Goal: Task Accomplishment & Management: Use online tool/utility

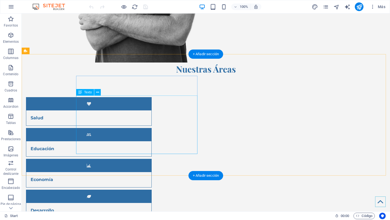
scroll to position [362, 0]
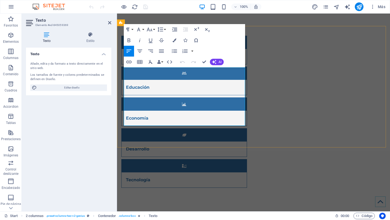
click at [144, 67] on button "Insert Table" at bounding box center [140, 62] width 10 height 11
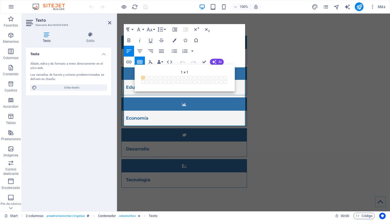
click at [138, 67] on div "Back 1 × 1 1 × 1 1 × 2 1 × 3 1 × 4 1 × 5 1 × 6 1 × 7 1 × 8 1 × 9 1 × 10 1 × 11 …" at bounding box center [185, 78] width 100 height 27
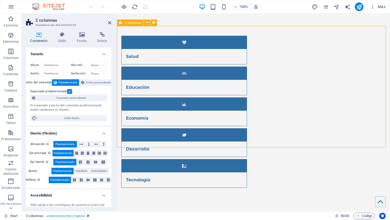
drag, startPoint x: 246, startPoint y: 87, endPoint x: 273, endPoint y: 88, distance: 27.4
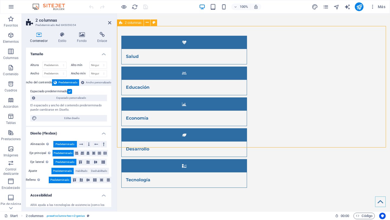
click at [147, 23] on icon at bounding box center [147, 23] width 3 height 6
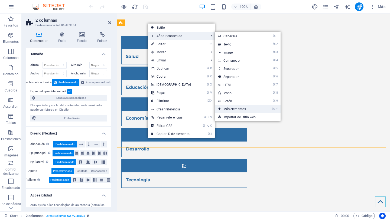
click at [251, 110] on link "⌘ ⏎ Más elementos ..." at bounding box center [237, 109] width 45 height 8
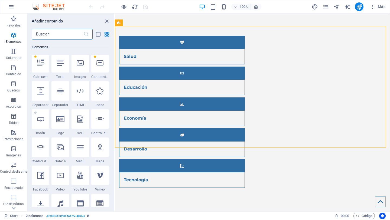
scroll to position [129, 0]
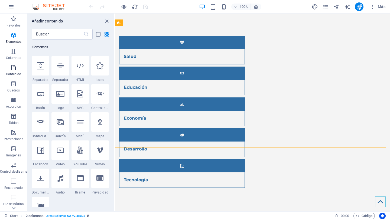
click at [12, 71] on span "Contenido" at bounding box center [13, 70] width 27 height 13
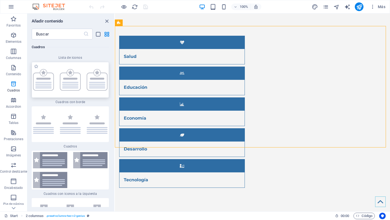
scroll to position [2963, 0]
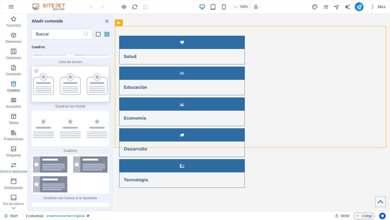
click at [69, 93] on img at bounding box center [70, 84] width 74 height 22
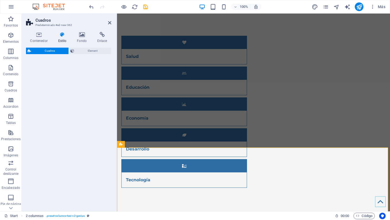
select select "rem"
select select "preset-boxes-v3-border"
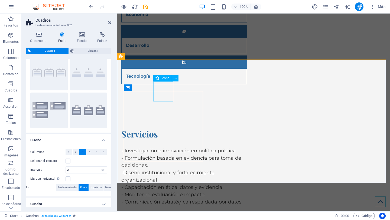
scroll to position [474, 0]
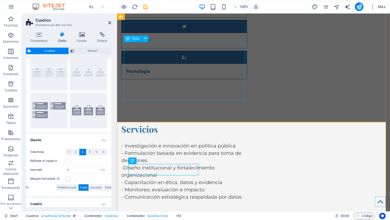
scroll to position [472, 0]
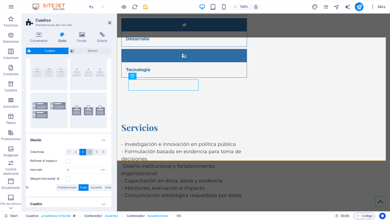
click at [90, 152] on button "4" at bounding box center [89, 152] width 7 height 6
click at [83, 152] on span "3" at bounding box center [83, 152] width 2 height 6
click at [108, 24] on icon at bounding box center [109, 23] width 3 height 4
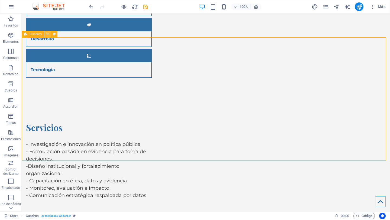
click at [46, 35] on button at bounding box center [47, 34] width 6 height 6
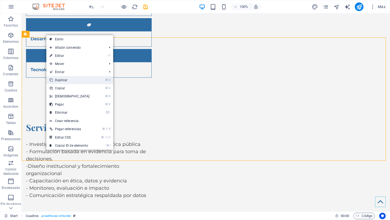
click at [58, 78] on link "⌘ D Duplicar" at bounding box center [69, 80] width 47 height 8
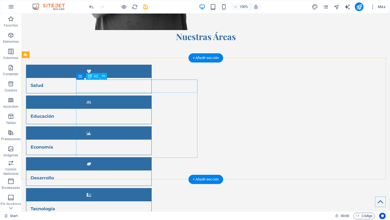
scroll to position [337, 0]
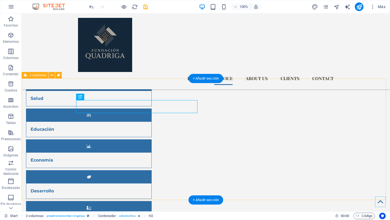
scroll to position [304, 0]
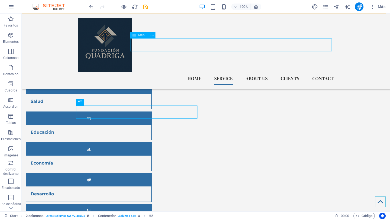
click at [226, 72] on nav "Home Service About us Clients Contact" at bounding box center [206, 78] width 256 height 13
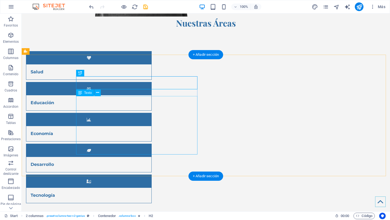
scroll to position [366, 0]
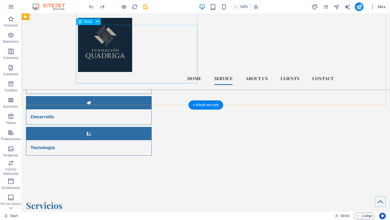
scroll to position [381, 0]
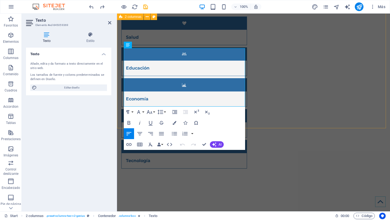
drag, startPoint x: 243, startPoint y: 102, endPoint x: 121, endPoint y: 52, distance: 132.4
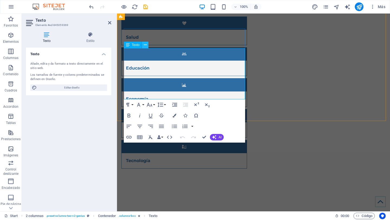
click at [147, 46] on icon at bounding box center [145, 45] width 3 height 6
click at [65, 86] on span "Editar diseño" at bounding box center [71, 87] width 67 height 6
select select "px"
select select "400"
select select "px"
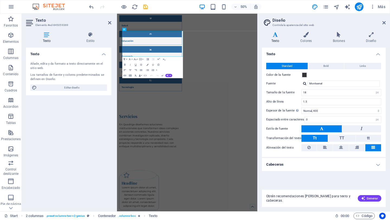
scroll to position [439, 0]
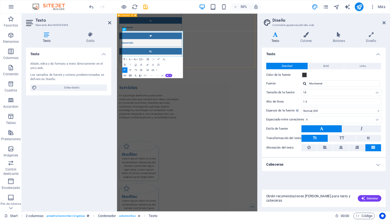
drag, startPoint x: 248, startPoint y: 78, endPoint x: 252, endPoint y: 78, distance: 3.5
click at [252, 132] on div "Servicios En Quadriga diseñamos soluciones institucionales que transforman idea…" at bounding box center [257, 189] width 281 height 114
click at [131, 76] on icon "button" at bounding box center [130, 75] width 3 height 2
click at [137, 77] on span at bounding box center [138, 78] width 2 height 2
click at [372, 35] on icon at bounding box center [371, 34] width 29 height 5
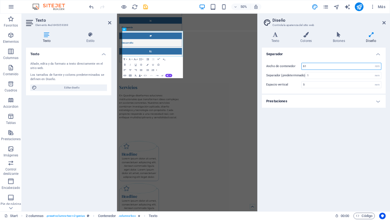
click at [338, 68] on input "61" at bounding box center [341, 66] width 79 height 6
type input "6"
click at [360, 89] on div "Ancho de contenedor 100 rem px Separador (predeterminado) 1 rem Espacio vertica…" at bounding box center [324, 75] width 126 height 36
click at [330, 65] on input "100" at bounding box center [341, 66] width 79 height 6
click at [315, 106] on h4 "Prestaciones" at bounding box center [324, 101] width 124 height 13
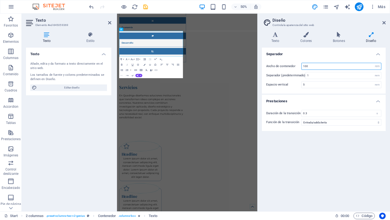
click at [321, 67] on input "100" at bounding box center [341, 66] width 79 height 6
type input "1"
type input "200"
click at [367, 191] on div "Separador Ancho de contenedor 200 rem px Separador (predeterminado) 1 rem Espac…" at bounding box center [324, 128] width 124 height 160
click at [383, 21] on icon at bounding box center [383, 23] width 3 height 4
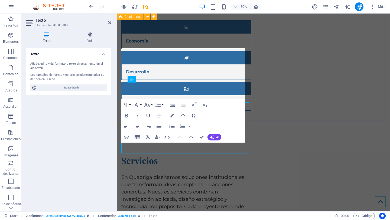
scroll to position [385, 0]
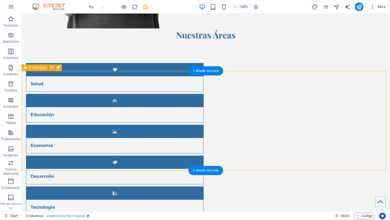
scroll to position [365, 0]
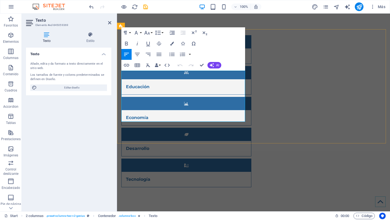
drag, startPoint x: 209, startPoint y: 93, endPoint x: 207, endPoint y: 84, distance: 9.2
click at [93, 40] on h4 "Estilo" at bounding box center [91, 37] width 42 height 11
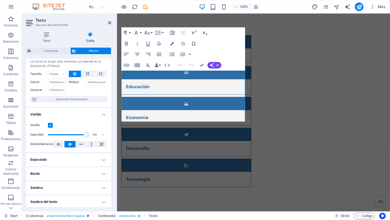
scroll to position [0, 0]
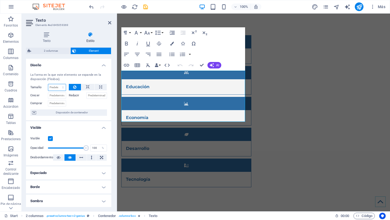
click at [60, 87] on select "Predeterminado automático px % 1/1 1/2 1/3 1/4 1/5 1/6 1/7 1/8 1/9 1/10" at bounding box center [57, 87] width 18 height 6
click at [48, 84] on select "Predeterminado automático px % 1/1 1/2 1/3 1/4 1/5 1/6 1/7 1/8 1/9 1/10" at bounding box center [57, 87] width 18 height 6
select select "DISABLED_OPTION_VALUE"
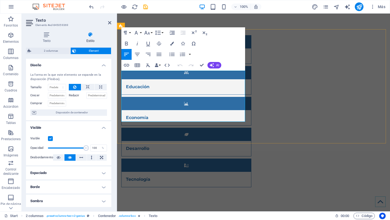
click at [109, 18] on h2 "Texto" at bounding box center [73, 20] width 76 height 5
click at [109, 22] on icon at bounding box center [109, 23] width 3 height 4
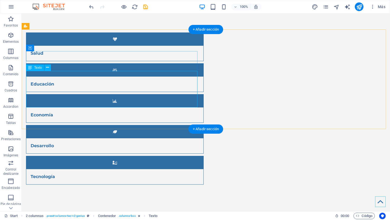
drag, startPoint x: 181, startPoint y: 97, endPoint x: 86, endPoint y: 97, distance: 95.1
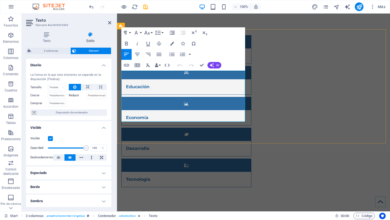
click at [103, 88] on button at bounding box center [101, 87] width 12 height 6
type input "100"
select select "%"
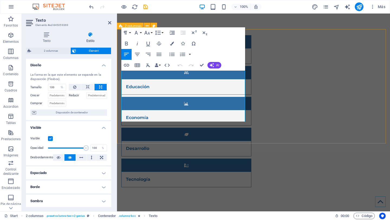
click at [90, 33] on icon at bounding box center [91, 34] width 42 height 5
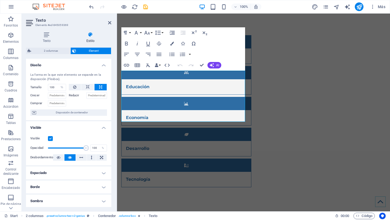
click at [90, 34] on icon at bounding box center [91, 34] width 42 height 5
click at [94, 51] on span "Element" at bounding box center [94, 51] width 32 height 6
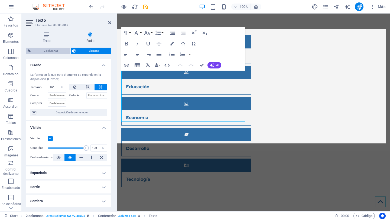
click at [55, 48] on span "2 columnas" at bounding box center [51, 51] width 36 height 6
select select "rem"
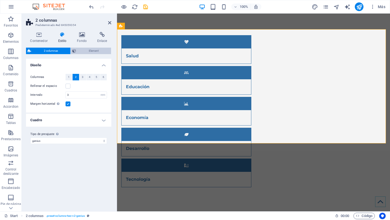
click at [88, 50] on span "Element" at bounding box center [94, 51] width 32 height 6
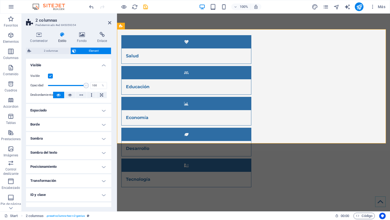
click at [61, 110] on h4 "Espaciado" at bounding box center [68, 110] width 85 height 13
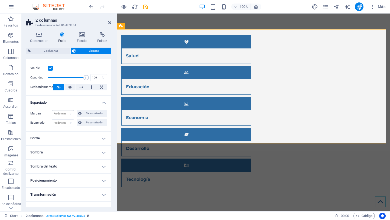
scroll to position [44, 0]
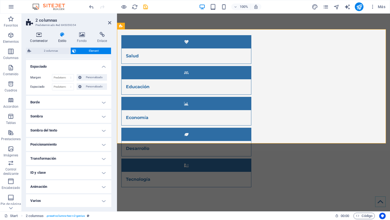
click at [42, 39] on h4 "Contenedor" at bounding box center [40, 37] width 28 height 11
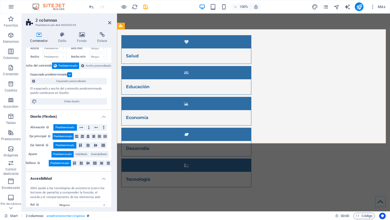
scroll to position [18, 0]
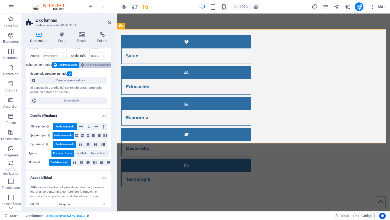
click at [92, 65] on span "Ancho personalizado" at bounding box center [98, 65] width 25 height 6
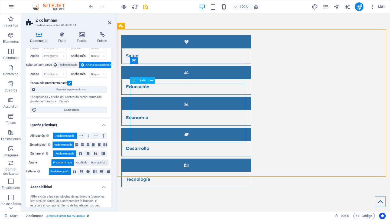
click at [65, 61] on div "Altura Predeterminado px rem % vh vw Alto mín Ninguno px rem % vh vw Ancho Pred…" at bounding box center [68, 79] width 85 height 78
click at [65, 64] on span "Predeterminado" at bounding box center [67, 65] width 19 height 6
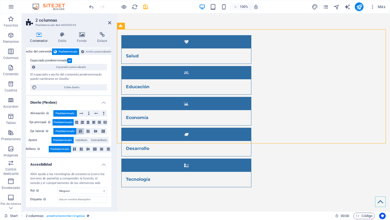
scroll to position [46, 0]
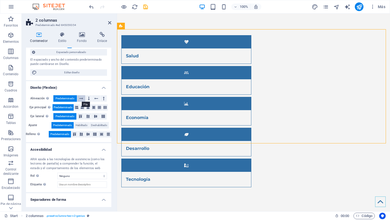
click at [82, 100] on icon at bounding box center [81, 98] width 4 height 6
click at [74, 98] on span "Predeterminado" at bounding box center [65, 98] width 19 height 6
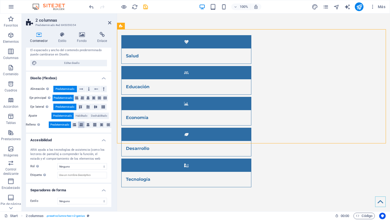
scroll to position [57, 0]
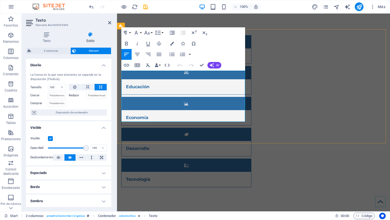
click at [58, 87] on select "Predeterminado automático px % 1/1 1/2 1/3 1/4 1/5 1/6 1/7 1/8 1/9 1/10" at bounding box center [62, 87] width 8 height 6
select select "1/1"
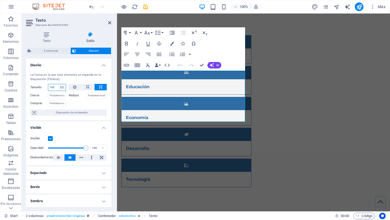
click at [58, 84] on select "Predeterminado automático px % 1/1 1/2 1/3 1/4 1/5 1/6 1/7 1/8 1/9 1/10" at bounding box center [62, 87] width 8 height 6
click at [62, 88] on select "Predeterminado automático px % 1/1 1/2 1/3 1/4 1/5 1/6 1/7 1/8 1/9 1/10" at bounding box center [57, 87] width 18 height 6
select select "1/5"
click at [57, 84] on select "Predeterminado automático px % 1/1 1/2 1/3 1/4 1/5 1/6 1/7 1/8 1/9 1/10" at bounding box center [57, 87] width 18 height 6
type input "20"
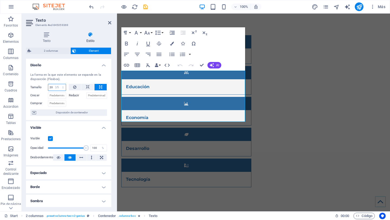
select select "%"
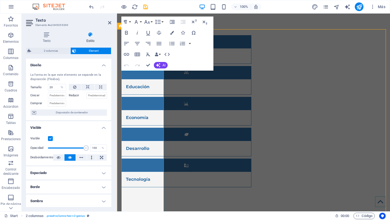
scroll to position [365, 0]
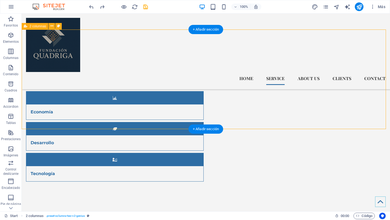
scroll to position [331, 0]
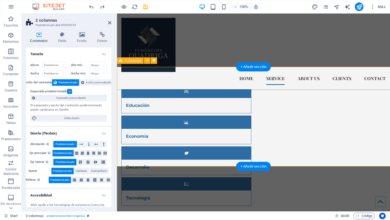
scroll to position [328, 0]
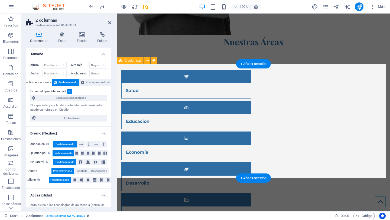
drag, startPoint x: 311, startPoint y: 109, endPoint x: 316, endPoint y: 109, distance: 4.9
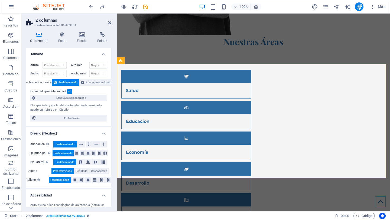
click at [113, 21] on aside "2 columnas Predeterminado #ed-845059354 Contenedor Estilo Fondo Enlace Tamaño A…" at bounding box center [69, 113] width 95 height 198
click at [110, 21] on icon at bounding box center [109, 23] width 3 height 4
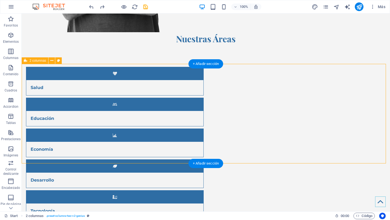
click at [52, 60] on icon at bounding box center [51, 61] width 3 height 6
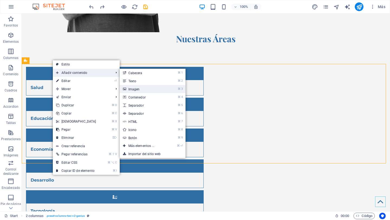
click at [149, 88] on link "⌘ 3 Imagen" at bounding box center [142, 89] width 45 height 8
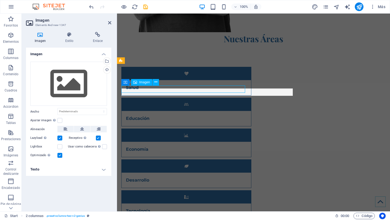
scroll to position [328, 0]
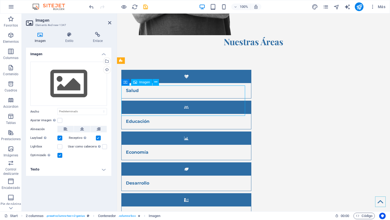
drag, startPoint x: 151, startPoint y: 103, endPoint x: 189, endPoint y: 105, distance: 38.0
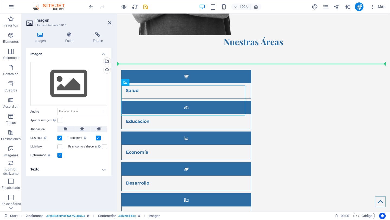
drag, startPoint x: 186, startPoint y: 105, endPoint x: 303, endPoint y: 110, distance: 116.8
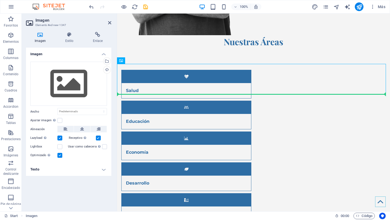
drag, startPoint x: 175, startPoint y: 80, endPoint x: 304, endPoint y: 148, distance: 146.6
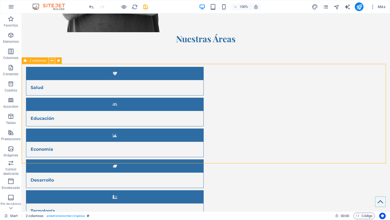
click at [48, 62] on button at bounding box center [51, 60] width 6 height 6
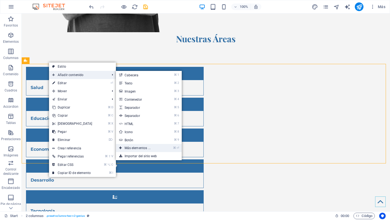
click at [149, 147] on link "⌘ ⏎ Más elementos ..." at bounding box center [138, 148] width 45 height 8
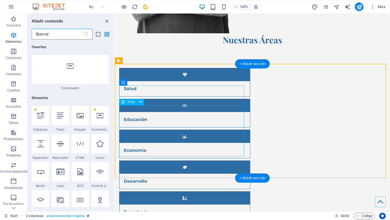
scroll to position [102, 0]
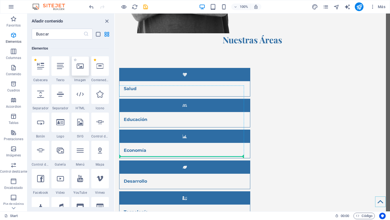
scroll to position [328, 0]
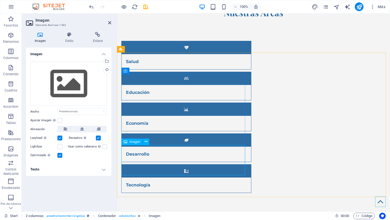
scroll to position [357, 0]
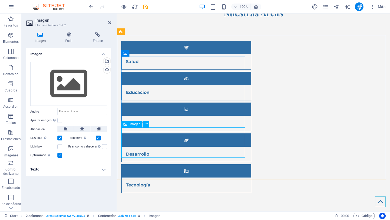
click at [135, 125] on span "Imagen" at bounding box center [134, 124] width 11 height 3
click at [107, 68] on div "Cargar" at bounding box center [106, 70] width 8 height 8
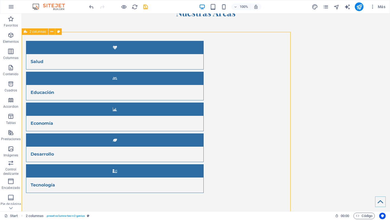
scroll to position [360, 0]
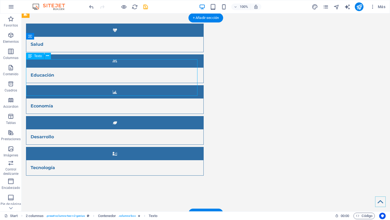
select select "%"
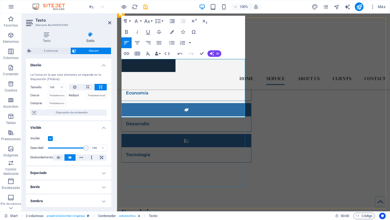
scroll to position [334, 0]
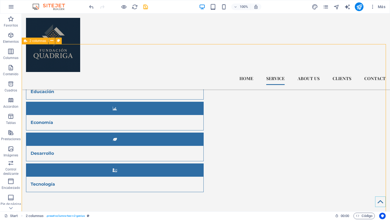
scroll to position [341, 0]
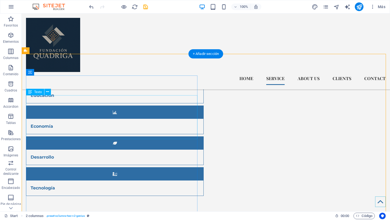
click at [46, 92] on icon at bounding box center [47, 92] width 3 height 6
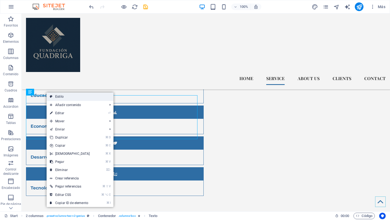
click at [49, 96] on link "Estilo" at bounding box center [80, 97] width 67 height 8
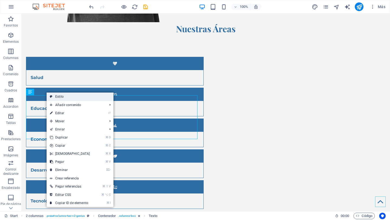
scroll to position [338, 0]
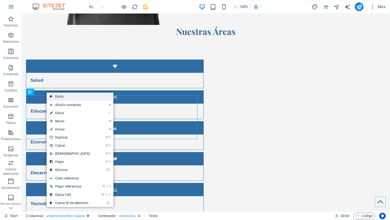
select select "rem"
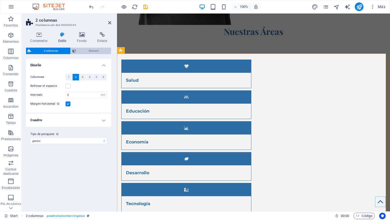
click at [94, 49] on span "Element" at bounding box center [94, 51] width 32 height 6
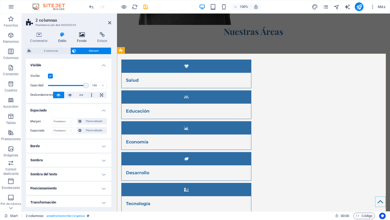
click at [80, 33] on icon at bounding box center [82, 34] width 18 height 5
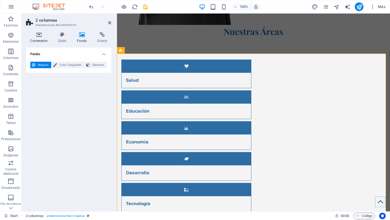
click at [34, 40] on h4 "Contenedor" at bounding box center [40, 37] width 28 height 11
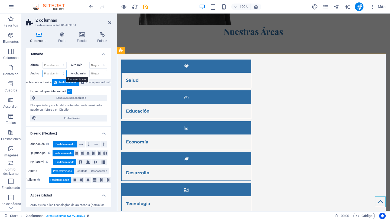
click at [60, 74] on select "Predeterminado px rem % em vh vw" at bounding box center [55, 73] width 24 height 6
select select "%"
click at [58, 70] on select "Predeterminado px rem % em vh vw" at bounding box center [55, 73] width 24 height 6
click at [56, 73] on input "100" at bounding box center [55, 73] width 24 height 6
type input "1"
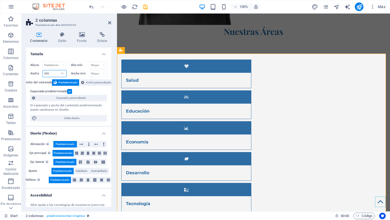
type input "300"
click at [110, 24] on icon at bounding box center [109, 23] width 3 height 4
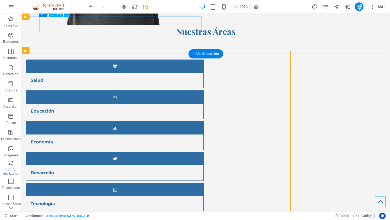
scroll to position [341, 0]
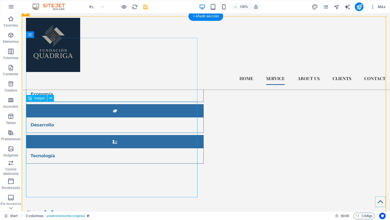
scroll to position [369, 0]
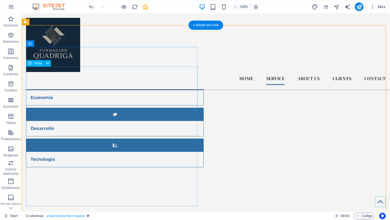
click at [31, 64] on icon at bounding box center [30, 63] width 4 height 6
click at [28, 62] on icon at bounding box center [30, 63] width 4 height 6
click at [31, 64] on icon at bounding box center [30, 63] width 4 height 6
click at [49, 63] on icon at bounding box center [47, 64] width 3 height 6
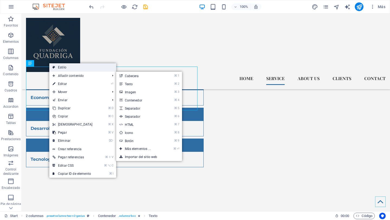
click at [69, 69] on link "Estilo" at bounding box center [82, 67] width 67 height 8
select select "rem"
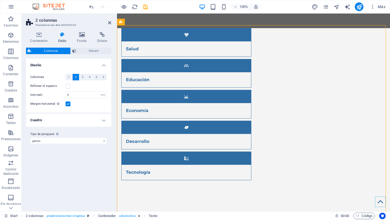
scroll to position [366, 0]
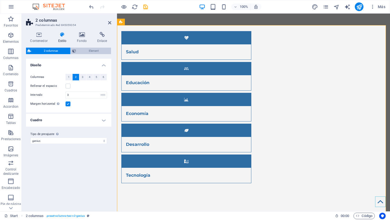
click at [83, 53] on span "Element" at bounding box center [94, 51] width 32 height 6
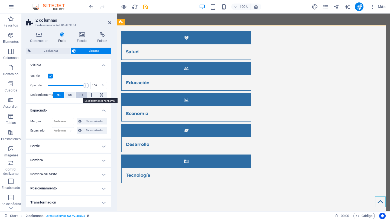
click at [82, 94] on icon at bounding box center [81, 95] width 4 height 6
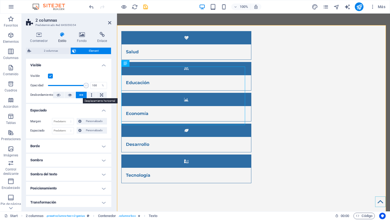
click at [81, 95] on icon at bounding box center [81, 95] width 4 height 6
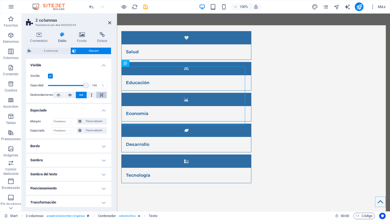
click at [101, 96] on icon at bounding box center [101, 95] width 3 height 6
click at [82, 94] on icon at bounding box center [81, 95] width 4 height 6
click at [101, 95] on icon at bounding box center [101, 95] width 3 height 6
click at [82, 95] on button at bounding box center [81, 95] width 11 height 6
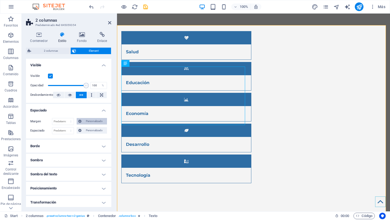
click at [87, 120] on span "Personalizado" at bounding box center [94, 121] width 22 height 6
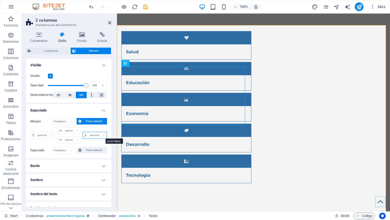
click at [101, 134] on select "automático px % rem vw vh" at bounding box center [95, 135] width 24 height 6
select select "%"
click at [98, 132] on select "automático px % rem vw vh" at bounding box center [95, 135] width 24 height 6
type input "0"
select select "px"
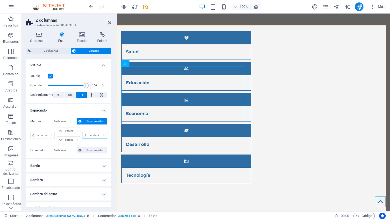
type input "0"
select select "px"
type input "0"
select select "px"
type input "100"
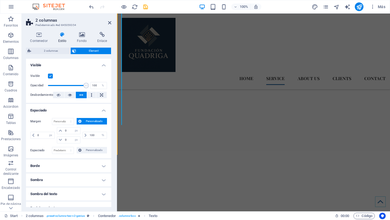
scroll to position [558, 0]
select select "DISABLED_OPTION_VALUE"
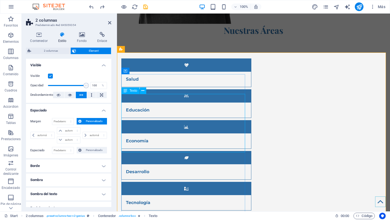
scroll to position [379, 0]
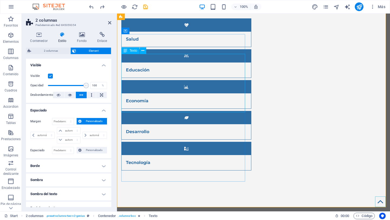
click at [204, 214] on div "Servicios" at bounding box center [184, 220] width 126 height 13
click at [137, 31] on div "H2" at bounding box center [138, 31] width 14 height 6
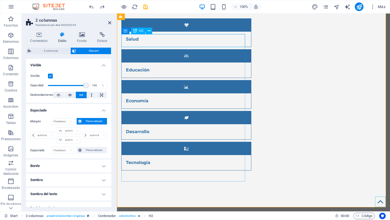
click at [136, 30] on icon at bounding box center [135, 31] width 4 height 6
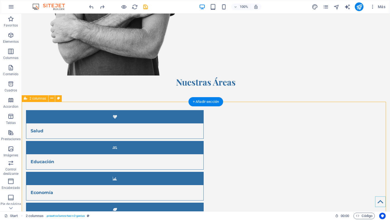
scroll to position [293, 0]
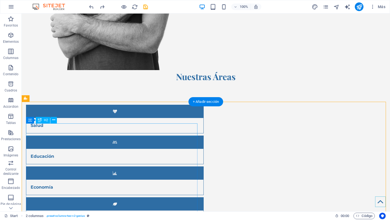
click at [54, 119] on icon at bounding box center [53, 120] width 3 height 6
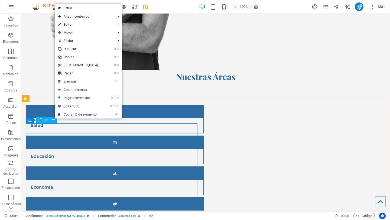
click at [42, 121] on div "H2" at bounding box center [43, 120] width 14 height 6
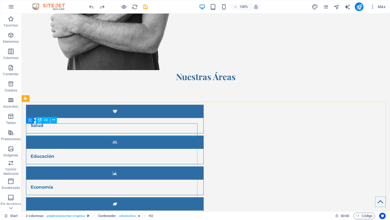
click at [38, 120] on icon at bounding box center [40, 120] width 4 height 6
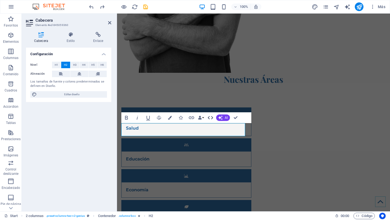
click at [212, 118] on icon "button" at bounding box center [210, 118] width 6 height 6
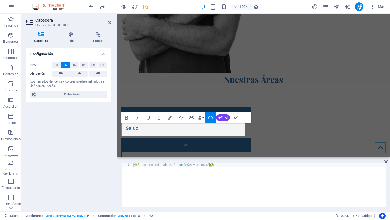
click at [211, 119] on icon "button" at bounding box center [210, 118] width 6 height 6
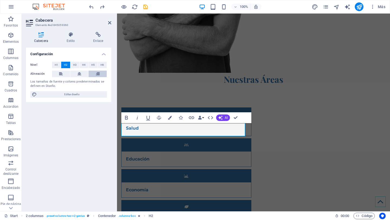
click at [97, 73] on icon at bounding box center [98, 74] width 4 height 6
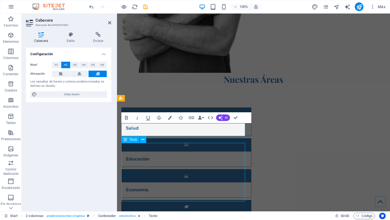
scroll to position [293, 0]
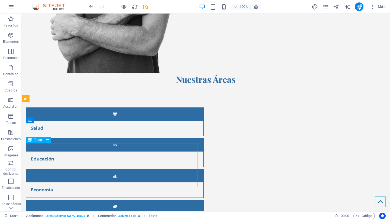
select select "%"
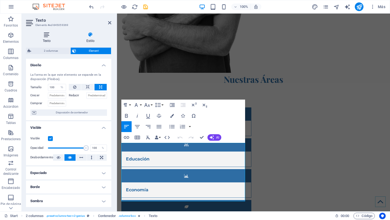
click at [45, 35] on icon at bounding box center [46, 34] width 41 height 5
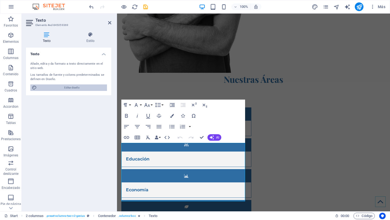
click at [74, 87] on span "Editar diseño" at bounding box center [71, 87] width 67 height 6
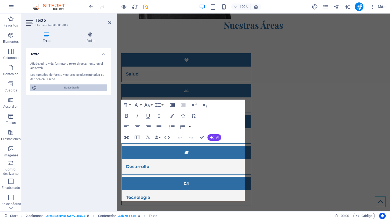
select select "px"
select select "400"
select select "px"
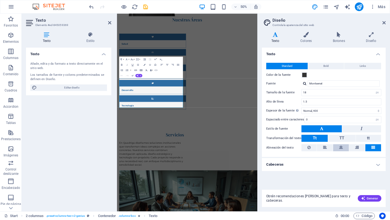
click at [342, 150] on icon at bounding box center [341, 147] width 4 height 6
click at [340, 147] on icon at bounding box center [341, 147] width 4 height 6
click at [352, 147] on button at bounding box center [357, 147] width 16 height 7
click at [331, 146] on button at bounding box center [325, 147] width 16 height 7
click at [344, 145] on button at bounding box center [341, 147] width 16 height 7
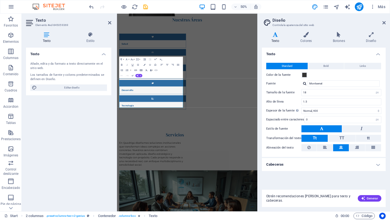
click at [340, 163] on h4 "Cabeceras" at bounding box center [324, 164] width 124 height 13
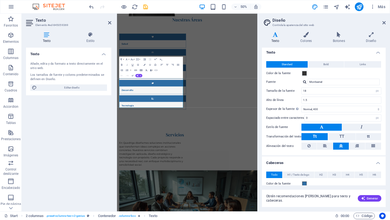
scroll to position [0, 0]
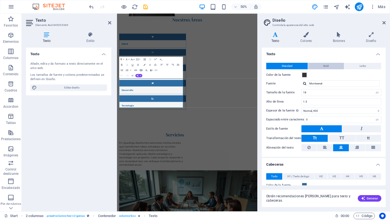
click at [323, 64] on span "Bold" at bounding box center [325, 66] width 5 height 6
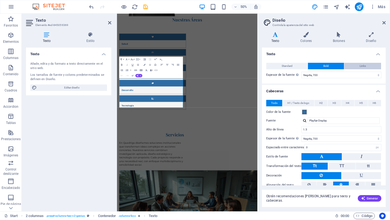
click at [371, 68] on button "Links" at bounding box center [362, 66] width 37 height 6
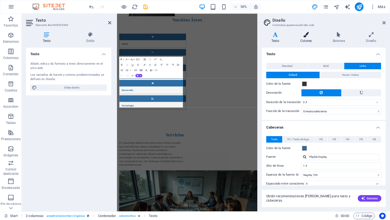
click at [295, 35] on icon at bounding box center [306, 34] width 30 height 5
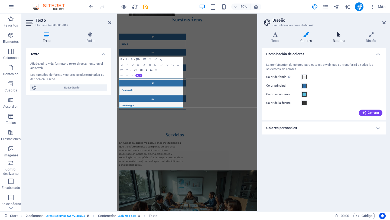
click at [336, 39] on h4 "Botones" at bounding box center [339, 37] width 33 height 11
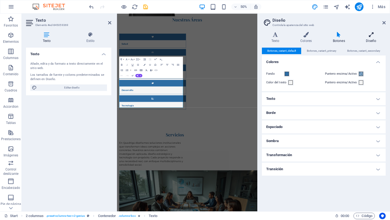
click at [367, 38] on h4 "Diseño" at bounding box center [371, 37] width 29 height 11
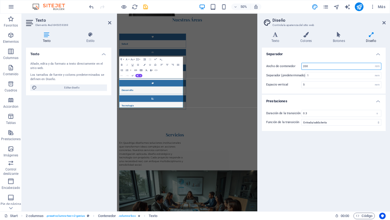
click at [327, 68] on input "200" at bounding box center [341, 66] width 79 height 6
type input "2"
type input "300"
click at [289, 194] on div "Separador Ancho de contenedor 300 rem px Separador (predeterminado) 1 rem Espac…" at bounding box center [324, 128] width 124 height 160
click at [384, 23] on icon at bounding box center [383, 23] width 3 height 4
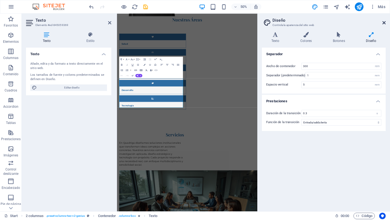
scroll to position [290, 0]
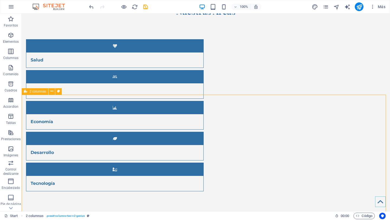
scroll to position [366, 0]
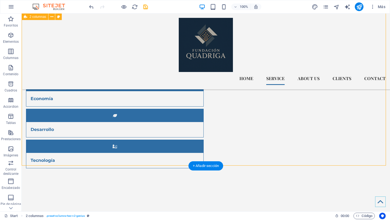
scroll to position [341, 0]
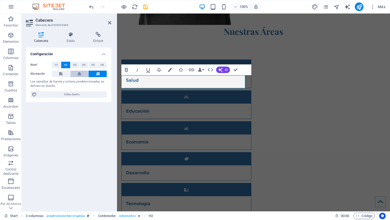
click at [78, 75] on icon at bounding box center [79, 74] width 4 height 6
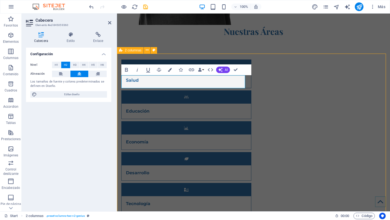
scroll to position [341, 0]
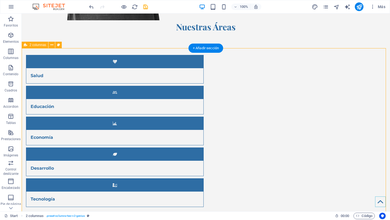
scroll to position [352, 0]
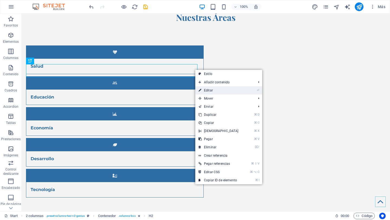
click at [217, 91] on link "⏎ Editar" at bounding box center [218, 90] width 47 height 8
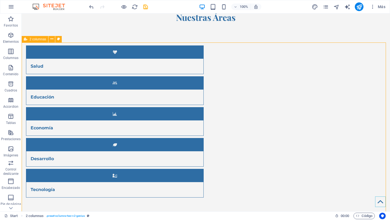
drag, startPoint x: 150, startPoint y: 86, endPoint x: 280, endPoint y: 86, distance: 130.3
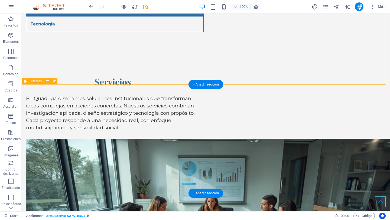
scroll to position [522, 0]
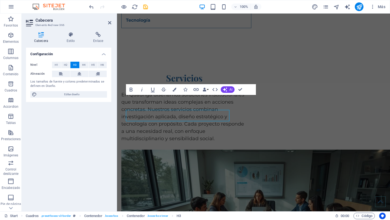
scroll to position [533, 0]
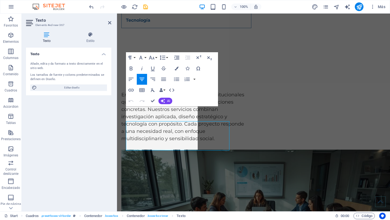
scroll to position [533, 0]
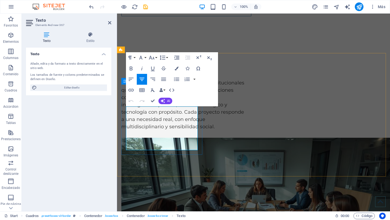
drag, startPoint x: 193, startPoint y: 147, endPoint x: 128, endPoint y: 112, distance: 74.5
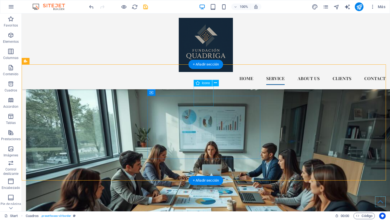
scroll to position [537, 0]
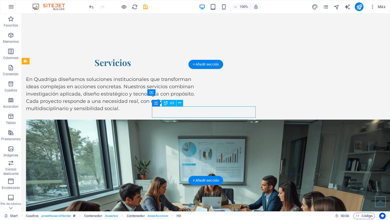
scroll to position [549, 0]
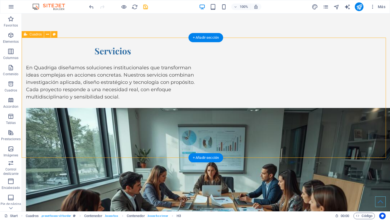
scroll to position [564, 0]
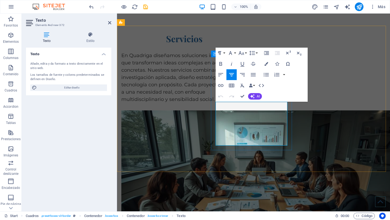
drag, startPoint x: 284, startPoint y: 141, endPoint x: 210, endPoint y: 99, distance: 84.7
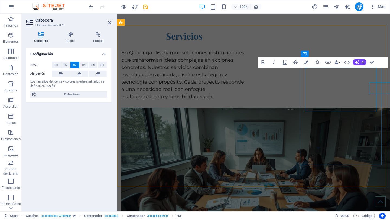
scroll to position [561, 0]
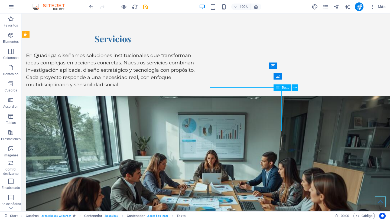
scroll to position [564, 0]
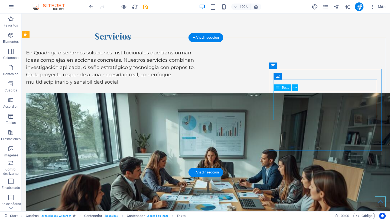
drag, startPoint x: 303, startPoint y: 102, endPoint x: 207, endPoint y: 102, distance: 95.3
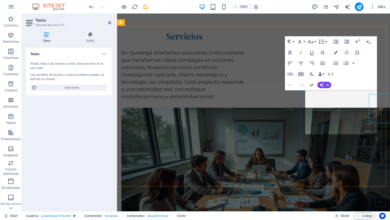
scroll to position [561, 0]
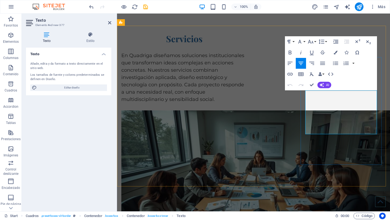
drag, startPoint x: 375, startPoint y: 132, endPoint x: 305, endPoint y: 96, distance: 78.0
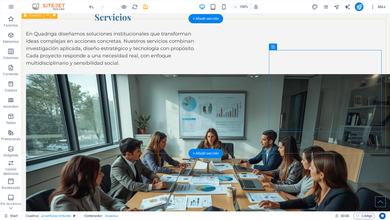
scroll to position [583, 0]
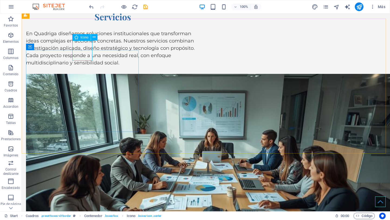
click at [80, 34] on div "Icono" at bounding box center [81, 37] width 18 height 6
click at [76, 37] on icon at bounding box center [76, 37] width 4 height 6
click at [84, 37] on span "Icono" at bounding box center [84, 37] width 8 height 3
select select "xMidYMid"
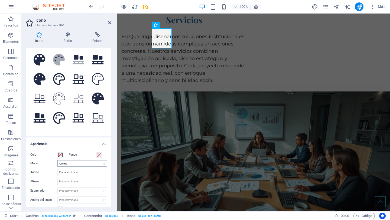
scroll to position [30, 0]
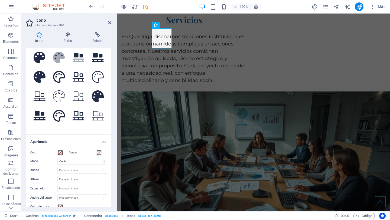
type input "palet"
click at [57, 152] on label "Color" at bounding box center [43, 152] width 27 height 6
click at [57, 152] on button "Color" at bounding box center [60, 153] width 6 height 6
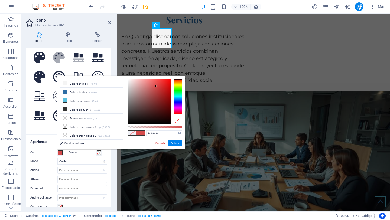
click at [156, 86] on div at bounding box center [149, 101] width 43 height 45
click at [160, 87] on div at bounding box center [149, 101] width 43 height 45
click at [155, 100] on div at bounding box center [149, 101] width 43 height 45
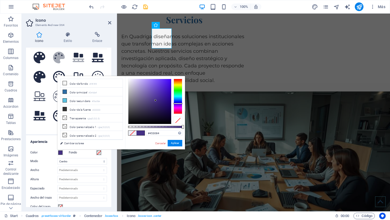
click at [180, 103] on div at bounding box center [178, 96] width 9 height 35
click at [179, 108] on div at bounding box center [178, 96] width 9 height 35
click at [178, 103] on div at bounding box center [178, 96] width 9 height 35
click at [161, 91] on div at bounding box center [149, 101] width 43 height 45
click at [158, 87] on div at bounding box center [149, 101] width 43 height 45
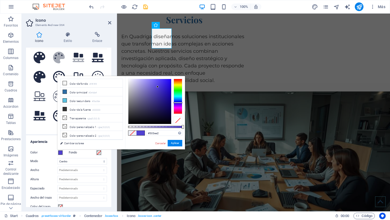
click at [159, 84] on div at bounding box center [149, 101] width 43 height 45
click at [161, 83] on div at bounding box center [149, 101] width 43 height 45
click at [175, 86] on div at bounding box center [178, 96] width 9 height 35
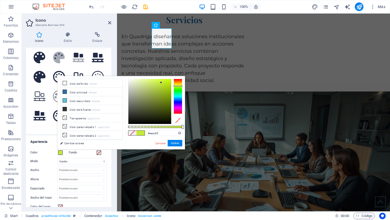
click at [177, 84] on div at bounding box center [178, 96] width 9 height 35
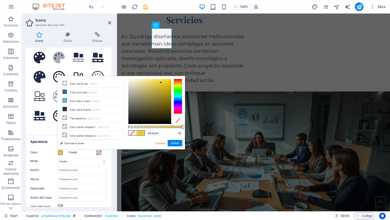
click at [178, 90] on div at bounding box center [178, 96] width 9 height 35
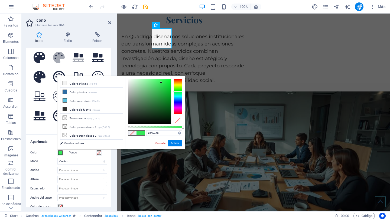
click at [178, 92] on div at bounding box center [178, 96] width 9 height 35
click at [177, 80] on div at bounding box center [178, 96] width 9 height 35
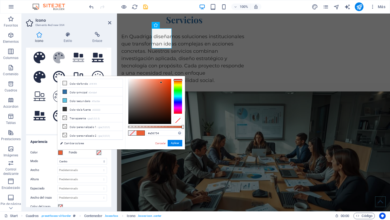
click at [149, 95] on div at bounding box center [149, 101] width 43 height 45
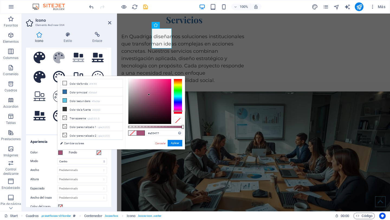
click at [179, 111] on div at bounding box center [178, 96] width 9 height 35
click at [128, 110] on div at bounding box center [149, 101] width 43 height 45
click at [136, 121] on div at bounding box center [149, 101] width 43 height 45
click at [138, 119] on div at bounding box center [149, 101] width 43 height 45
click at [56, 56] on icon at bounding box center [59, 58] width 12 height 12
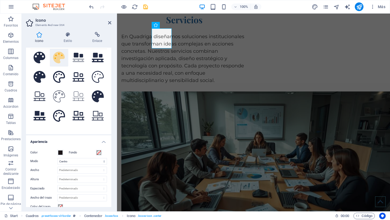
click at [58, 60] on icon at bounding box center [59, 58] width 12 height 12
click at [60, 152] on span at bounding box center [60, 153] width 4 height 4
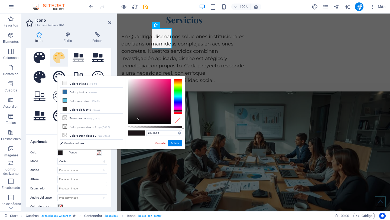
click at [178, 84] on div at bounding box center [178, 96] width 9 height 35
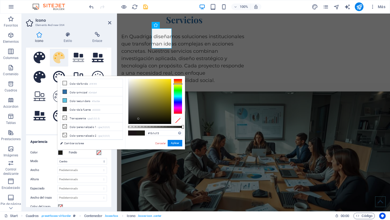
click at [178, 85] on div at bounding box center [178, 96] width 9 height 35
click at [157, 82] on div at bounding box center [149, 101] width 43 height 45
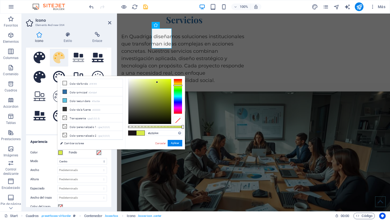
drag, startPoint x: 155, startPoint y: 90, endPoint x: 159, endPoint y: 90, distance: 3.5
click at [156, 90] on div at bounding box center [149, 101] width 43 height 45
click at [162, 87] on div at bounding box center [149, 101] width 43 height 45
click at [165, 86] on div at bounding box center [149, 101] width 43 height 45
click at [166, 82] on div at bounding box center [149, 101] width 43 height 45
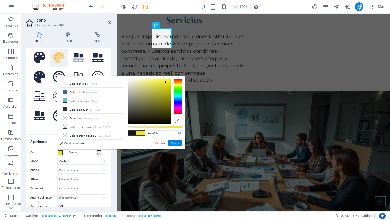
click at [176, 84] on div at bounding box center [178, 96] width 9 height 35
click at [177, 83] on div at bounding box center [178, 96] width 9 height 35
type input "#e5c23b"
click at [160, 83] on div at bounding box center [149, 101] width 43 height 45
click at [177, 145] on button "Aplicar" at bounding box center [175, 143] width 15 height 6
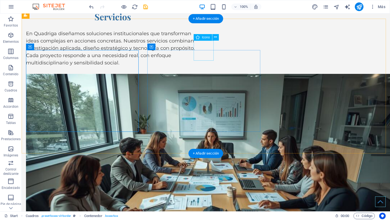
select select "xMidYMid"
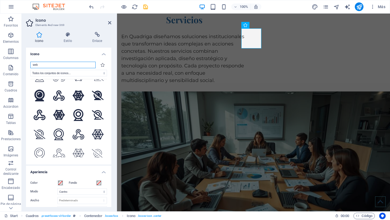
scroll to position [0, 0]
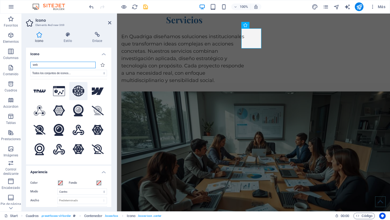
type input "web"
click at [76, 93] on icon at bounding box center [79, 91] width 12 height 11
click at [61, 183] on span at bounding box center [60, 183] width 4 height 4
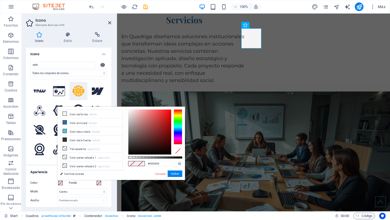
click at [178, 129] on div at bounding box center [178, 126] width 9 height 35
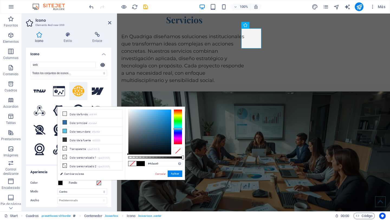
click at [157, 113] on div at bounding box center [149, 132] width 43 height 45
click at [154, 110] on div at bounding box center [149, 132] width 43 height 45
click at [148, 111] on div at bounding box center [149, 132] width 43 height 45
type input "#1c9aea"
drag, startPoint x: 153, startPoint y: 113, endPoint x: 166, endPoint y: 113, distance: 13.0
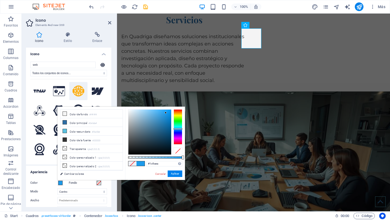
click at [166, 113] on div at bounding box center [149, 132] width 43 height 45
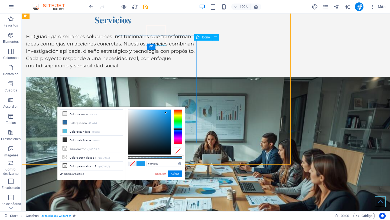
scroll to position [583, 0]
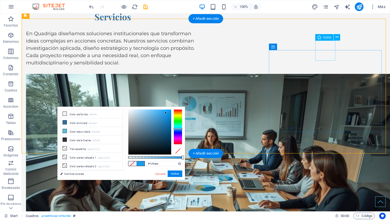
select select "xMidYMid"
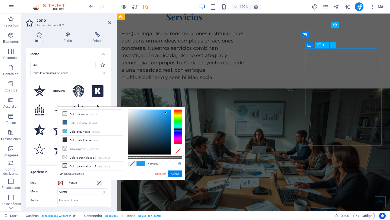
scroll to position [580, 0]
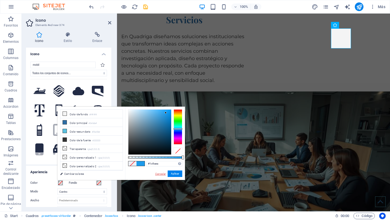
click at [158, 175] on link "Cancelar" at bounding box center [161, 174] width 12 height 4
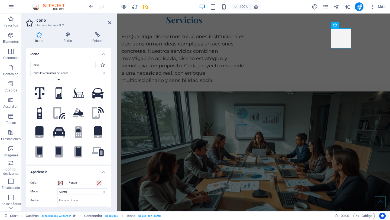
scroll to position [0, 0]
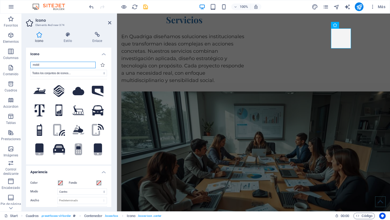
drag, startPoint x: 54, startPoint y: 63, endPoint x: 28, endPoint y: 61, distance: 25.8
click at [28, 61] on div "mobil Todos los conjuntos de iconos... IcoFont Ionicons FontAwesome Brands Font…" at bounding box center [68, 110] width 85 height 107
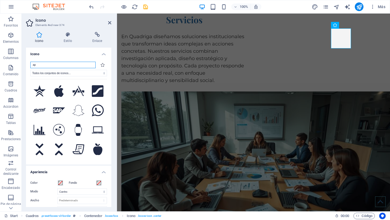
type input "a"
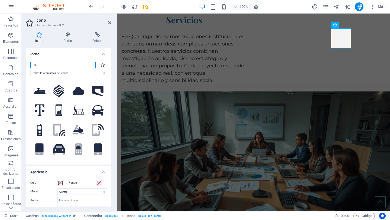
type input "m"
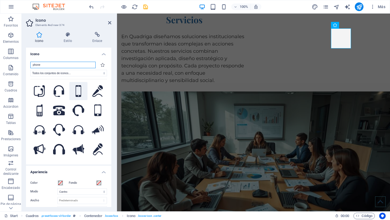
type input "phone"
click at [79, 91] on icon at bounding box center [79, 91] width 6 height 12
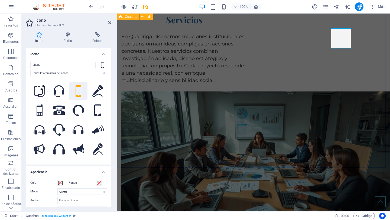
scroll to position [583, 0]
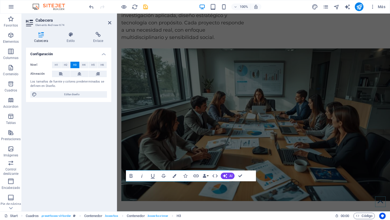
scroll to position [608, 0]
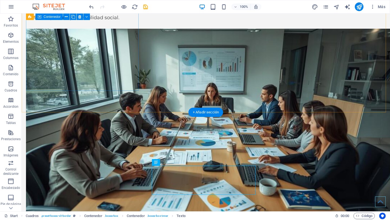
scroll to position [631, 0]
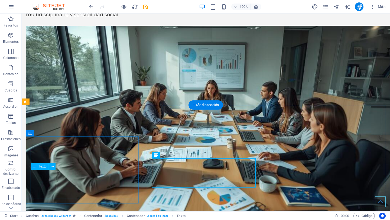
drag, startPoint x: 93, startPoint y: 187, endPoint x: 114, endPoint y: 200, distance: 25.4
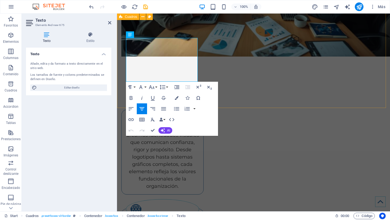
scroll to position [774, 0]
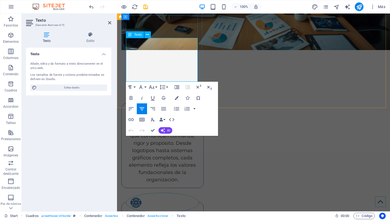
drag, startPoint x: 196, startPoint y: 79, endPoint x: 125, endPoint y: 40, distance: 80.4
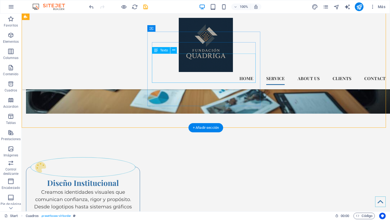
scroll to position [674, 0]
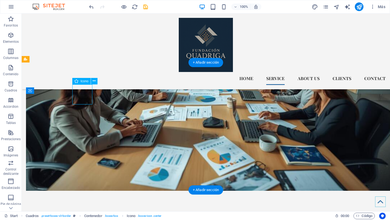
select select "xMidYMid"
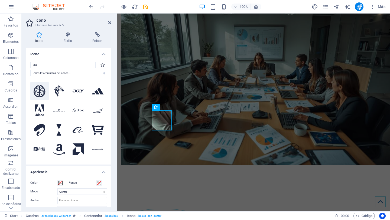
type input "bra"
click at [35, 89] on icon at bounding box center [40, 91] width 12 height 12
click at [61, 183] on span at bounding box center [60, 183] width 4 height 4
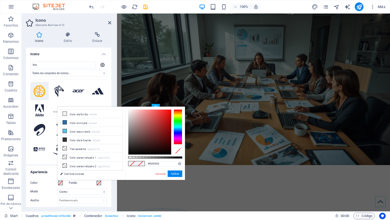
click at [176, 116] on div at bounding box center [178, 126] width 9 height 35
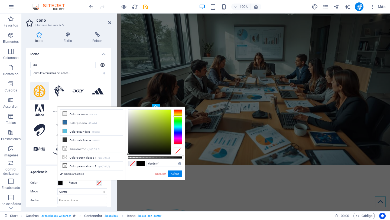
click at [155, 116] on div at bounding box center [149, 132] width 43 height 45
click at [178, 115] on div at bounding box center [178, 126] width 9 height 35
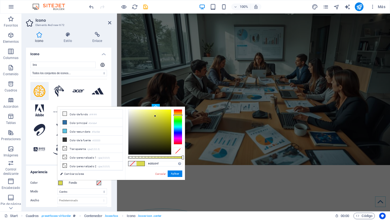
click at [178, 114] on div at bounding box center [178, 126] width 9 height 35
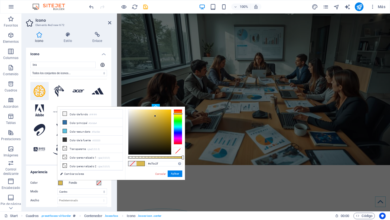
click at [162, 113] on div at bounding box center [149, 132] width 43 height 45
click at [165, 112] on div at bounding box center [149, 132] width 43 height 45
click at [167, 112] on div at bounding box center [149, 132] width 43 height 45
click at [178, 113] on div at bounding box center [178, 113] width 9 height 1
click at [169, 111] on div at bounding box center [149, 132] width 43 height 45
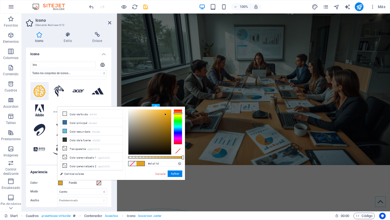
click at [165, 115] on div at bounding box center [149, 132] width 43 height 45
click at [178, 112] on div at bounding box center [178, 112] width 9 height 1
click at [178, 139] on div at bounding box center [178, 126] width 9 height 35
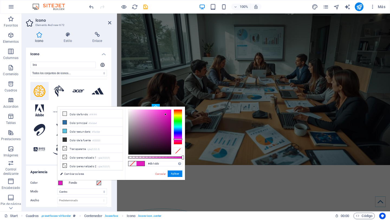
click at [165, 116] on div at bounding box center [149, 132] width 43 height 45
click at [166, 114] on div at bounding box center [149, 132] width 43 height 45
click at [164, 115] on div at bounding box center [149, 132] width 43 height 45
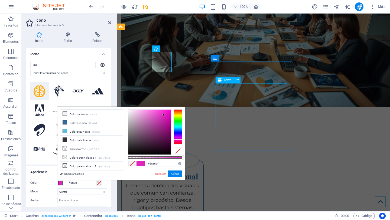
scroll to position [717, 0]
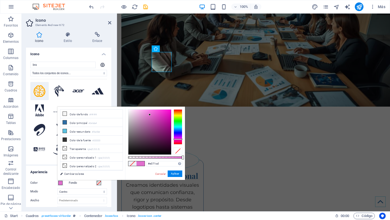
drag, startPoint x: 157, startPoint y: 117, endPoint x: 149, endPoint y: 115, distance: 7.9
click at [149, 115] on div at bounding box center [149, 132] width 43 height 45
type input "#e977d6"
drag, startPoint x: 152, startPoint y: 114, endPoint x: 149, endPoint y: 113, distance: 2.8
click at [149, 113] on div at bounding box center [149, 132] width 43 height 45
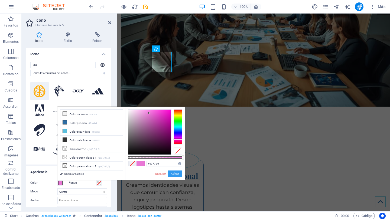
click at [175, 176] on button "Aplicar" at bounding box center [175, 174] width 15 height 6
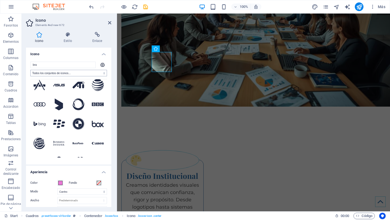
scroll to position [0, 0]
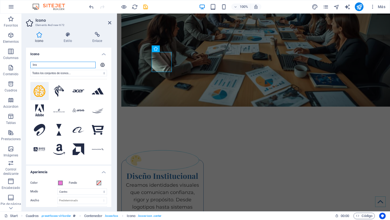
click at [50, 63] on input "bra" at bounding box center [62, 65] width 65 height 6
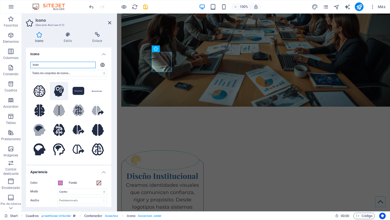
type input "brain"
click at [60, 89] on icon at bounding box center [59, 91] width 10 height 12
click at [80, 112] on icon at bounding box center [78, 110] width 7 height 9
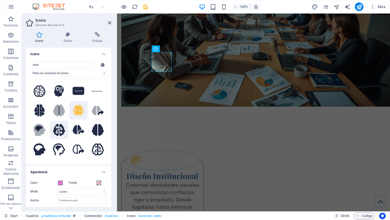
click at [55, 127] on icon at bounding box center [59, 130] width 12 height 12
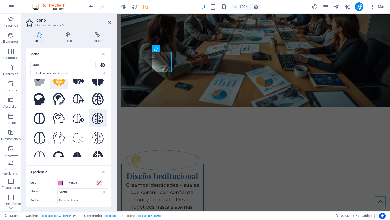
scroll to position [51, 0]
click at [95, 119] on icon at bounding box center [98, 118] width 12 height 12
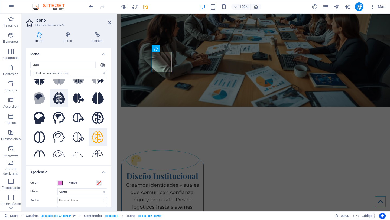
scroll to position [26, 0]
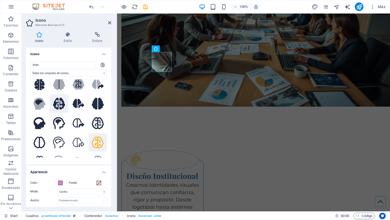
click at [57, 99] on icon at bounding box center [59, 104] width 12 height 12
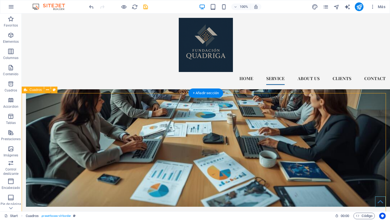
scroll to position [641, 0]
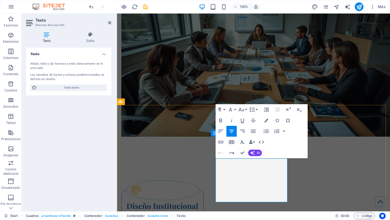
scroll to position [697, 0]
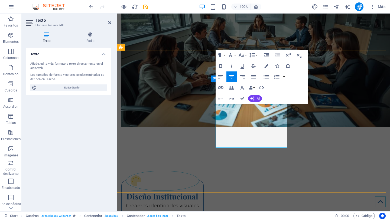
drag, startPoint x: 283, startPoint y: 145, endPoint x: 214, endPoint y: 110, distance: 76.5
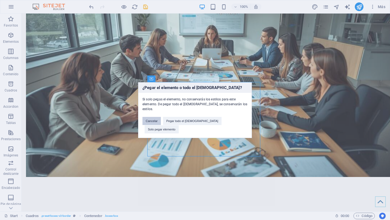
click at [161, 124] on button "Cancelar" at bounding box center [151, 121] width 18 height 8
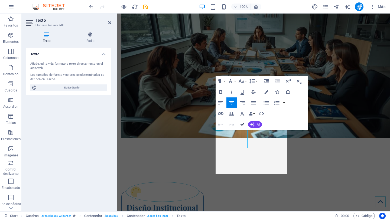
scroll to position [671, 0]
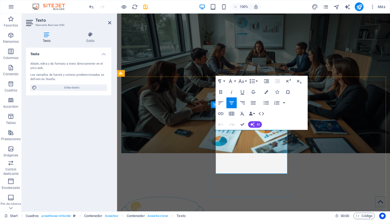
drag, startPoint x: 284, startPoint y: 171, endPoint x: 212, endPoint y: 132, distance: 81.8
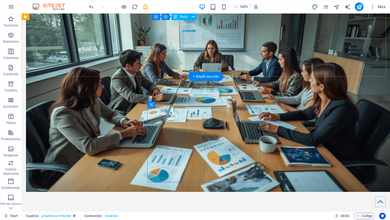
scroll to position [660, 0]
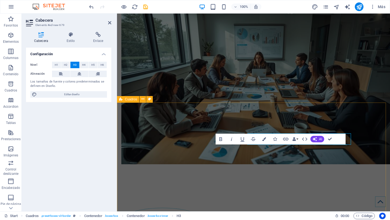
scroll to position [645, 0]
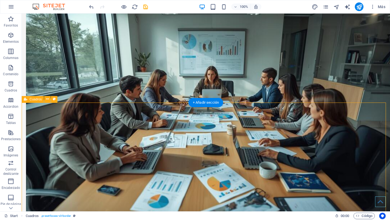
scroll to position [634, 0]
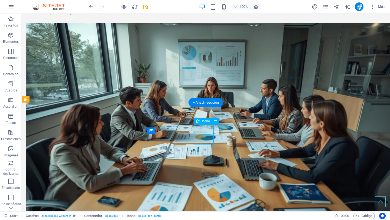
select select "xMidYMid"
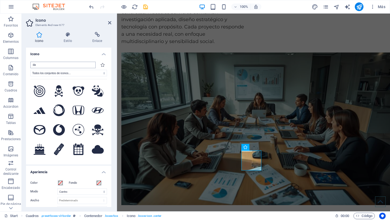
type input "d"
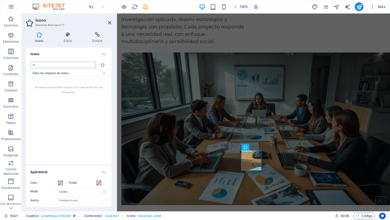
type input "c"
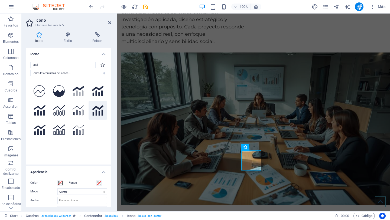
click at [95, 113] on icon at bounding box center [97, 111] width 11 height 10
click at [61, 113] on icon at bounding box center [59, 111] width 12 height 12
drag, startPoint x: 60, startPoint y: 65, endPoint x: 32, endPoint y: 63, distance: 27.4
click at [32, 63] on input "anal" at bounding box center [62, 65] width 65 height 6
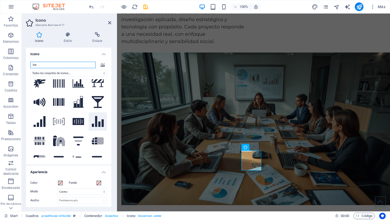
scroll to position [0, 0]
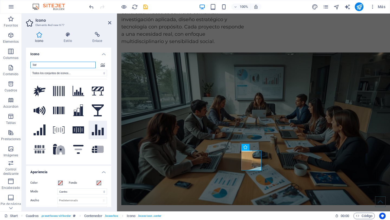
type input "bar"
click at [95, 126] on icon at bounding box center [98, 130] width 12 height 11
click at [61, 184] on span at bounding box center [60, 183] width 4 height 4
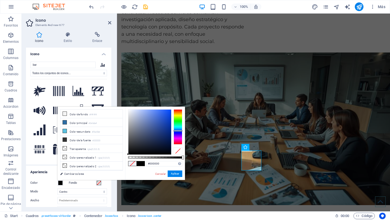
click at [179, 131] on div at bounding box center [178, 126] width 9 height 35
click at [180, 124] on div at bounding box center [178, 126] width 9 height 35
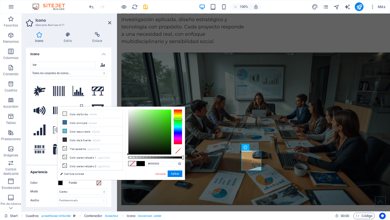
click at [180, 120] on div at bounding box center [178, 126] width 9 height 35
click at [161, 120] on div at bounding box center [149, 132] width 43 height 45
click at [163, 115] on div at bounding box center [149, 132] width 43 height 45
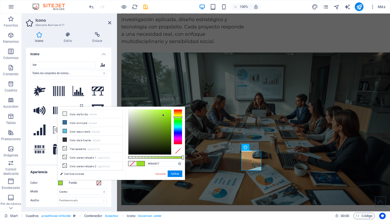
click at [174, 117] on div at bounding box center [178, 126] width 9 height 35
click at [177, 114] on div at bounding box center [178, 126] width 9 height 35
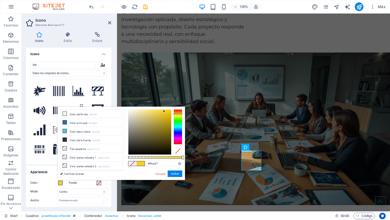
click at [164, 111] on div at bounding box center [149, 132] width 43 height 45
click at [168, 111] on div at bounding box center [149, 132] width 43 height 45
click at [180, 112] on div at bounding box center [178, 126] width 9 height 35
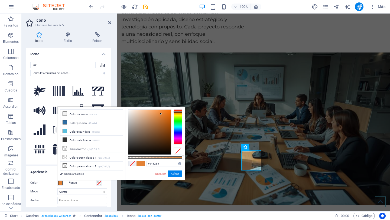
click at [161, 114] on div at bounding box center [149, 132] width 43 height 45
click at [165, 115] on div at bounding box center [149, 132] width 43 height 45
click at [168, 113] on div at bounding box center [149, 132] width 43 height 45
click at [181, 129] on div at bounding box center [178, 126] width 9 height 35
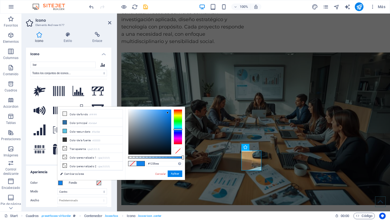
click at [179, 131] on div at bounding box center [178, 126] width 9 height 35
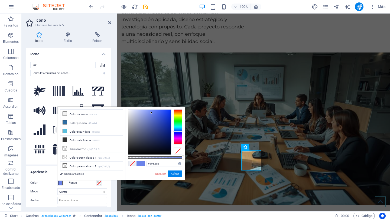
type input "#6881ea"
drag, startPoint x: 167, startPoint y: 113, endPoint x: 152, endPoint y: 113, distance: 15.2
click at [152, 113] on div at bounding box center [152, 113] width 2 height 2
click at [174, 175] on button "Aplicar" at bounding box center [175, 174] width 15 height 6
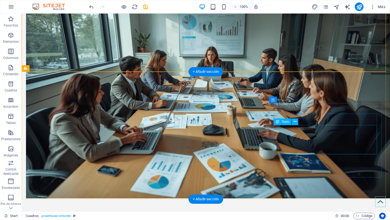
scroll to position [665, 0]
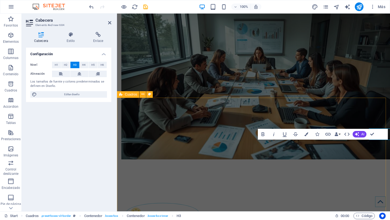
scroll to position [650, 0]
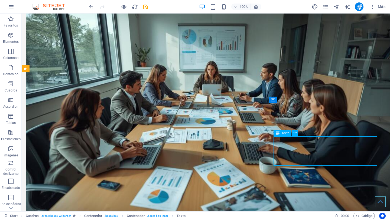
scroll to position [665, 0]
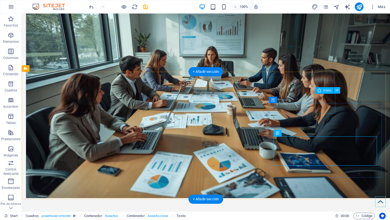
select select "xMidYMid"
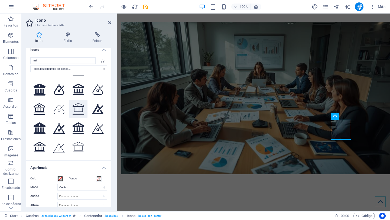
scroll to position [0, 0]
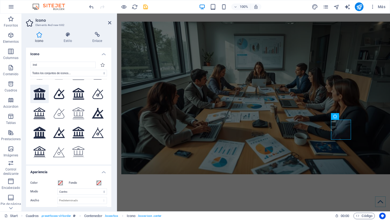
type input "inst"
click at [40, 95] on icon at bounding box center [40, 94] width 12 height 12
click at [79, 94] on icon at bounding box center [79, 94] width 12 height 12
click at [72, 182] on label "Fondo" at bounding box center [82, 183] width 27 height 6
click at [96, 182] on button "Fondo" at bounding box center [99, 183] width 6 height 6
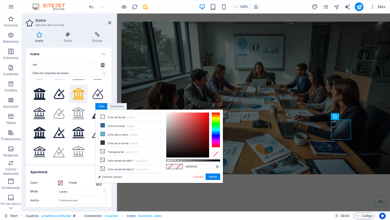
click at [219, 141] on div at bounding box center [216, 129] width 9 height 35
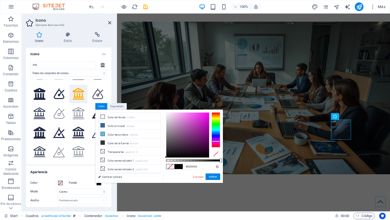
click at [213, 141] on div at bounding box center [216, 129] width 9 height 35
click at [182, 119] on div at bounding box center [187, 135] width 43 height 45
drag, startPoint x: 184, startPoint y: 122, endPoint x: 184, endPoint y: 125, distance: 3.3
click at [184, 125] on div at bounding box center [187, 135] width 43 height 45
click at [189, 126] on div at bounding box center [187, 135] width 43 height 45
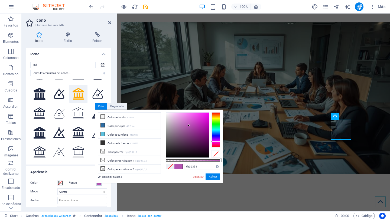
type input "#c63bc2"
drag, startPoint x: 196, startPoint y: 122, endPoint x: 201, endPoint y: 122, distance: 5.7
click at [196, 122] on div at bounding box center [187, 135] width 43 height 45
click at [202, 177] on link "Cancelar" at bounding box center [198, 177] width 12 height 4
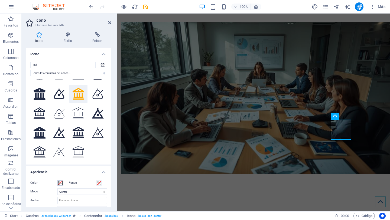
click at [61, 184] on span at bounding box center [60, 183] width 4 height 4
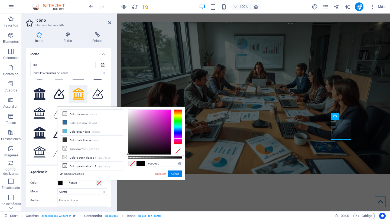
click at [177, 139] on div at bounding box center [178, 126] width 9 height 35
click at [155, 121] on div at bounding box center [149, 132] width 43 height 45
click at [145, 118] on div at bounding box center [149, 132] width 43 height 45
drag, startPoint x: 149, startPoint y: 114, endPoint x: 153, endPoint y: 113, distance: 4.1
click at [149, 114] on div at bounding box center [149, 132] width 43 height 45
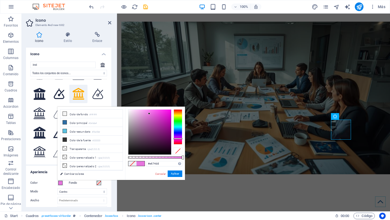
type input "#e673dd"
click at [174, 173] on button "Aplicar" at bounding box center [175, 174] width 15 height 6
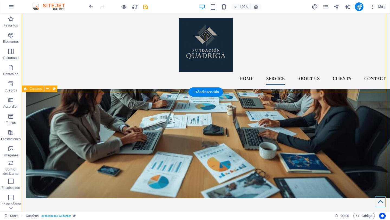
scroll to position [643, 0]
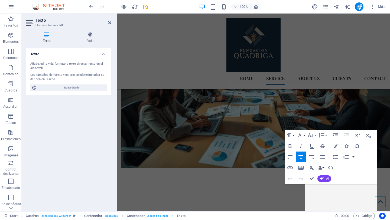
click at [339, 172] on div "Paragraph Format Normal Heading 1 Heading 2 Heading 3 Heading 4 Heading 5 Headi…" at bounding box center [331, 157] width 92 height 54
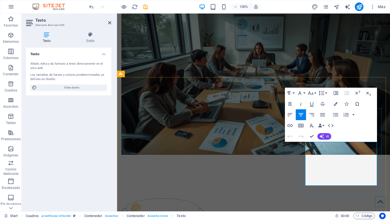
scroll to position [670, 0]
drag, startPoint x: 372, startPoint y: 183, endPoint x: 303, endPoint y: 143, distance: 80.0
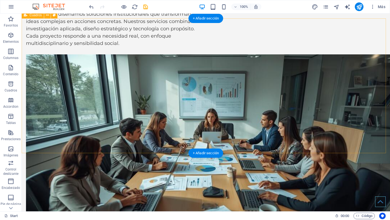
scroll to position [603, 0]
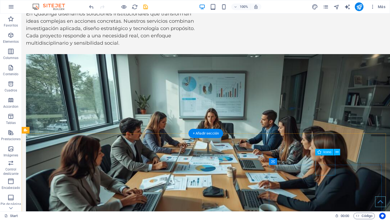
select select "xMidYMid"
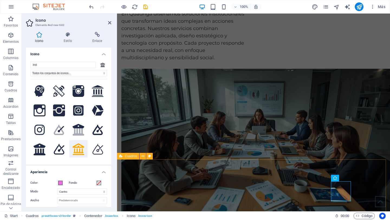
scroll to position [588, 0]
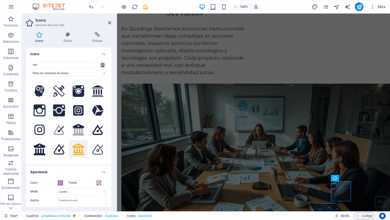
click at [61, 183] on span at bounding box center [60, 183] width 4 height 4
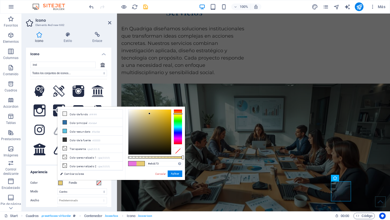
click at [178, 114] on div at bounding box center [178, 126] width 9 height 35
click at [155, 113] on div at bounding box center [149, 132] width 43 height 45
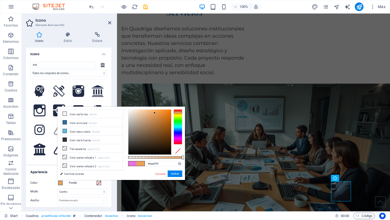
click at [180, 112] on div at bounding box center [178, 126] width 9 height 35
click at [179, 112] on div at bounding box center [178, 112] width 9 height 1
click at [179, 111] on div at bounding box center [178, 126] width 9 height 35
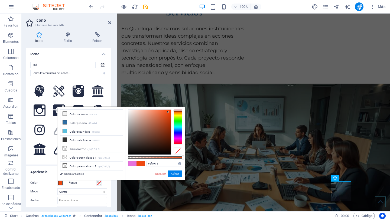
drag, startPoint x: 168, startPoint y: 112, endPoint x: 162, endPoint y: 113, distance: 5.6
click at [168, 112] on div at bounding box center [149, 132] width 43 height 45
click at [161, 114] on div at bounding box center [149, 132] width 43 height 45
click at [159, 114] on div at bounding box center [149, 132] width 43 height 45
click at [149, 115] on div at bounding box center [149, 132] width 43 height 45
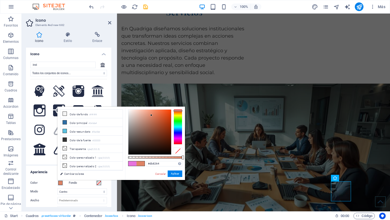
click at [152, 116] on div at bounding box center [149, 132] width 43 height 45
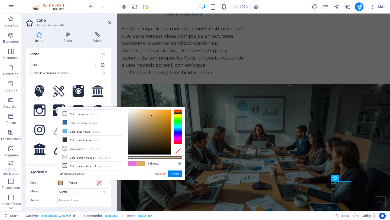
click at [176, 113] on div at bounding box center [178, 126] width 9 height 35
click at [160, 117] on div at bounding box center [149, 132] width 43 height 45
click at [163, 114] on div at bounding box center [149, 132] width 43 height 45
type input "#e67c29"
click at [177, 112] on div at bounding box center [178, 126] width 9 height 35
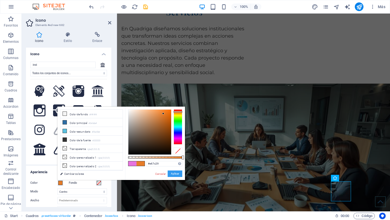
click at [172, 175] on button "Aplicar" at bounding box center [175, 174] width 15 height 6
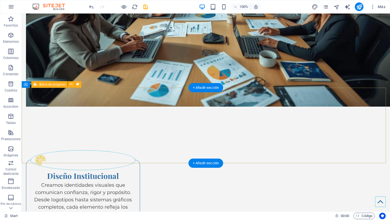
scroll to position [780, 0]
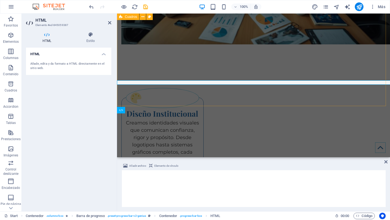
scroll to position [791, 0]
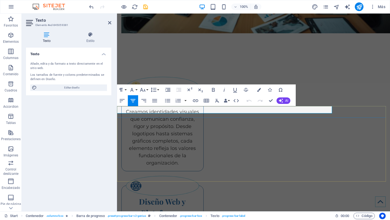
drag, startPoint x: 236, startPoint y: 109, endPoint x: 211, endPoint y: 109, distance: 25.5
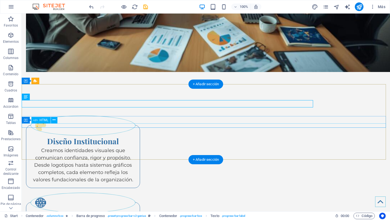
scroll to position [780, 0]
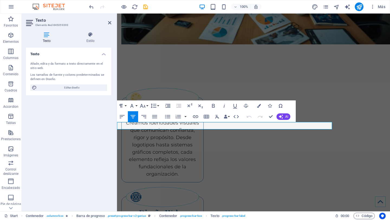
scroll to position [791, 0]
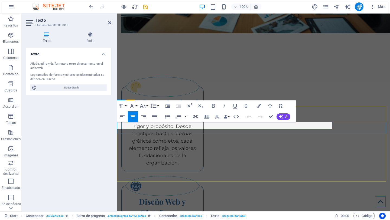
drag, startPoint x: 246, startPoint y: 126, endPoint x: 208, endPoint y: 122, distance: 38.7
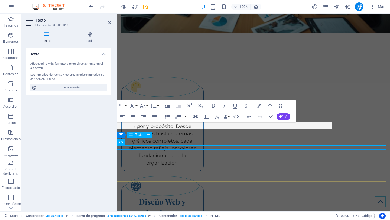
scroll to position [780, 0]
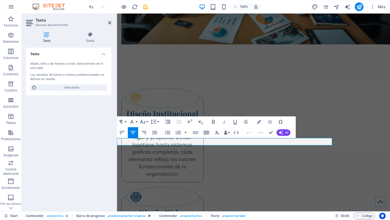
scroll to position [791, 0]
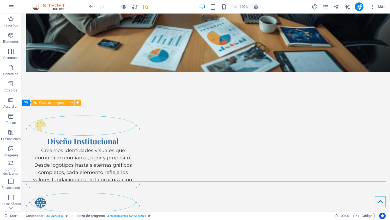
scroll to position [758, 0]
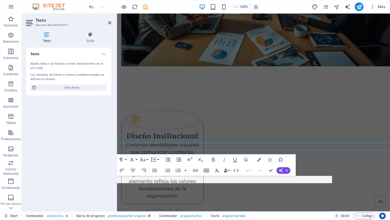
scroll to position [769, 0]
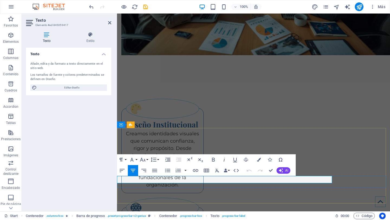
drag, startPoint x: 244, startPoint y: 179, endPoint x: 202, endPoint y: 179, distance: 42.0
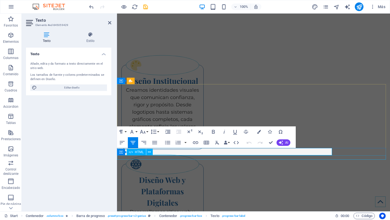
scroll to position [812, 0]
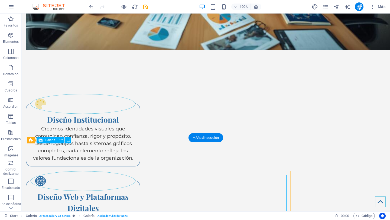
scroll to position [801, 0]
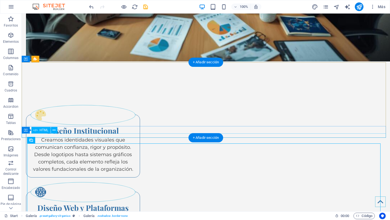
drag, startPoint x: 182, startPoint y: 135, endPoint x: 87, endPoint y: 136, distance: 95.1
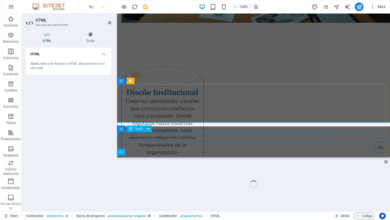
scroll to position [812, 0]
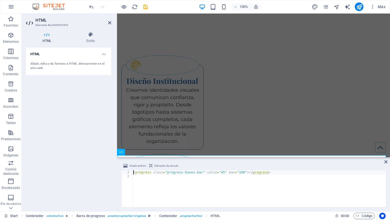
click at [225, 173] on div "< progress class = "progress-boxes-bar" value = "45" max = "100" > </ progress >" at bounding box center [258, 192] width 253 height 45
type textarea "<progress class="progress-boxes-bar" value="70" max="100"></progress>"
click at [385, 162] on icon at bounding box center [385, 162] width 3 height 4
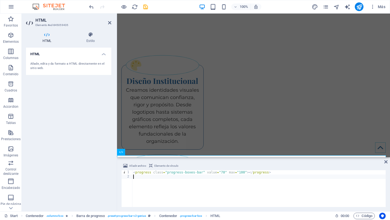
click at [296, 177] on div "< progress class = "progress-boxes-bar" value = "70" max = "100" > </ progress >" at bounding box center [258, 192] width 253 height 45
type textarea "\"
click at [365, 218] on span "Código" at bounding box center [364, 216] width 17 height 6
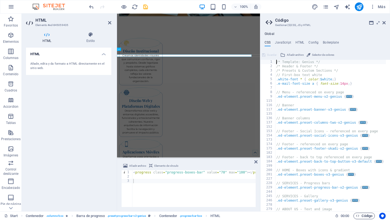
scroll to position [873, 0]
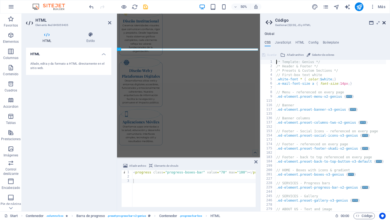
click at [382, 24] on icon at bounding box center [383, 23] width 3 height 4
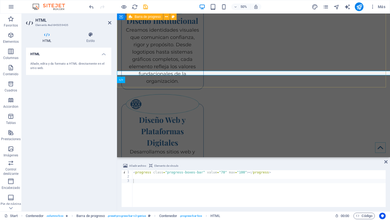
scroll to position [885, 0]
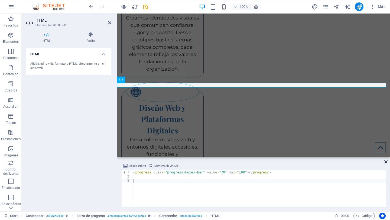
drag, startPoint x: 387, startPoint y: 161, endPoint x: 366, endPoint y: 148, distance: 25.5
click at [387, 161] on icon at bounding box center [385, 162] width 3 height 4
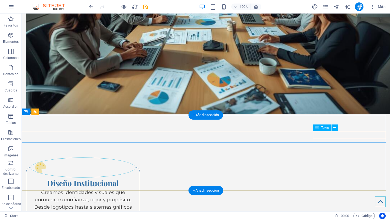
scroll to position [789, 0]
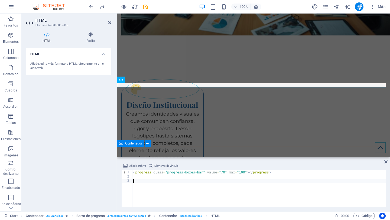
scroll to position [885, 0]
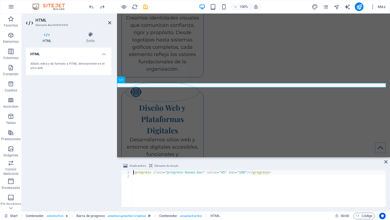
click at [224, 172] on div "< progress class = "progress-boxes-bar" value = "45" max = "100" > </ progress >" at bounding box center [258, 192] width 253 height 45
type textarea "<progress class="progress-boxes-bar" value="70" max="100"></progress>"
click at [386, 161] on icon at bounding box center [385, 162] width 3 height 4
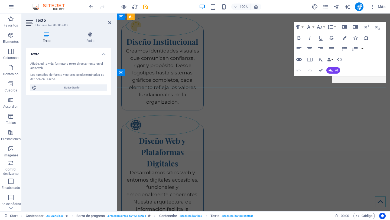
scroll to position [885, 0]
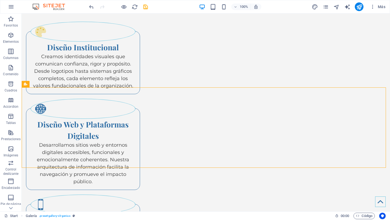
scroll to position [852, 0]
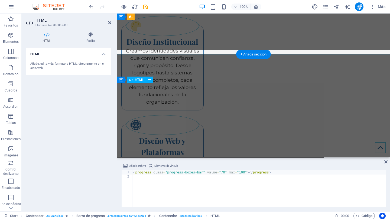
scroll to position [885, 0]
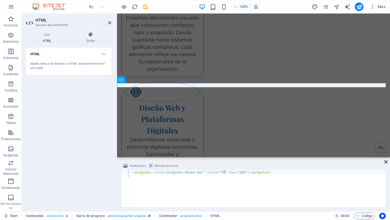
click at [387, 162] on icon at bounding box center [385, 162] width 3 height 4
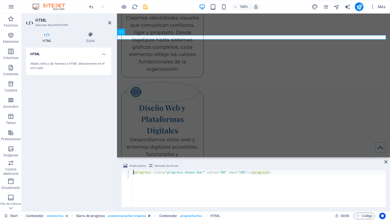
click at [384, 161] on div "Añadir archivo Elemento de vínculo <progress class="progress-boxes-bar" value="…" at bounding box center [253, 184] width 273 height 53
click at [386, 162] on icon at bounding box center [385, 162] width 3 height 4
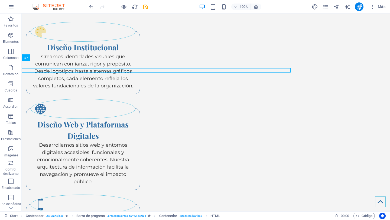
scroll to position [852, 0]
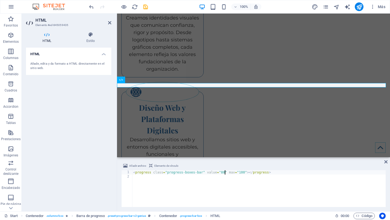
scroll to position [0, 7]
type textarea "<progress class="progress-boxes-bar" value="80" max="100"></progress>"
click at [386, 162] on icon at bounding box center [385, 162] width 3 height 4
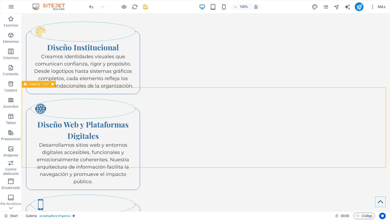
scroll to position [852, 0]
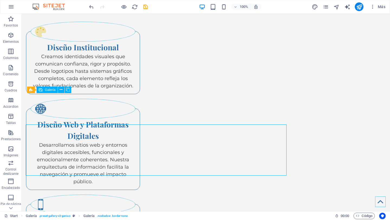
scroll to position [852, 0]
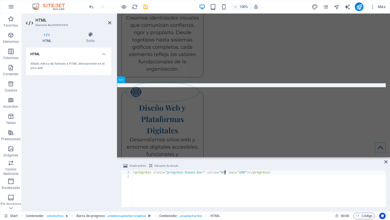
click at [225, 172] on div "< progress class = "progress-boxes-bar" value = "80" max = "100" > </ progress >" at bounding box center [258, 192] width 253 height 45
type textarea "<progress class="progress-boxes-bar" value="75" max="100"></progress>"
click at [387, 161] on icon at bounding box center [385, 162] width 3 height 4
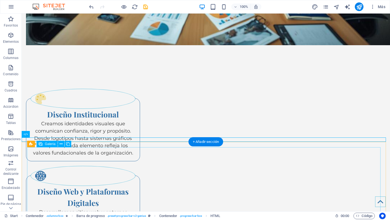
scroll to position [877, 0]
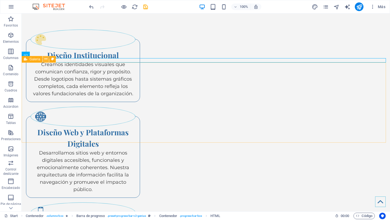
click at [45, 59] on icon at bounding box center [45, 59] width 3 height 6
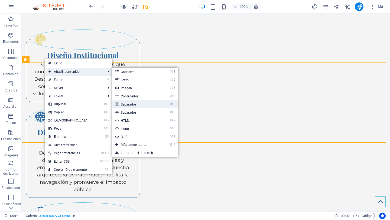
click at [138, 106] on link "⌘ 5 Separador" at bounding box center [134, 104] width 45 height 8
select select "px"
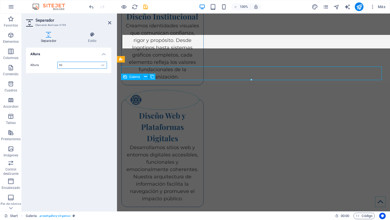
scroll to position [910, 0]
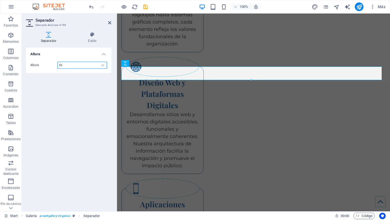
click at [80, 63] on input "50" at bounding box center [82, 65] width 49 height 6
type input "5"
type input "70"
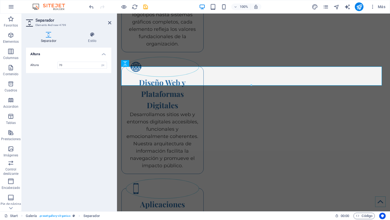
click at [107, 22] on h2 "Separador" at bounding box center [73, 20] width 76 height 5
click at [109, 22] on icon at bounding box center [109, 23] width 3 height 4
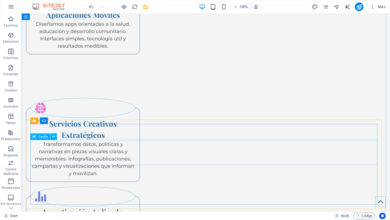
scroll to position [1094, 0]
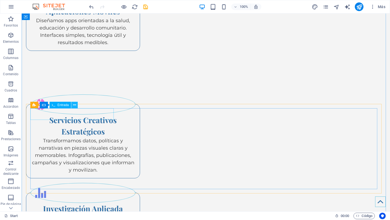
click at [74, 104] on icon at bounding box center [74, 105] width 3 height 6
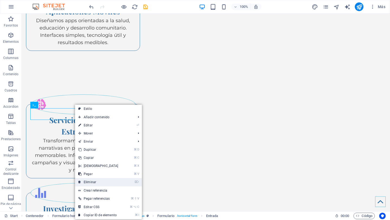
click at [87, 180] on link "⌦ Eliminar" at bounding box center [98, 182] width 47 height 8
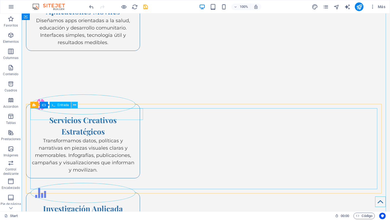
click at [75, 106] on icon at bounding box center [74, 105] width 3 height 6
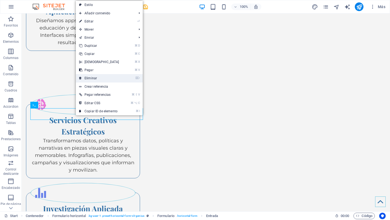
click at [95, 77] on link "⌦ Eliminar" at bounding box center [99, 78] width 47 height 8
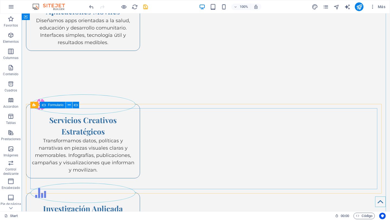
click at [70, 105] on icon at bounding box center [69, 105] width 3 height 6
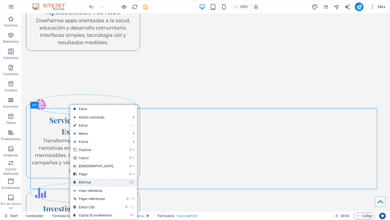
click at [92, 180] on link "⌦ Eliminar" at bounding box center [93, 182] width 47 height 8
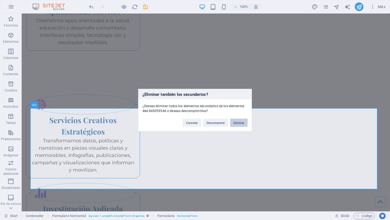
click at [237, 122] on button "Eliminar" at bounding box center [238, 123] width 17 height 8
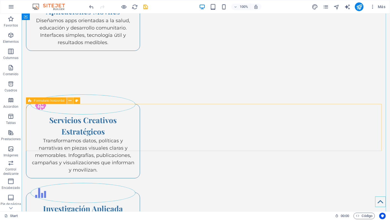
click at [69, 100] on icon at bounding box center [70, 101] width 3 height 6
click at [71, 102] on icon at bounding box center [70, 101] width 3 height 6
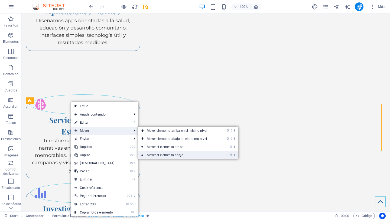
click at [161, 154] on link "⌘ ⬇ Mover el elemento abajo" at bounding box center [178, 155] width 80 height 8
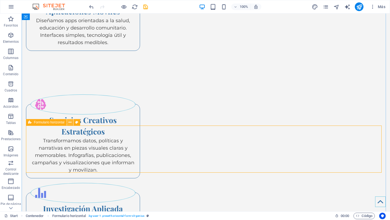
click at [71, 121] on icon at bounding box center [70, 123] width 3 height 6
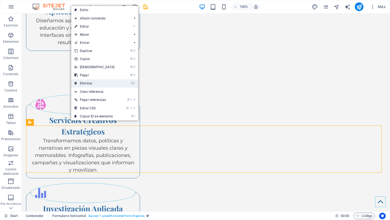
click at [84, 83] on link "⌦ Eliminar" at bounding box center [94, 83] width 47 height 8
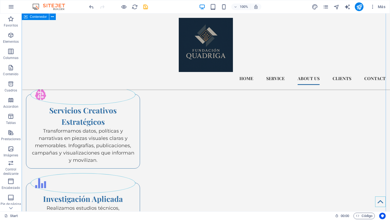
scroll to position [1086, 0]
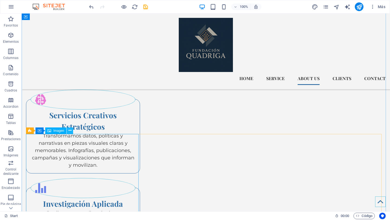
click at [69, 131] on icon at bounding box center [70, 131] width 3 height 6
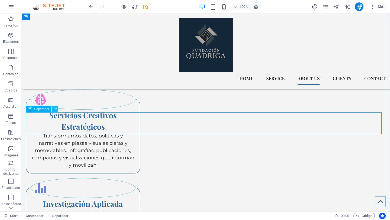
click at [54, 109] on icon at bounding box center [55, 109] width 3 height 6
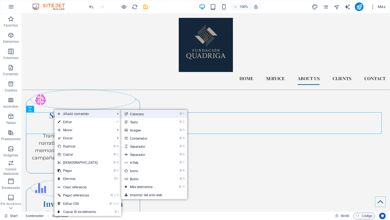
click at [151, 116] on link "⌘ 1 Cabecera" at bounding box center [143, 114] width 45 height 8
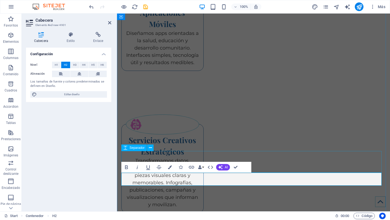
scroll to position [1169, 0]
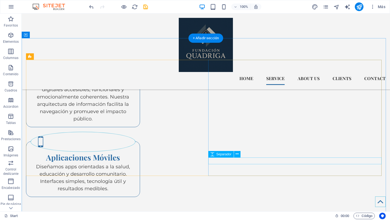
scroll to position [1002, 0]
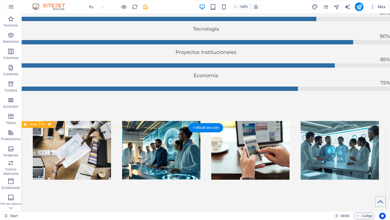
scroll to position [1518, 0]
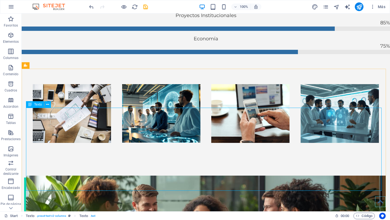
click at [31, 104] on icon at bounding box center [30, 104] width 4 height 6
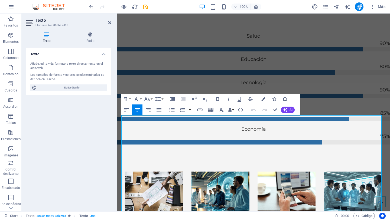
scroll to position [1504, 0]
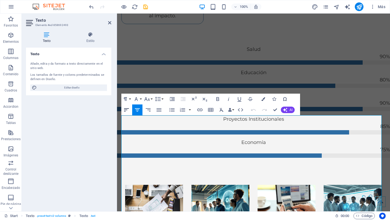
click at [127, 109] on icon "button" at bounding box center [126, 110] width 6 height 6
click at [125, 109] on icon "button" at bounding box center [126, 110] width 6 height 6
drag, startPoint x: 289, startPoint y: 174, endPoint x: 285, endPoint y: 172, distance: 4.6
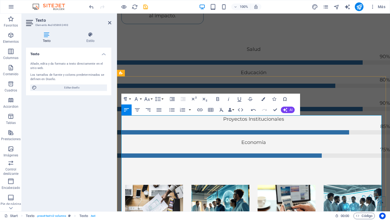
click at [126, 112] on icon "button" at bounding box center [126, 110] width 6 height 6
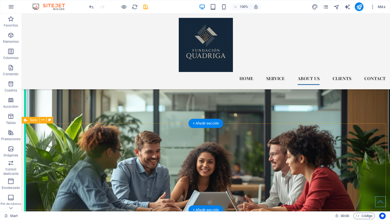
scroll to position [1533, 0]
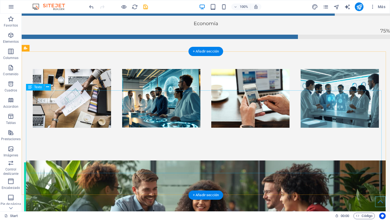
scroll to position [1535, 0]
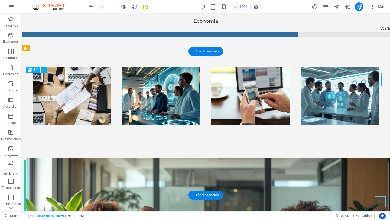
scroll to position [1522, 0]
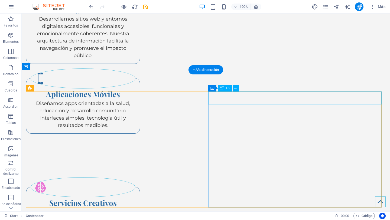
scroll to position [1047, 0]
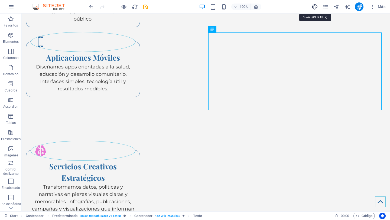
click at [316, 6] on icon "design" at bounding box center [315, 7] width 6 height 6
select select "rem"
select select "ease-in-out"
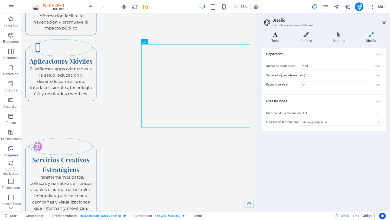
click at [272, 38] on h4 "Texto" at bounding box center [276, 37] width 29 height 11
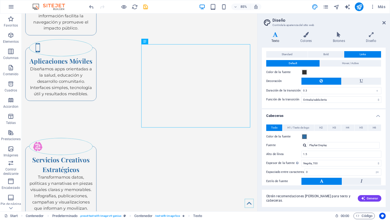
scroll to position [54, 0]
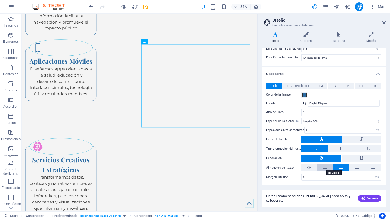
click at [326, 168] on icon at bounding box center [325, 167] width 4 height 6
click at [383, 23] on icon at bounding box center [383, 23] width 3 height 4
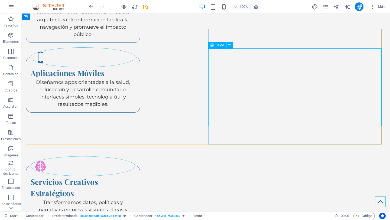
scroll to position [1033, 0]
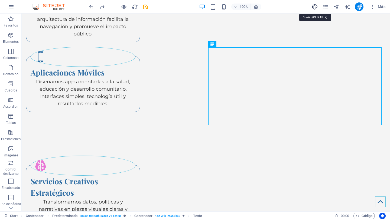
click at [315, 6] on icon "design" at bounding box center [315, 7] width 6 height 6
select select "ease-in-out"
select select "700"
select select "px"
select select "rem"
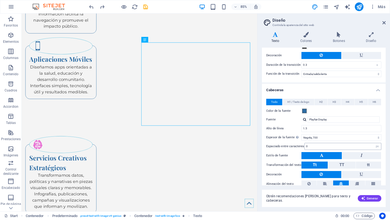
scroll to position [54, 0]
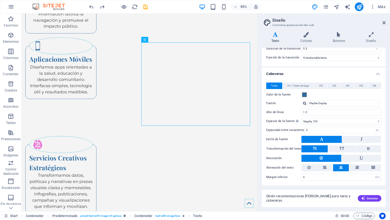
click at [343, 166] on button at bounding box center [341, 167] width 16 height 7
click at [300, 87] on span "H1 / Texto de logo" at bounding box center [298, 86] width 22 height 6
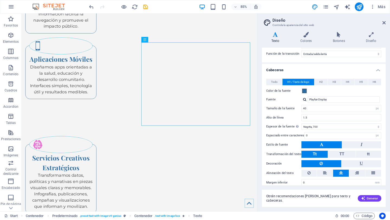
scroll to position [63, 0]
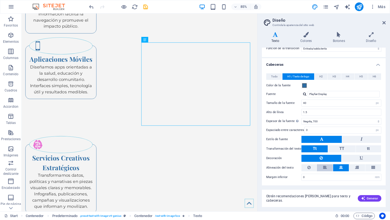
click at [320, 166] on button at bounding box center [325, 167] width 16 height 7
click at [384, 22] on icon at bounding box center [383, 23] width 3 height 4
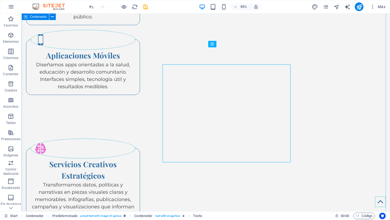
scroll to position [1033, 0]
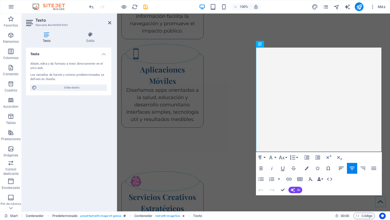
click at [338, 168] on icon "button" at bounding box center [341, 168] width 6 height 6
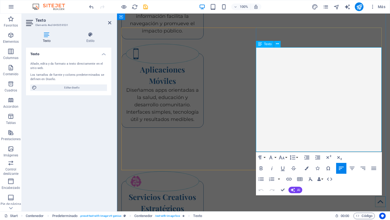
drag, startPoint x: 310, startPoint y: 107, endPoint x: 311, endPoint y: 110, distance: 3.3
click at [341, 168] on icon "button" at bounding box center [341, 168] width 6 height 6
click at [340, 169] on icon "button" at bounding box center [341, 168] width 6 height 6
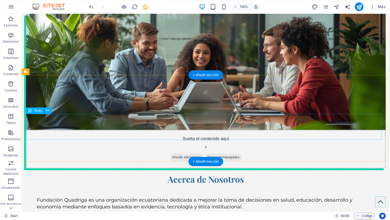
scroll to position [1696, 0]
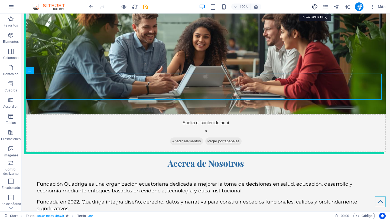
click at [316, 5] on icon "design" at bounding box center [315, 7] width 6 height 6
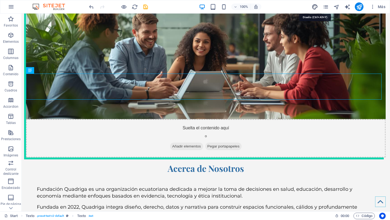
select select "ease-in-out"
select select "px"
select select "700"
select select "px"
select select "rem"
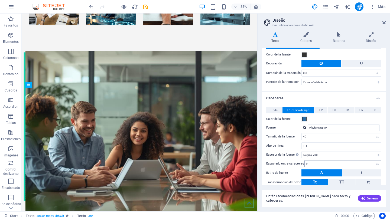
scroll to position [63, 0]
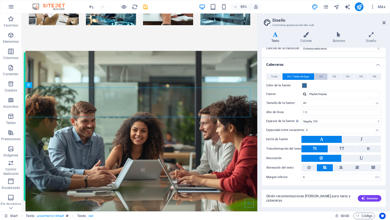
click at [321, 76] on span "H2" at bounding box center [321, 76] width 4 height 6
click at [323, 170] on icon at bounding box center [325, 167] width 4 height 6
click at [337, 77] on button "H3" at bounding box center [334, 76] width 13 height 6
click at [321, 165] on button at bounding box center [325, 167] width 16 height 7
click at [298, 79] on span "H1 / Texto de logo" at bounding box center [298, 76] width 22 height 6
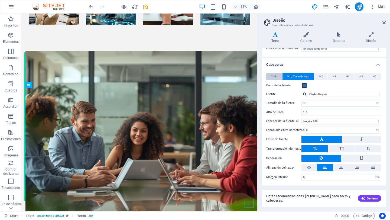
click at [273, 77] on span "Todo" at bounding box center [274, 76] width 6 height 6
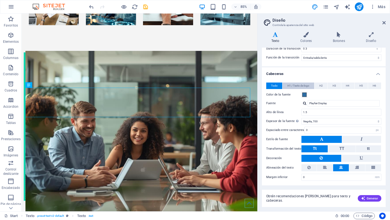
click at [303, 83] on span "H1 / Texto de logo" at bounding box center [298, 86] width 22 height 6
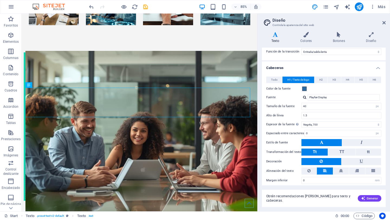
scroll to position [63, 0]
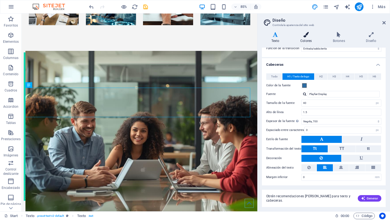
click at [312, 34] on icon at bounding box center [306, 34] width 30 height 5
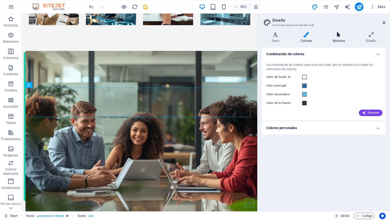
click at [332, 36] on icon at bounding box center [338, 34] width 31 height 5
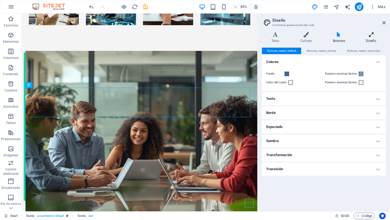
click at [371, 37] on icon at bounding box center [371, 34] width 29 height 5
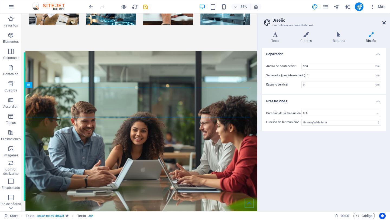
click at [384, 21] on icon at bounding box center [383, 23] width 3 height 4
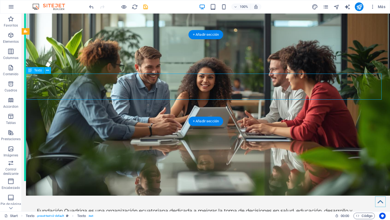
scroll to position [1690, 0]
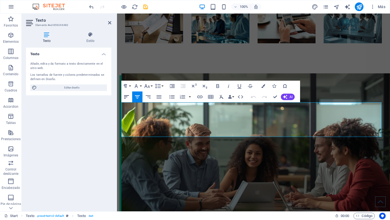
click at [130, 95] on button "Align Left" at bounding box center [126, 97] width 10 height 11
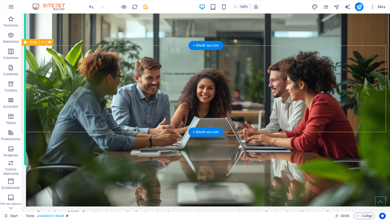
scroll to position [1761, 0]
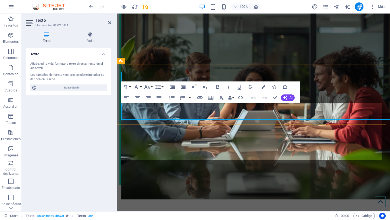
scroll to position [1784, 0]
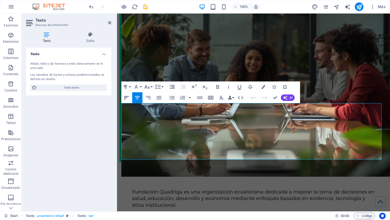
click at [127, 99] on icon "button" at bounding box center [126, 98] width 6 height 6
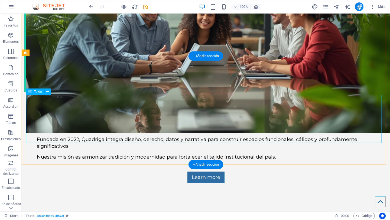
scroll to position [1761, 0]
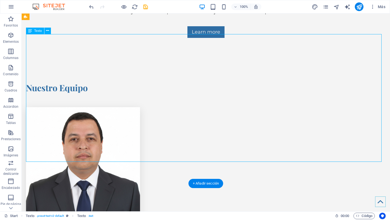
scroll to position [1970, 0]
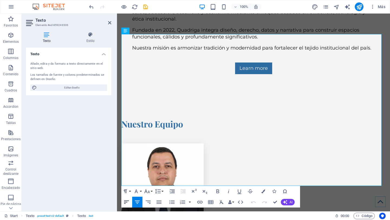
click at [128, 201] on icon "button" at bounding box center [126, 202] width 5 height 3
drag, startPoint x: 340, startPoint y: 137, endPoint x: 117, endPoint y: 39, distance: 243.6
click at [125, 200] on icon "button" at bounding box center [126, 202] width 6 height 6
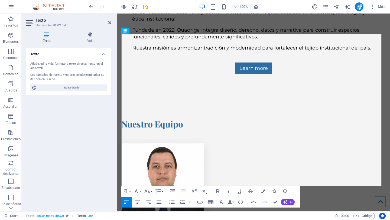
click at [124, 201] on icon "button" at bounding box center [126, 202] width 5 height 3
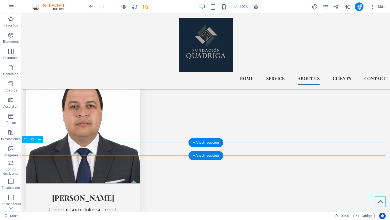
scroll to position [1859, 0]
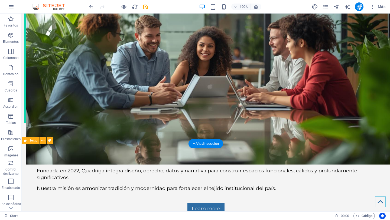
scroll to position [1756, 0]
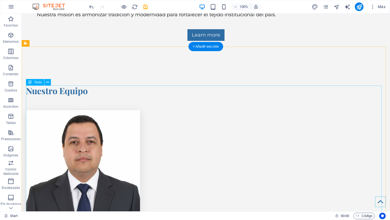
scroll to position [1902, 0]
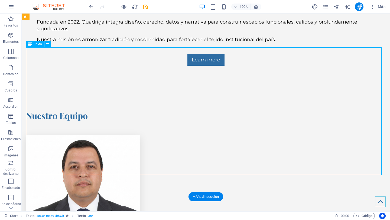
scroll to position [1943, 0]
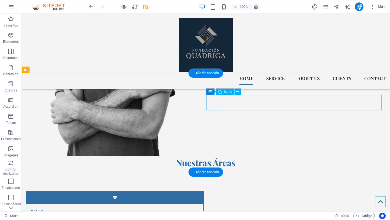
scroll to position [173, 0]
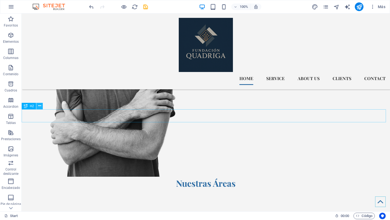
click at [38, 105] on icon at bounding box center [39, 106] width 3 height 6
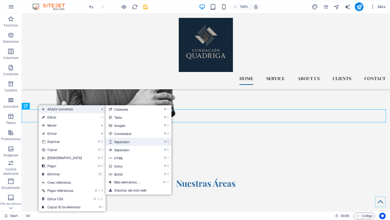
click at [137, 140] on link "⌘ 5 Separador" at bounding box center [128, 142] width 45 height 8
select select "px"
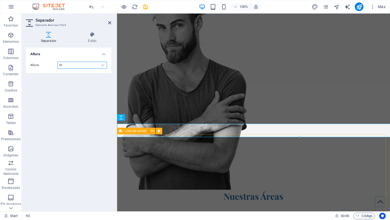
scroll to position [172, 0]
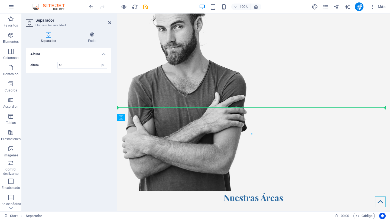
drag, startPoint x: 181, startPoint y: 122, endPoint x: 182, endPoint y: 111, distance: 10.3
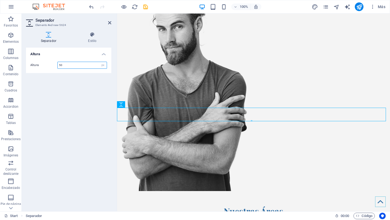
click at [72, 64] on input "50" at bounding box center [82, 65] width 49 height 6
type input "5"
type input "7"
type input "80"
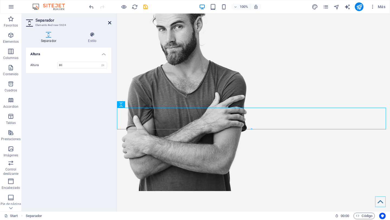
click at [111, 22] on icon at bounding box center [109, 23] width 3 height 4
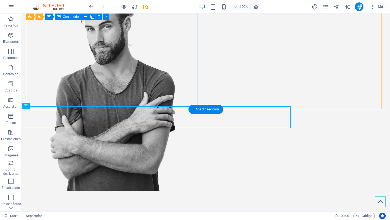
scroll to position [173, 0]
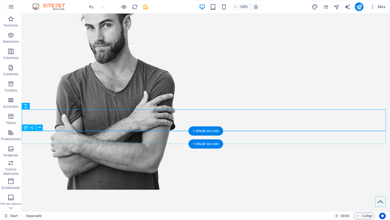
click at [239, 212] on div "Nuestras Áreas" at bounding box center [206, 218] width 368 height 13
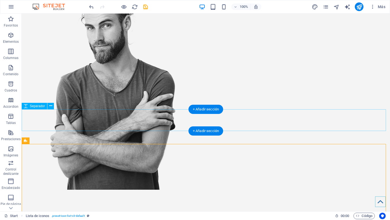
click at [236, 190] on div at bounding box center [206, 201] width 368 height 22
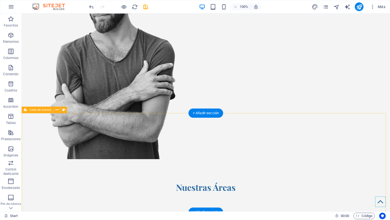
scroll to position [284, 0]
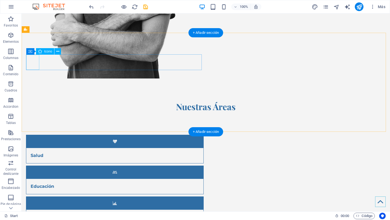
click at [33, 135] on figure at bounding box center [114, 141] width 177 height 13
click at [34, 135] on figure at bounding box center [114, 141] width 177 height 13
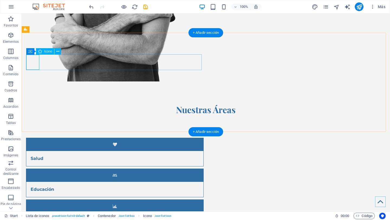
select select "xMidYMid"
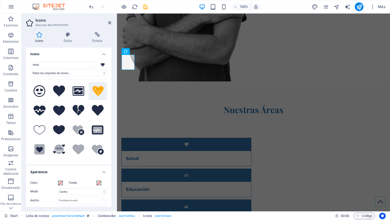
click at [97, 89] on icon at bounding box center [98, 91] width 12 height 10
click at [60, 182] on span at bounding box center [60, 183] width 4 height 4
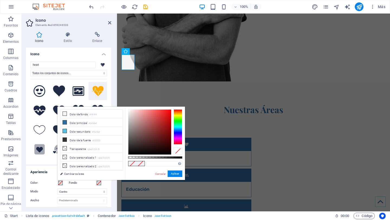
type input "#ea2d2d"
click at [163, 113] on div at bounding box center [149, 132] width 43 height 45
click at [175, 174] on button "Aplicar" at bounding box center [175, 174] width 15 height 6
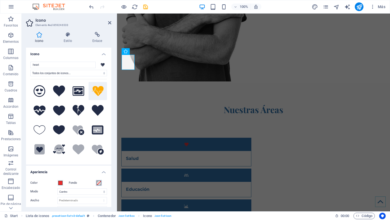
click at [99, 183] on span at bounding box center [99, 183] width 4 height 4
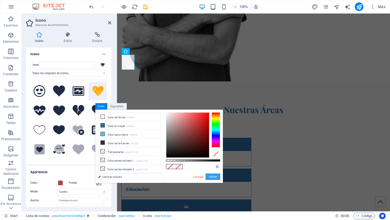
click at [212, 177] on button "Aplicar" at bounding box center [213, 177] width 15 height 6
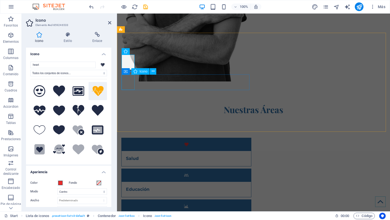
click at [124, 200] on figure at bounding box center [186, 206] width 129 height 13
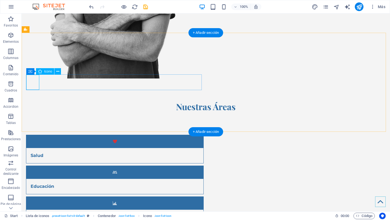
click at [32, 197] on figure at bounding box center [114, 203] width 177 height 13
select select "xMidYMid"
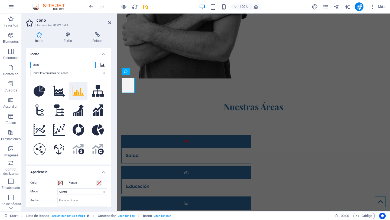
scroll to position [281, 0]
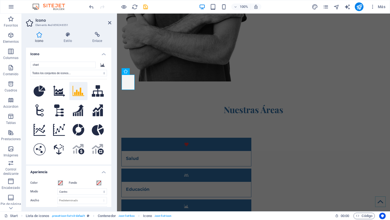
click at [102, 173] on h4 "Apariencia" at bounding box center [68, 171] width 85 height 10
click at [103, 171] on h4 "Apariencia" at bounding box center [68, 172] width 85 height 13
click at [61, 184] on span at bounding box center [60, 183] width 4 height 4
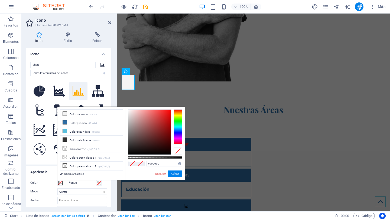
click at [178, 115] on div at bounding box center [178, 126] width 9 height 35
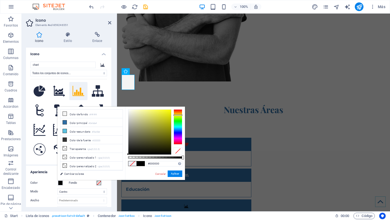
click at [180, 113] on div at bounding box center [178, 126] width 9 height 35
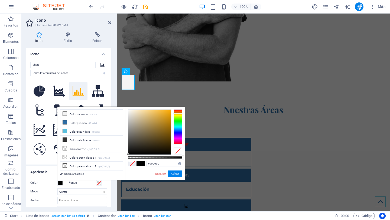
click at [181, 113] on div at bounding box center [178, 113] width 9 height 1
click at [161, 113] on div at bounding box center [149, 132] width 43 height 45
type input "#efac23"
click at [165, 112] on div at bounding box center [149, 132] width 43 height 45
click at [174, 173] on button "Aplicar" at bounding box center [175, 174] width 15 height 6
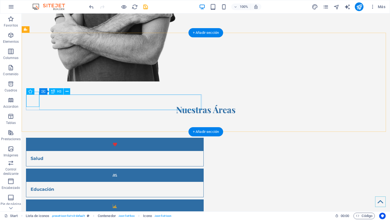
scroll to position [284, 0]
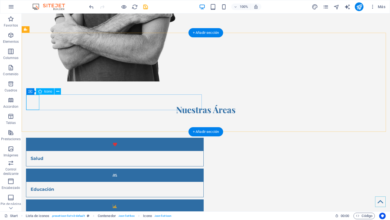
select select "xMidYMid"
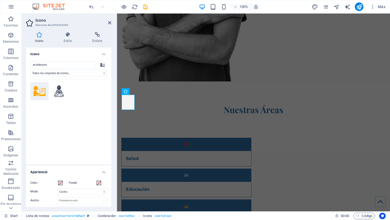
click at [37, 92] on icon at bounding box center [40, 91] width 12 height 10
click at [60, 183] on span at bounding box center [60, 183] width 4 height 4
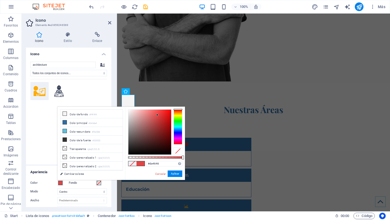
click at [157, 115] on div at bounding box center [149, 132] width 43 height 45
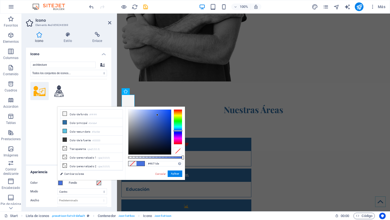
click at [180, 131] on div at bounding box center [178, 126] width 9 height 35
click at [180, 133] on div at bounding box center [178, 126] width 9 height 35
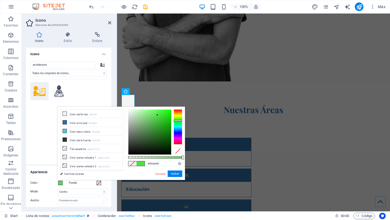
click at [177, 121] on div at bounding box center [178, 126] width 9 height 35
click at [180, 142] on div at bounding box center [178, 126] width 9 height 35
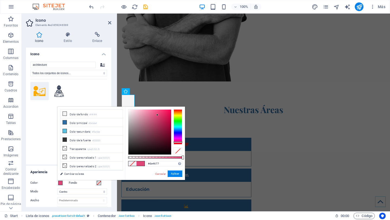
click at [180, 145] on div at bounding box center [155, 131] width 54 height 45
click at [178, 142] on div at bounding box center [178, 142] width 9 height 1
click at [129, 109] on div "#de4677 Formatos soportados #0852ed rgb(8, 82, 237) rgba(8, 82, 237, 90%) hsv(2…" at bounding box center [155, 183] width 60 height 152
type input "#faf0f3"
click at [130, 110] on div at bounding box center [149, 132] width 43 height 45
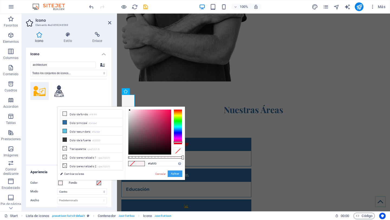
click at [178, 174] on button "Aplicar" at bounding box center [175, 174] width 15 height 6
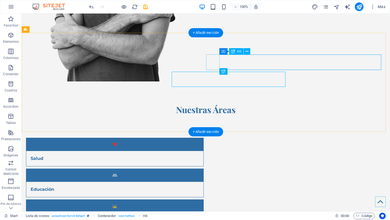
scroll to position [284, 0]
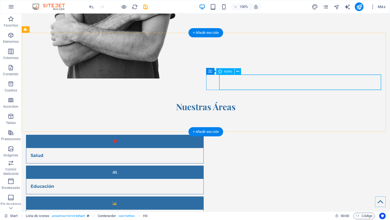
select select "xMidYMid"
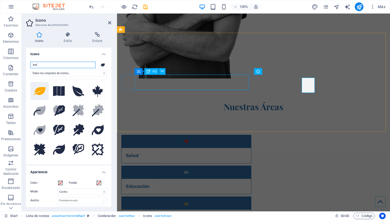
scroll to position [281, 0]
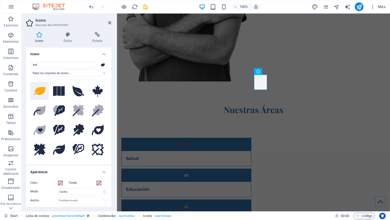
click at [38, 95] on icon at bounding box center [40, 91] width 12 height 8
click at [61, 182] on span at bounding box center [60, 183] width 4 height 4
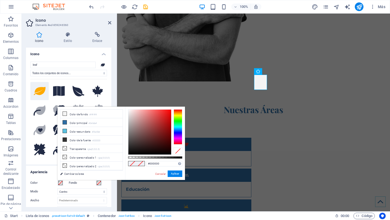
click at [180, 119] on div at bounding box center [178, 126] width 9 height 35
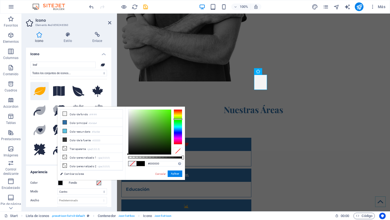
click at [180, 117] on div at bounding box center [178, 126] width 9 height 35
click at [180, 118] on div at bounding box center [178, 117] width 9 height 1
click at [165, 115] on div at bounding box center [149, 132] width 43 height 45
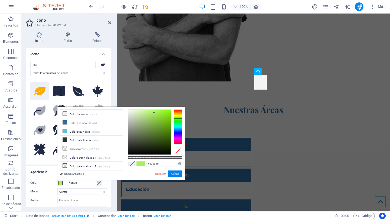
type input "#a8ed5a"
drag, startPoint x: 159, startPoint y: 115, endPoint x: 155, endPoint y: 112, distance: 5.3
click at [155, 112] on div at bounding box center [149, 132] width 43 height 45
click at [177, 173] on button "Aplicar" at bounding box center [175, 174] width 15 height 6
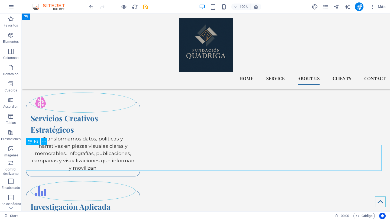
scroll to position [1097, 0]
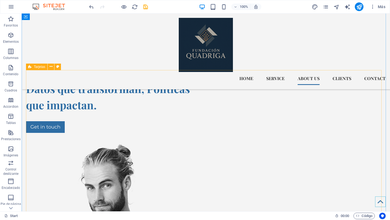
scroll to position [1083, 0]
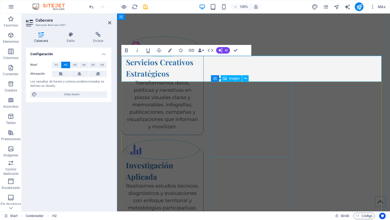
scroll to position [1239, 0]
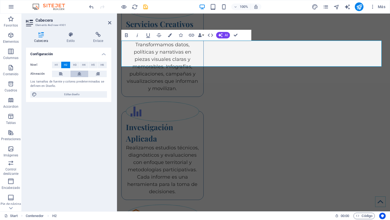
click at [81, 75] on icon at bounding box center [79, 74] width 4 height 6
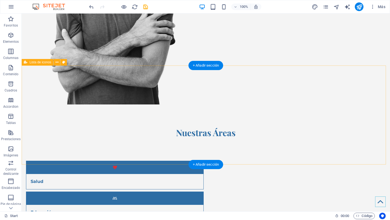
scroll to position [259, 0]
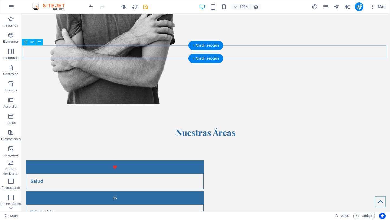
click at [232, 126] on div "Nuestras Áreas" at bounding box center [206, 132] width 368 height 13
click at [230, 126] on div "Nuestras Áreas" at bounding box center [206, 132] width 368 height 13
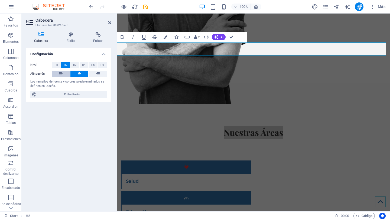
click at [63, 74] on button at bounding box center [61, 74] width 18 height 6
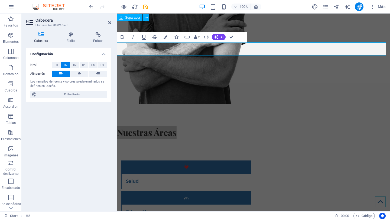
click at [257, 104] on div at bounding box center [253, 115] width 273 height 22
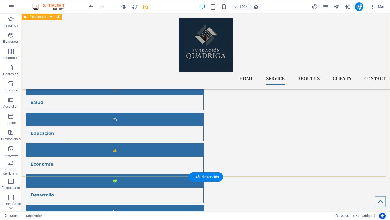
scroll to position [257, 0]
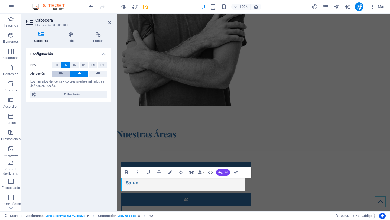
click at [55, 74] on button at bounding box center [61, 74] width 18 height 6
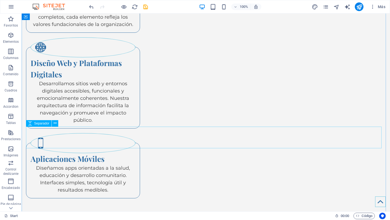
scroll to position [1095, 0]
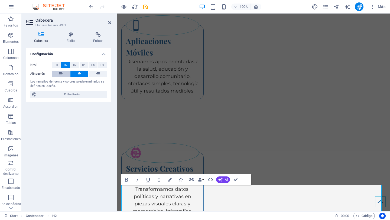
click at [54, 75] on button at bounding box center [61, 74] width 18 height 6
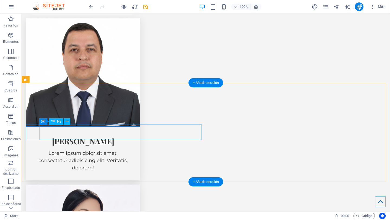
scroll to position [2015, 0]
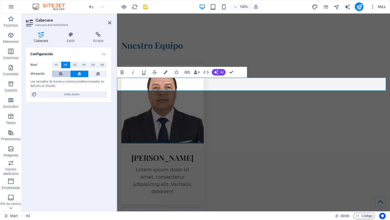
click at [62, 72] on icon at bounding box center [61, 74] width 4 height 6
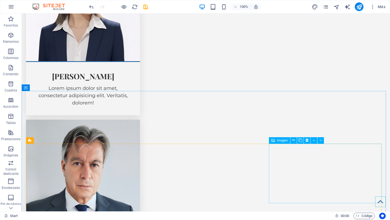
scroll to position [2243, 0]
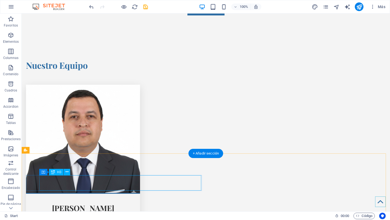
scroll to position [1953, 0]
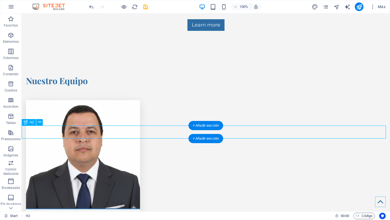
scroll to position [1999, 0]
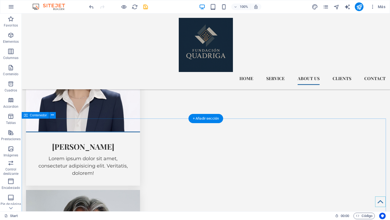
scroll to position [2118, 0]
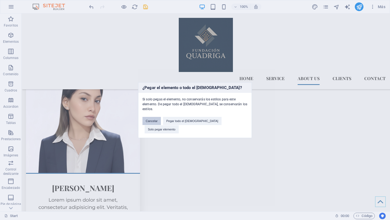
click at [161, 124] on button "Cancelar" at bounding box center [151, 121] width 18 height 8
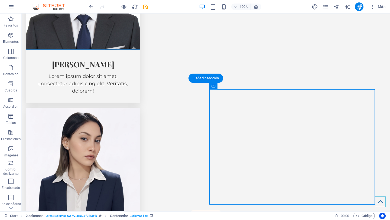
scroll to position [2182, 0]
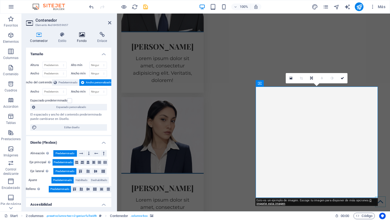
click at [83, 38] on h4 "Fondo" at bounding box center [83, 37] width 20 height 11
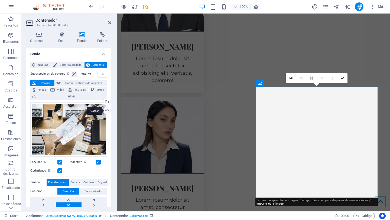
click at [107, 109] on div "Cargar" at bounding box center [106, 111] width 8 height 8
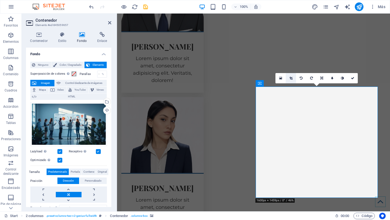
click at [291, 78] on icon at bounding box center [290, 78] width 3 height 3
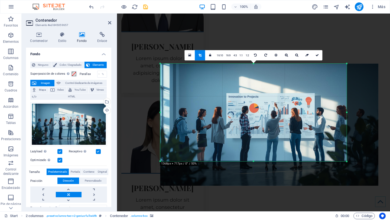
drag, startPoint x: 362, startPoint y: 173, endPoint x: 330, endPoint y: 149, distance: 40.2
click at [330, 149] on div "180 170 160 150 140 130 120 110 100 90 80 70 60 50 40 30 20 10 0 -10 -20 -30 -4…" at bounding box center [253, 113] width 186 height 98
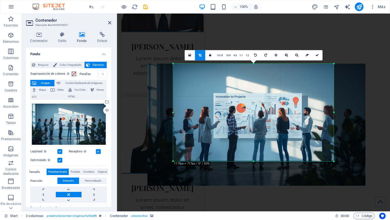
drag, startPoint x: 160, startPoint y: 112, endPoint x: 186, endPoint y: 116, distance: 26.8
click at [186, 116] on div "180 170 160 150 140 130 120 110 100 90 80 70 60 50 40 30 20 10 0 -10 -20 -30 -4…" at bounding box center [253, 113] width 161 height 98
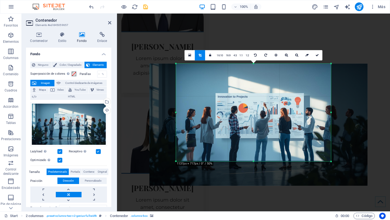
drag, startPoint x: 333, startPoint y: 112, endPoint x: 325, endPoint y: 113, distance: 8.4
click at [327, 113] on div "180 170 160 150 140 130 120 110 100 90 80 70 60 50 40 30 20 10 0 -10 -20 -30 -4…" at bounding box center [253, 113] width 155 height 98
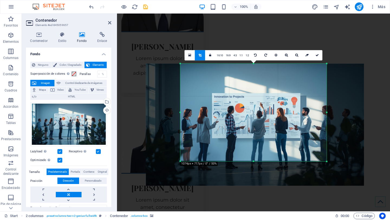
drag, startPoint x: 176, startPoint y: 113, endPoint x: 199, endPoint y: 113, distance: 22.8
click at [184, 113] on div "180 170 160 150 140 130 120 110 100 90 80 70 60 50 40 30 20 10 0 -10 -20 -30 -4…" at bounding box center [253, 113] width 146 height 98
click at [315, 55] on link at bounding box center [317, 55] width 10 height 10
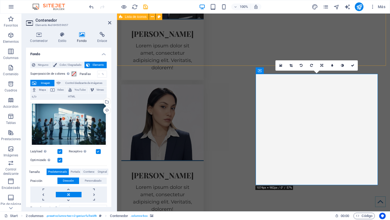
scroll to position [2195, 0]
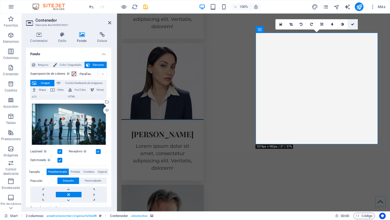
click at [353, 24] on icon at bounding box center [352, 24] width 3 height 3
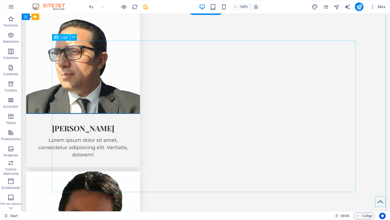
scroll to position [2576, 0]
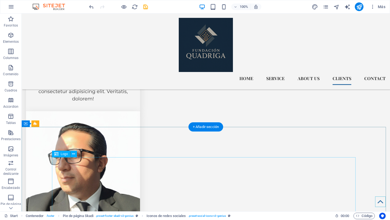
scroll to position [2389, 0]
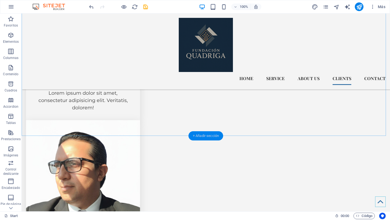
click at [206, 135] on div "+ Añadir sección" at bounding box center [205, 135] width 35 height 9
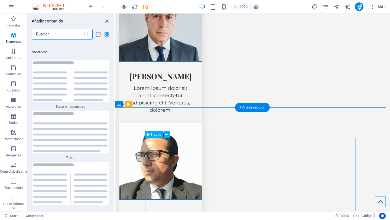
scroll to position [1837, 0]
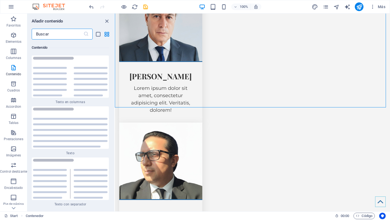
click at [66, 30] on input "text" at bounding box center [58, 34] width 52 height 11
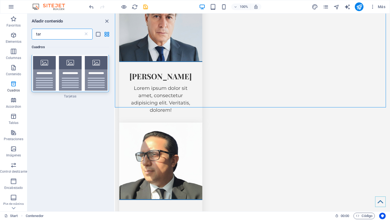
scroll to position [0, 0]
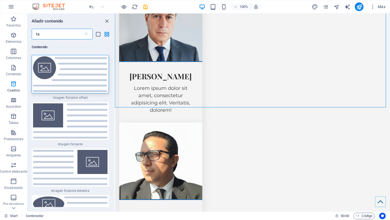
type input "t"
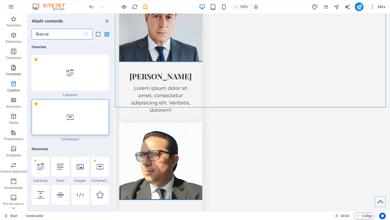
click at [17, 69] on span "Contenido" at bounding box center [13, 70] width 27 height 13
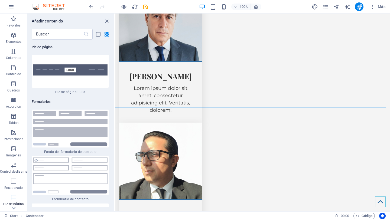
scroll to position [7914, 0]
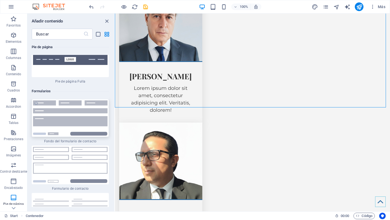
click at [83, 100] on img at bounding box center [70, 117] width 74 height 35
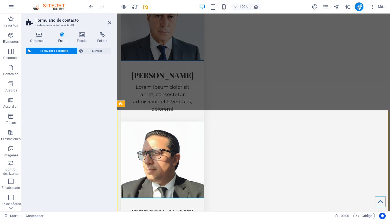
select select "rem"
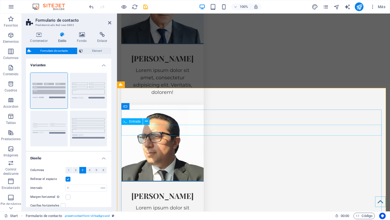
scroll to position [2459, 0]
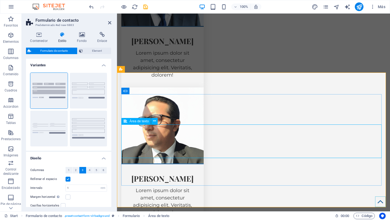
scroll to position [2471, 0]
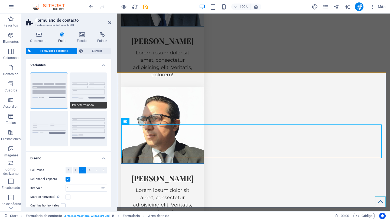
click at [83, 85] on button "Predeterminado" at bounding box center [88, 91] width 37 height 36
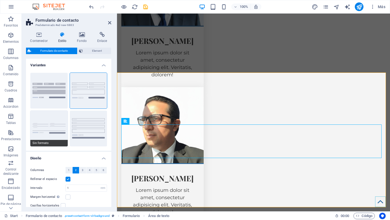
click at [53, 119] on button "Sin formato" at bounding box center [48, 129] width 37 height 36
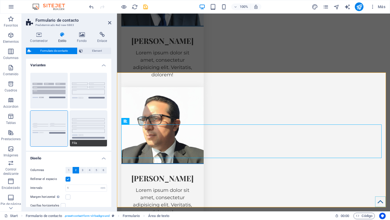
click at [79, 122] on button "Fila" at bounding box center [88, 129] width 37 height 36
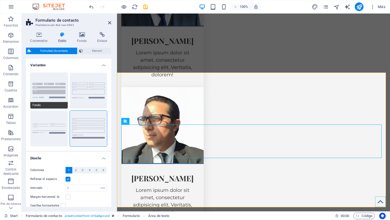
click at [50, 86] on button "Fondo" at bounding box center [48, 91] width 37 height 36
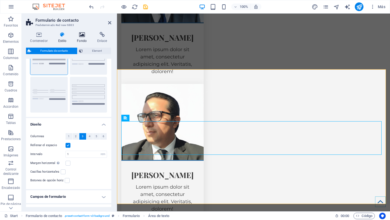
scroll to position [34, 0]
click at [83, 32] on icon at bounding box center [82, 34] width 18 height 5
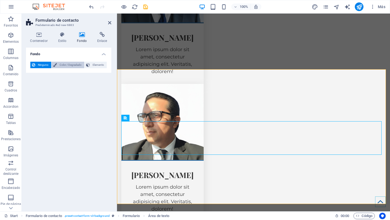
click at [54, 64] on icon at bounding box center [55, 65] width 4 height 6
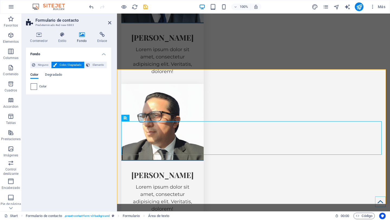
click at [33, 88] on span at bounding box center [34, 87] width 6 height 6
click at [33, 86] on span at bounding box center [34, 87] width 6 height 6
click at [44, 87] on span "Color" at bounding box center [43, 86] width 8 height 4
click at [35, 86] on span at bounding box center [34, 87] width 6 height 6
click at [41, 86] on span "Color" at bounding box center [43, 86] width 8 height 4
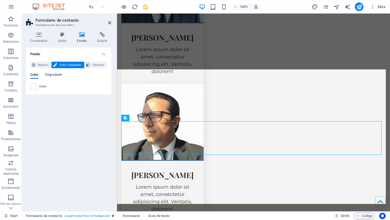
click at [41, 86] on span "Color" at bounding box center [43, 86] width 8 height 4
click at [76, 65] on span "Color / Degradado" at bounding box center [70, 65] width 24 height 6
click at [94, 64] on span "Elemento" at bounding box center [99, 65] width 14 height 6
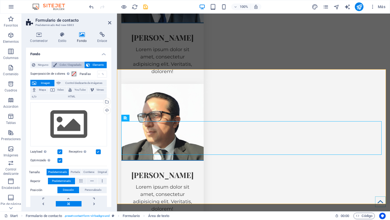
click at [75, 64] on span "Color / Degradado" at bounding box center [70, 65] width 24 height 6
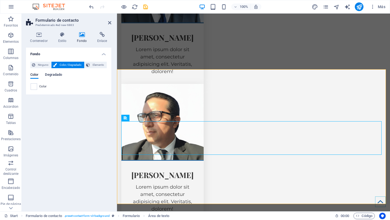
click at [53, 74] on span "Degradado" at bounding box center [53, 75] width 17 height 8
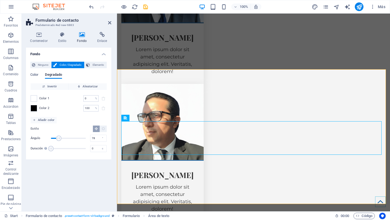
click at [58, 139] on span "Ángulo" at bounding box center [58, 138] width 5 height 5
click at [35, 106] on span at bounding box center [34, 108] width 6 height 6
click at [35, 108] on span at bounding box center [34, 108] width 6 height 6
click at [35, 109] on span at bounding box center [34, 108] width 6 height 6
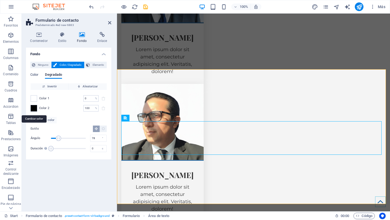
click at [35, 109] on span at bounding box center [34, 108] width 6 height 6
click at [34, 108] on span at bounding box center [34, 108] width 6 height 6
click at [44, 109] on span "Color 2" at bounding box center [44, 108] width 10 height 4
click at [34, 109] on span at bounding box center [34, 108] width 6 height 6
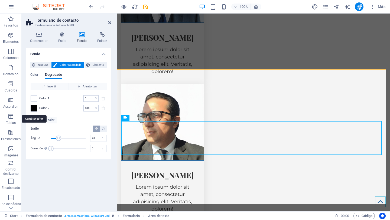
click at [33, 106] on span at bounding box center [34, 108] width 6 height 6
click at [35, 118] on span "Añadir color" at bounding box center [44, 120] width 22 height 6
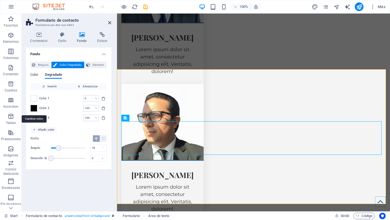
click at [34, 110] on span at bounding box center [34, 108] width 6 height 6
click at [35, 110] on span at bounding box center [34, 108] width 6 height 6
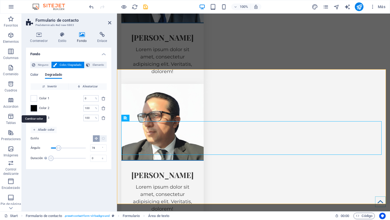
click at [35, 109] on span at bounding box center [34, 108] width 6 height 6
click at [41, 109] on span "Color 2" at bounding box center [44, 108] width 10 height 4
click at [42, 109] on span "Color 2" at bounding box center [44, 108] width 10 height 4
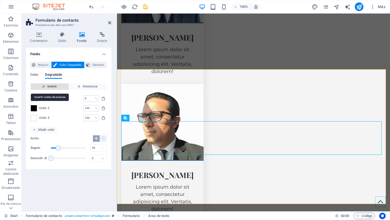
click at [55, 87] on span "Invertir" at bounding box center [50, 86] width 34 height 6
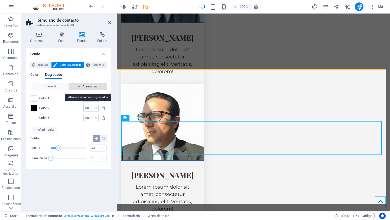
click at [84, 87] on span "Aleatorizar" at bounding box center [88, 86] width 34 height 6
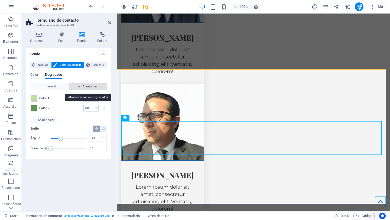
click at [82, 87] on span "Aleatorizar" at bounding box center [88, 86] width 34 height 6
type input "145"
click at [82, 87] on span "Aleatorizar" at bounding box center [88, 86] width 34 height 6
type input "53"
type input "315"
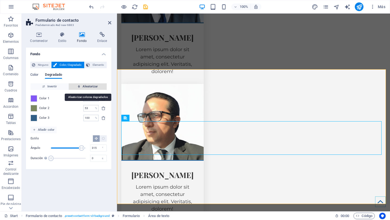
click at [82, 87] on span "Aleatorizar" at bounding box center [88, 86] width 34 height 6
type input "100"
type input "208"
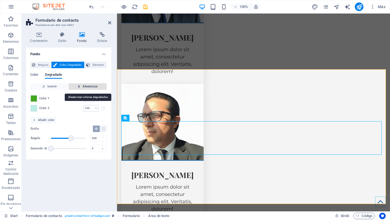
click at [82, 87] on span "Aleatorizar" at bounding box center [88, 86] width 34 height 6
type input "53"
type input "332"
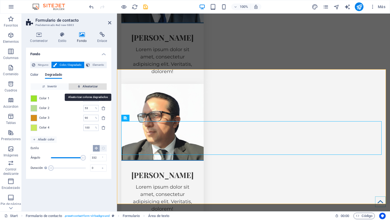
click at [82, 87] on span "Aleatorizar" at bounding box center [88, 86] width 34 height 6
type input "64"
type input "75"
type input "100"
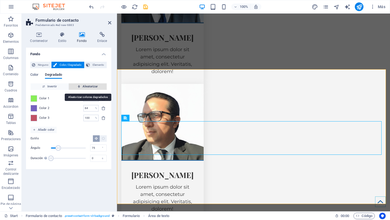
click at [82, 87] on span "Aleatorizar" at bounding box center [88, 86] width 34 height 6
type input "37"
type input "45"
type input "92"
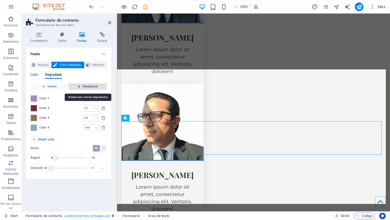
click at [82, 87] on span "Aleatorizar" at bounding box center [88, 86] width 34 height 6
type input "21"
type input "199"
type input "100"
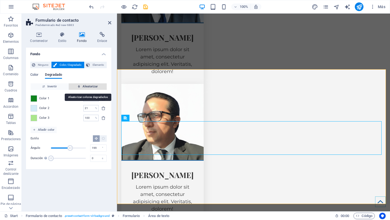
click at [83, 86] on span "Aleatorizar" at bounding box center [88, 86] width 34 height 6
type input "100"
type input "142"
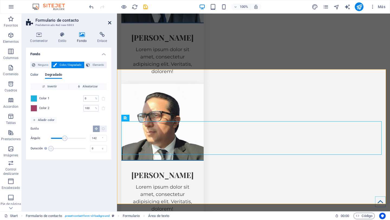
click at [109, 22] on icon at bounding box center [109, 23] width 3 height 4
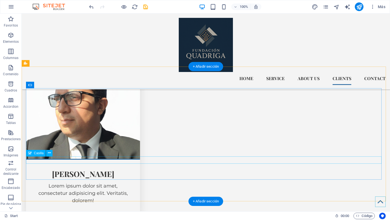
scroll to position [2455, 0]
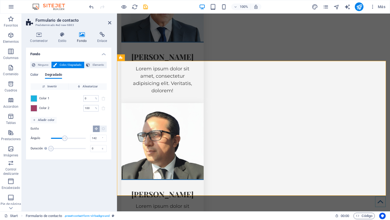
scroll to position [2483, 0]
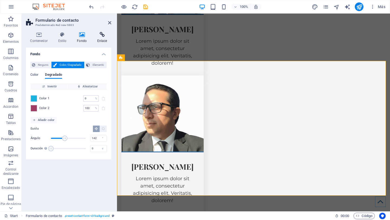
click at [103, 35] on icon at bounding box center [102, 34] width 18 height 5
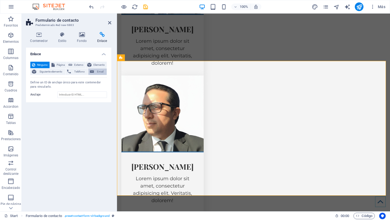
click at [98, 72] on span "Email" at bounding box center [100, 72] width 9 height 6
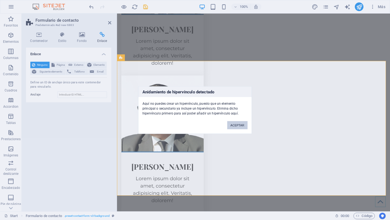
click at [238, 125] on button "ACEPTAR" at bounding box center [237, 125] width 20 height 8
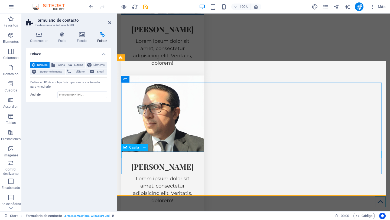
click at [127, 148] on div "Casilla" at bounding box center [131, 147] width 20 height 6
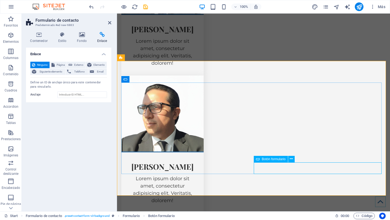
click at [274, 161] on span "Botón formulario" at bounding box center [274, 159] width 24 height 3
click at [275, 159] on span "Botón formulario" at bounding box center [274, 159] width 24 height 3
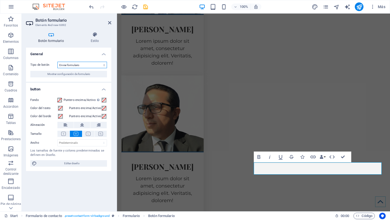
click at [89, 66] on select "Enviar formulario Restablecer formulario Ninguna acción" at bounding box center [82, 65] width 50 height 6
click at [57, 62] on select "Enviar formulario Restablecer formulario Ninguna acción" at bounding box center [82, 65] width 50 height 6
click at [82, 164] on span "Editar diseño" at bounding box center [71, 163] width 67 height 6
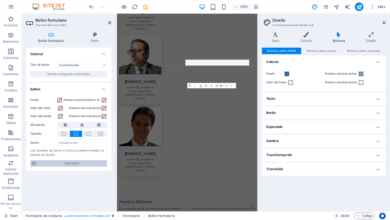
scroll to position [2540, 0]
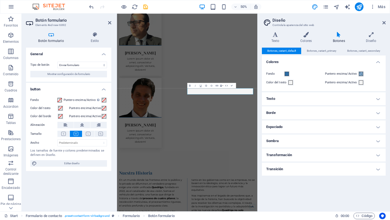
click at [314, 56] on h4 "Colores" at bounding box center [324, 61] width 124 height 10
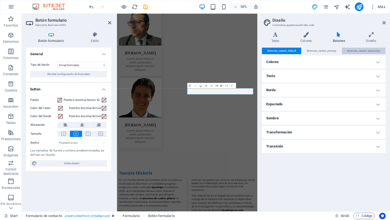
click at [347, 48] on span "Botones_variant_secondary" at bounding box center [363, 51] width 33 height 6
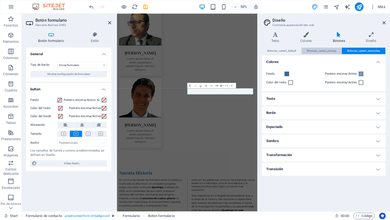
click at [330, 51] on span "Botones_variant_primary" at bounding box center [322, 51] width 30 height 6
click at [368, 34] on icon at bounding box center [371, 34] width 29 height 5
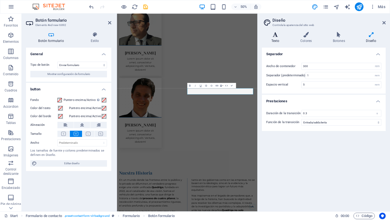
click at [275, 36] on icon at bounding box center [275, 34] width 27 height 5
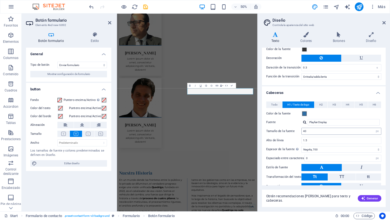
scroll to position [63, 0]
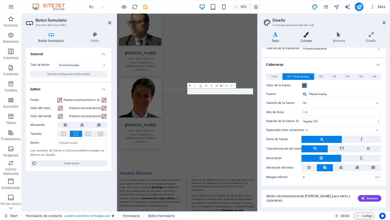
click at [312, 35] on icon at bounding box center [306, 34] width 30 height 5
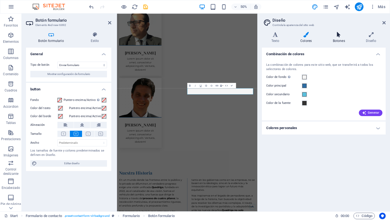
click at [339, 37] on icon at bounding box center [338, 34] width 31 height 5
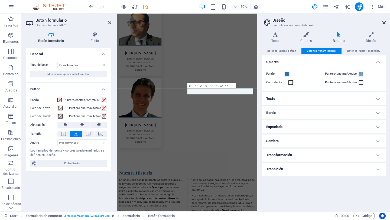
click at [384, 23] on icon at bounding box center [383, 23] width 3 height 4
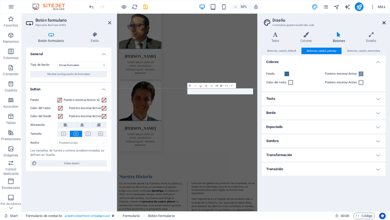
scroll to position [2483, 0]
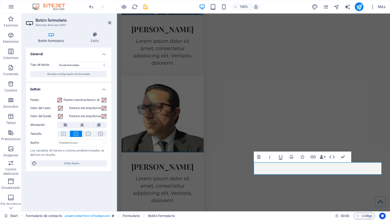
click at [53, 37] on h4 "Botón formulario" at bounding box center [52, 37] width 52 height 11
click at [73, 66] on select "Enviar formulario Restablecer formulario Ninguna acción" at bounding box center [82, 65] width 50 height 6
click at [57, 62] on select "Enviar formulario Restablecer formulario Ninguna acción" at bounding box center [82, 65] width 50 height 6
click at [64, 75] on span "Mostrar configuración de formulario" at bounding box center [68, 74] width 43 height 6
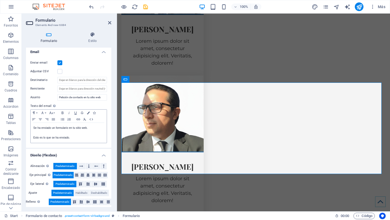
scroll to position [143, 0]
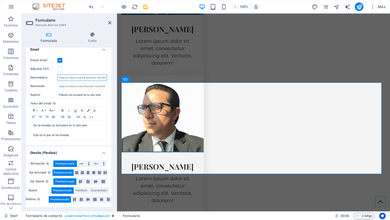
click at [97, 80] on input "Destinatario" at bounding box center [82, 77] width 50 height 6
click at [72, 78] on input "Destinatario" at bounding box center [82, 77] width 50 height 6
click at [64, 77] on input "Destinatario" at bounding box center [82, 77] width 50 height 6
drag, startPoint x: 69, startPoint y: 78, endPoint x: 48, endPoint y: 77, distance: 20.3
click at [48, 77] on div "Destinatario in" at bounding box center [68, 77] width 77 height 6
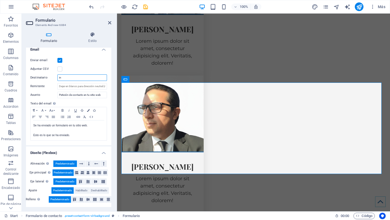
paste input "fo@fundacion-quadriga.org"
type input "[EMAIL_ADDRESS][DOMAIN_NAME]"
click at [96, 61] on div "Enviar email" at bounding box center [68, 60] width 77 height 6
click at [87, 216] on span ". preset-contact-form-v3-background" at bounding box center [86, 216] width 45 height 6
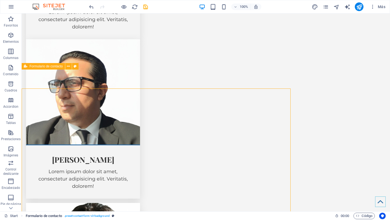
scroll to position [2455, 0]
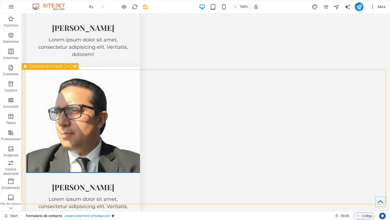
click at [99, 216] on span ". preset-contact-form-v3-background" at bounding box center [86, 216] width 45 height 6
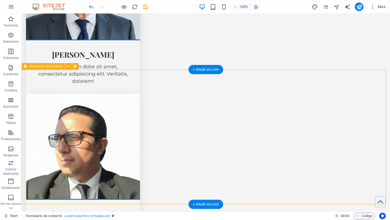
scroll to position [2483, 0]
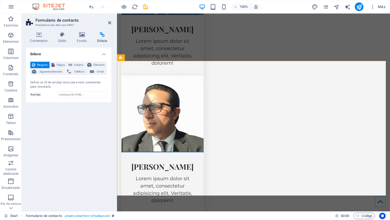
click at [100, 33] on icon at bounding box center [102, 34] width 18 height 5
click at [80, 37] on icon at bounding box center [82, 34] width 18 height 5
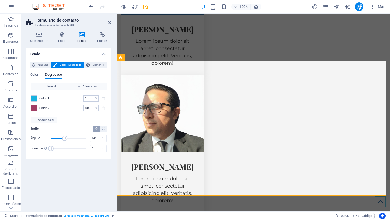
click at [111, 21] on aside "Formulario de contacto Predeterminado #ed-new-6883 Contenedor Estilo Fondo Enla…" at bounding box center [69, 113] width 95 height 198
click at [109, 23] on icon at bounding box center [109, 23] width 3 height 4
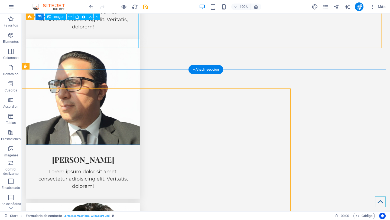
scroll to position [2455, 0]
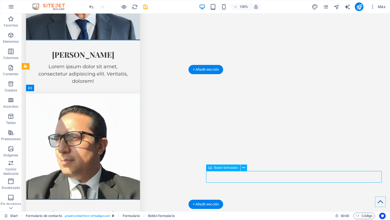
scroll to position [2483, 0]
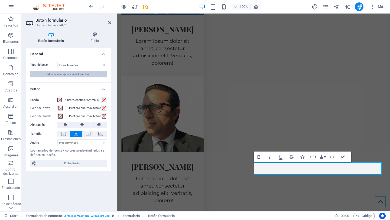
click at [60, 72] on span "Mostrar configuración de formulario" at bounding box center [68, 74] width 43 height 6
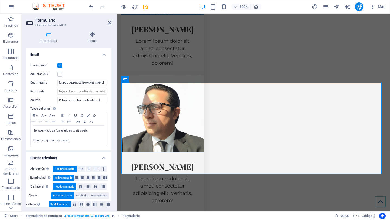
scroll to position [143, 0]
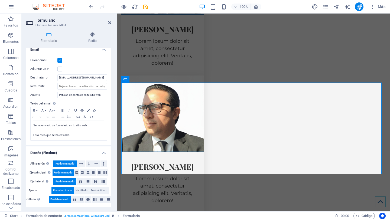
click at [106, 27] on header "Formulario Elemento #ed-new-6884" at bounding box center [68, 21] width 85 height 14
click at [108, 24] on header "Formulario Elemento #ed-new-6884" at bounding box center [68, 21] width 85 height 14
click at [109, 23] on icon at bounding box center [109, 23] width 3 height 4
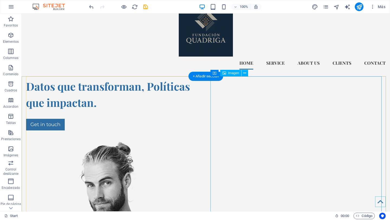
scroll to position [47, 0]
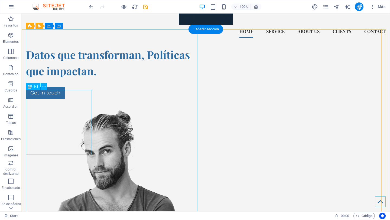
click at [62, 79] on div "Datos que transforman, Políticas que impactan." at bounding box center [112, 63] width 173 height 32
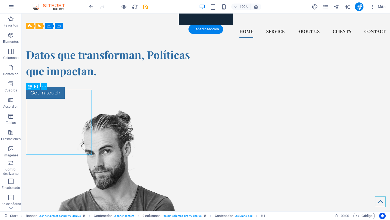
click at [52, 79] on div "Datos que transforman, Políticas que impactan." at bounding box center [112, 63] width 173 height 32
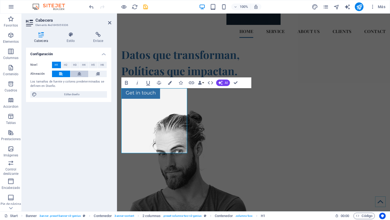
click at [82, 73] on button at bounding box center [79, 74] width 18 height 6
click at [65, 75] on button at bounding box center [61, 74] width 18 height 6
click at [247, 110] on figure at bounding box center [184, 213] width 126 height 206
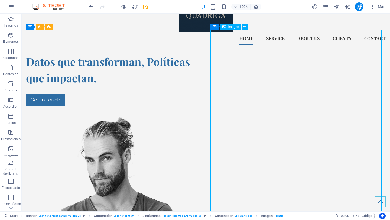
scroll to position [40, 0]
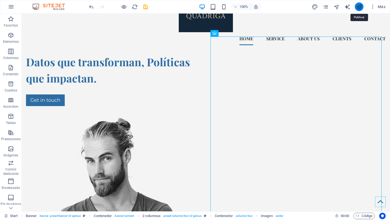
click at [358, 6] on icon "publish" at bounding box center [359, 7] width 6 height 6
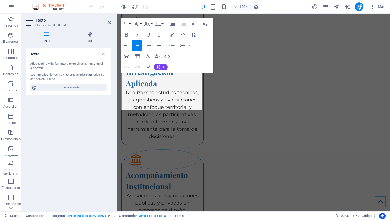
scroll to position [1334, 0]
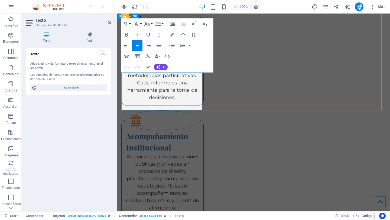
drag, startPoint x: 165, startPoint y: 95, endPoint x: 125, endPoint y: 79, distance: 42.9
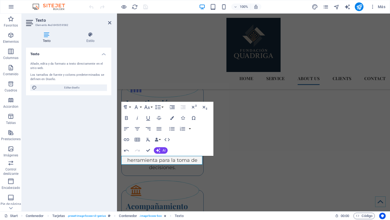
scroll to position [1250, 0]
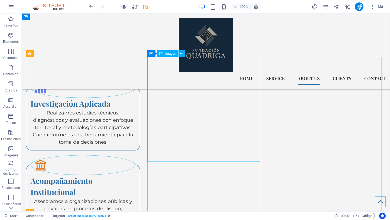
scroll to position [1131, 0]
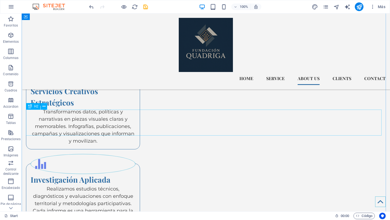
click at [44, 106] on icon at bounding box center [44, 107] width 3 height 6
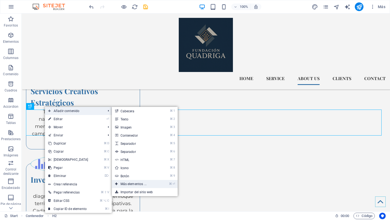
click at [132, 185] on link "⌘ ⏎ Más elementos ..." at bounding box center [134, 184] width 45 height 8
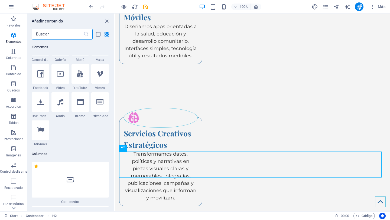
scroll to position [230, 0]
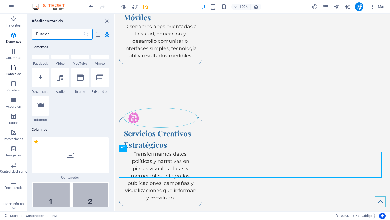
click at [9, 62] on button "Contenido" at bounding box center [13, 70] width 27 height 16
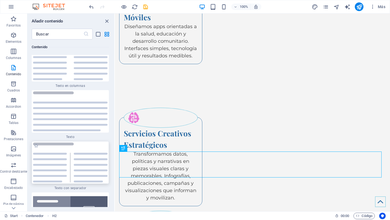
scroll to position [1887, 0]
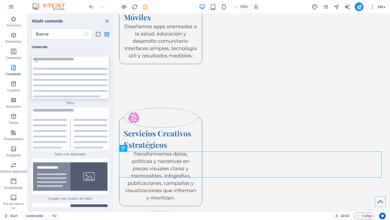
click at [67, 91] on img at bounding box center [70, 78] width 74 height 40
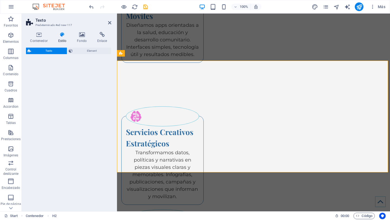
scroll to position [1544, 0]
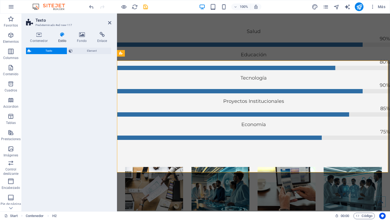
select select "preset-text-v2-default"
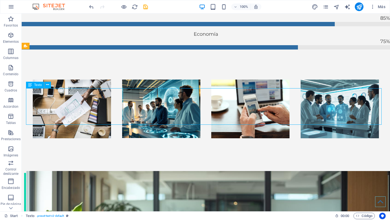
scroll to position [1556, 0]
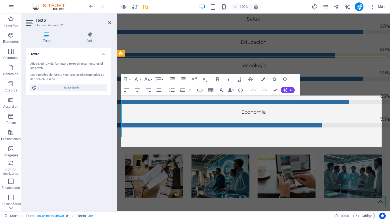
scroll to position [1544, 0]
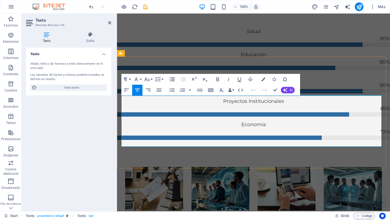
drag, startPoint x: 274, startPoint y: 141, endPoint x: 140, endPoint y: 92, distance: 143.0
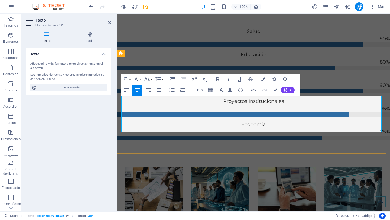
drag, startPoint x: 281, startPoint y: 101, endPoint x: 223, endPoint y: 99, distance: 57.4
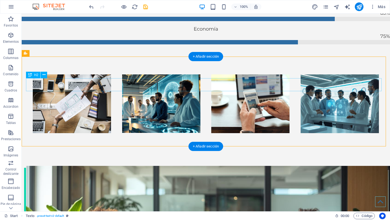
drag, startPoint x: 53, startPoint y: 80, endPoint x: 50, endPoint y: 82, distance: 4.0
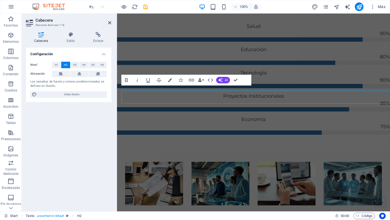
scroll to position [1537, 0]
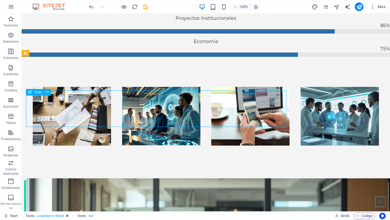
scroll to position [1549, 0]
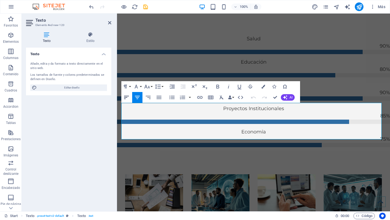
click at [127, 95] on icon "button" at bounding box center [126, 97] width 6 height 6
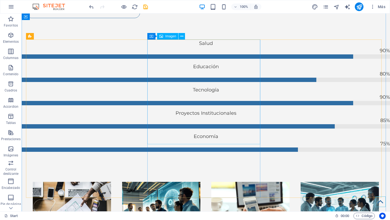
scroll to position [1548, 0]
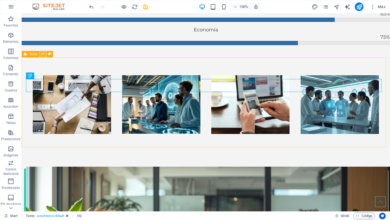
click at [43, 56] on icon at bounding box center [42, 54] width 3 height 6
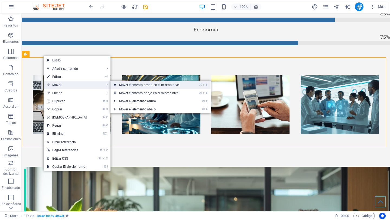
click at [131, 84] on link "⌘ ⇧ ⬆ Mover elemento arriba en el mismo nivel" at bounding box center [150, 85] width 80 height 8
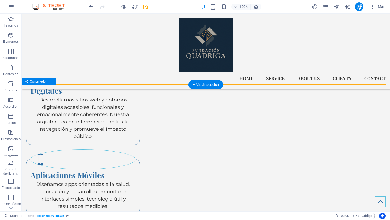
scroll to position [936, 0]
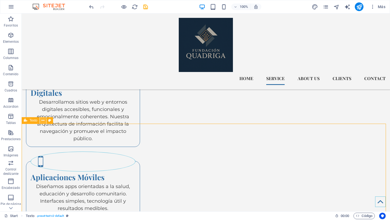
click at [43, 121] on icon at bounding box center [42, 121] width 3 height 6
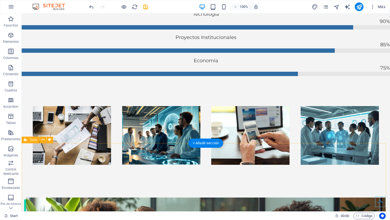
scroll to position [1552, 0]
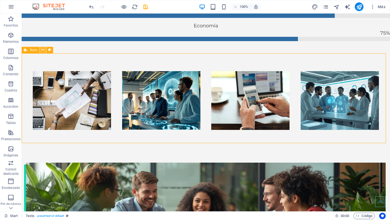
click at [43, 51] on icon at bounding box center [42, 50] width 3 height 6
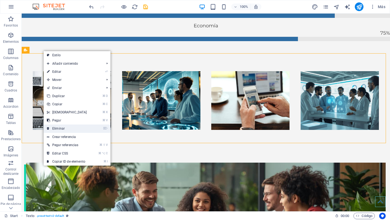
click at [72, 127] on link "⌦ Eliminar" at bounding box center [67, 129] width 47 height 8
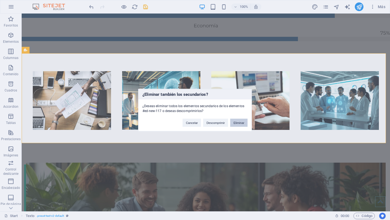
click at [239, 122] on button "Eliminar" at bounding box center [238, 123] width 17 height 8
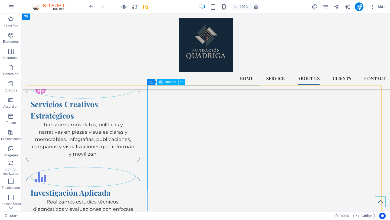
scroll to position [1082, 0]
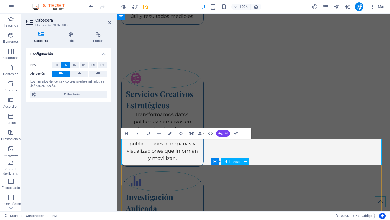
scroll to position [1170, 0]
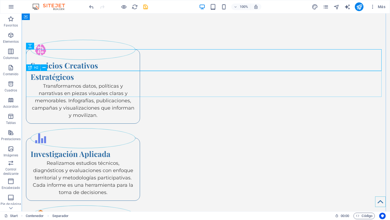
click at [46, 65] on button at bounding box center [44, 67] width 6 height 6
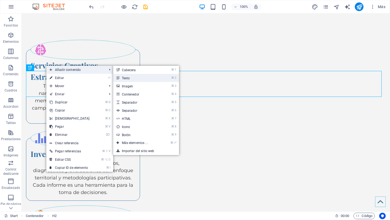
click at [141, 77] on link "⌘ 2 Texto" at bounding box center [135, 78] width 45 height 8
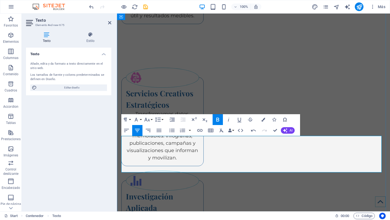
drag, startPoint x: 357, startPoint y: 168, endPoint x: 119, endPoint y: 149, distance: 239.1
click at [128, 130] on icon "button" at bounding box center [126, 130] width 6 height 6
click at [217, 120] on icon "button" at bounding box center [217, 119] width 6 height 6
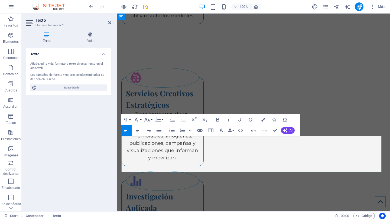
drag, startPoint x: 294, startPoint y: 167, endPoint x: 121, endPoint y: 148, distance: 173.5
click at [127, 130] on icon "button" at bounding box center [126, 130] width 5 height 3
click at [161, 130] on icon "button" at bounding box center [159, 130] width 5 height 3
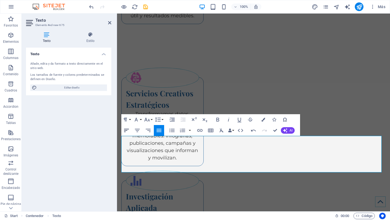
click at [128, 129] on icon "button" at bounding box center [126, 130] width 5 height 3
click at [170, 131] on icon "button" at bounding box center [172, 130] width 6 height 6
click at [171, 129] on icon "button" at bounding box center [172, 131] width 5 height 4
click at [158, 131] on icon "button" at bounding box center [159, 130] width 5 height 3
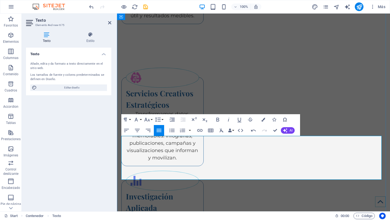
drag, startPoint x: 278, startPoint y: 141, endPoint x: 225, endPoint y: 139, distance: 53.4
click at [127, 129] on icon "button" at bounding box center [126, 130] width 6 height 6
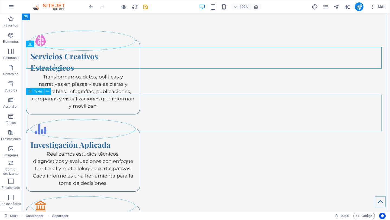
scroll to position [1201, 0]
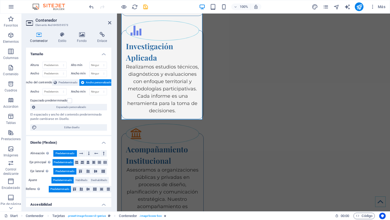
scroll to position [1367, 0]
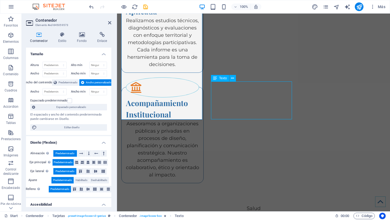
scroll to position [1320, 0]
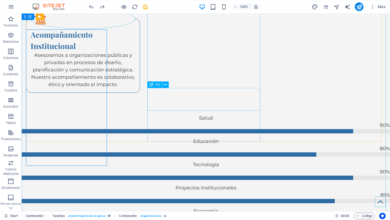
scroll to position [1320, 0]
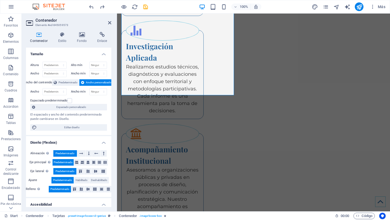
scroll to position [1367, 0]
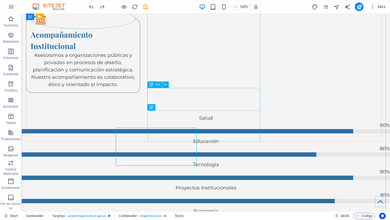
scroll to position [1320, 0]
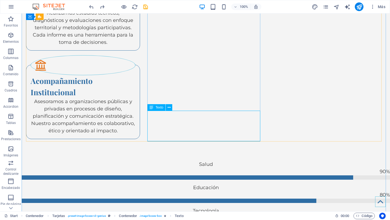
click at [170, 108] on button at bounding box center [169, 107] width 6 height 6
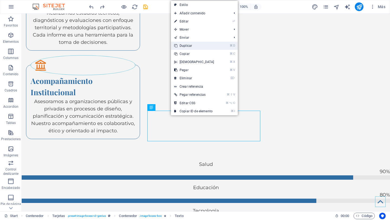
click at [183, 48] on link "⌘ D Duplicar" at bounding box center [194, 46] width 47 height 8
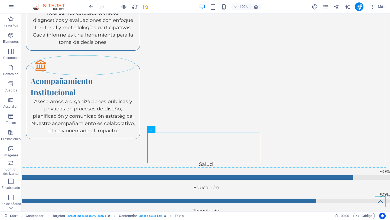
drag, startPoint x: 188, startPoint y: 146, endPoint x: 98, endPoint y: 144, distance: 89.9
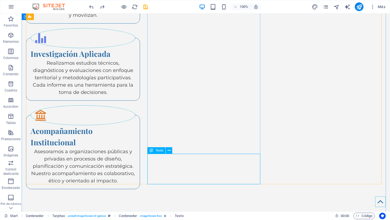
scroll to position [1300, 0]
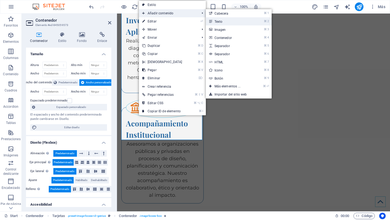
click at [225, 21] on link "⌘ 2 Texto" at bounding box center [228, 21] width 45 height 8
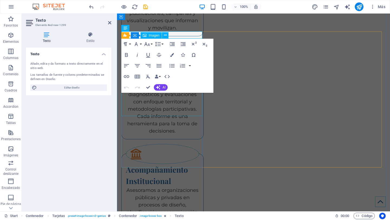
scroll to position [1319, 0]
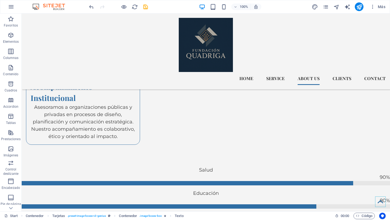
scroll to position [1294, 0]
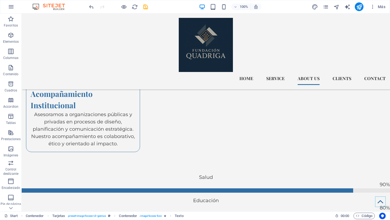
drag, startPoint x: 101, startPoint y: 28, endPoint x: 87, endPoint y: 146, distance: 118.9
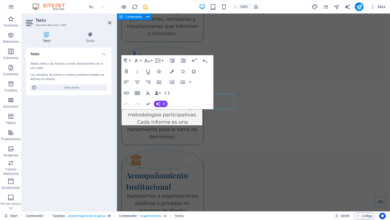
scroll to position [1341, 0]
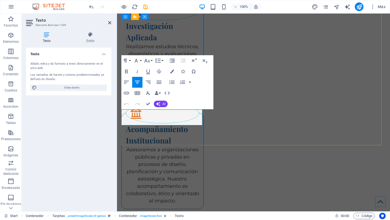
drag, startPoint x: 192, startPoint y: 114, endPoint x: 142, endPoint y: 115, distance: 50.7
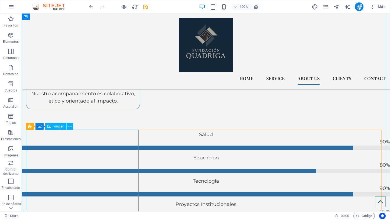
scroll to position [1312, 0]
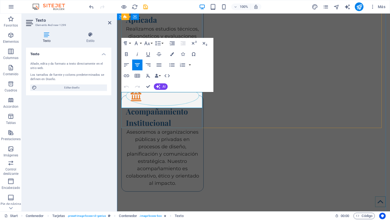
drag, startPoint x: 169, startPoint y: 95, endPoint x: 157, endPoint y: 94, distance: 11.7
drag, startPoint x: 178, startPoint y: 104, endPoint x: 171, endPoint y: 102, distance: 6.8
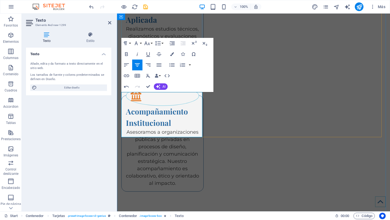
drag, startPoint x: 192, startPoint y: 124, endPoint x: 128, endPoint y: 105, distance: 67.4
click at [126, 62] on icon "button" at bounding box center [126, 65] width 6 height 6
drag, startPoint x: 182, startPoint y: 102, endPoint x: 138, endPoint y: 94, distance: 44.9
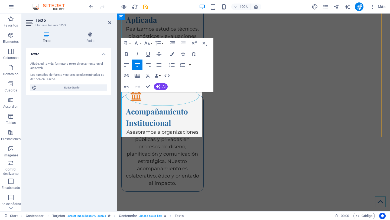
click at [127, 53] on icon "button" at bounding box center [126, 54] width 6 height 6
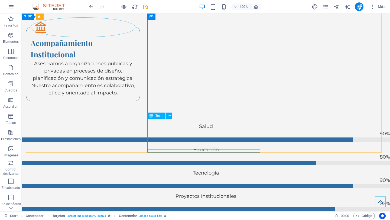
scroll to position [1312, 0]
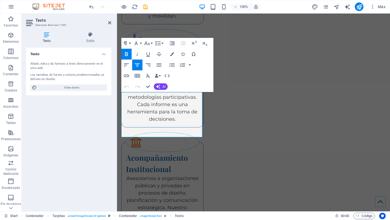
scroll to position [1358, 0]
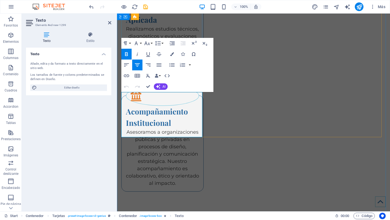
drag, startPoint x: 190, startPoint y: 126, endPoint x: 126, endPoint y: 112, distance: 65.4
click at [139, 65] on icon "button" at bounding box center [137, 65] width 6 height 6
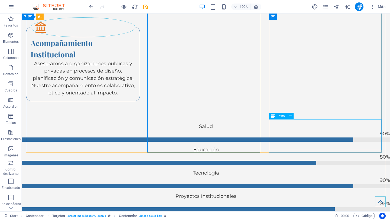
scroll to position [1312, 0]
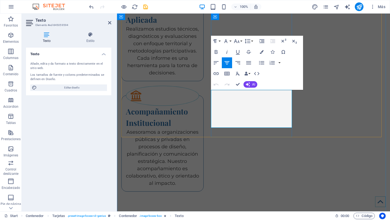
drag, startPoint x: 274, startPoint y: 118, endPoint x: 225, endPoint y: 93, distance: 55.8
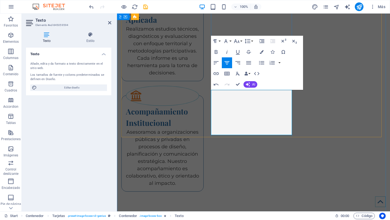
drag, startPoint x: 263, startPoint y: 101, endPoint x: 218, endPoint y: 93, distance: 46.0
click at [217, 53] on icon "button" at bounding box center [216, 52] width 3 height 4
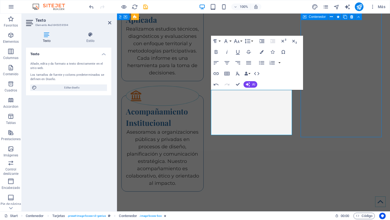
scroll to position [1312, 0]
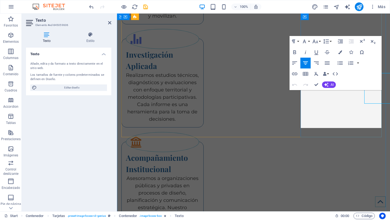
scroll to position [1358, 0]
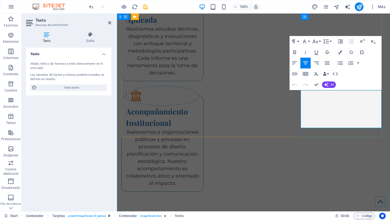
drag, startPoint x: 354, startPoint y: 118, endPoint x: 306, endPoint y: 95, distance: 52.9
drag, startPoint x: 342, startPoint y: 98, endPoint x: 307, endPoint y: 93, distance: 35.2
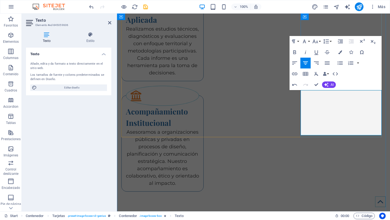
click at [294, 54] on icon "button" at bounding box center [294, 52] width 6 height 6
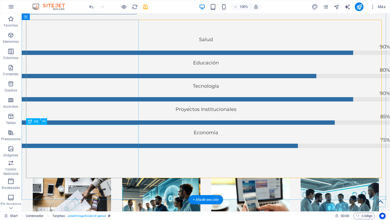
scroll to position [1446, 0]
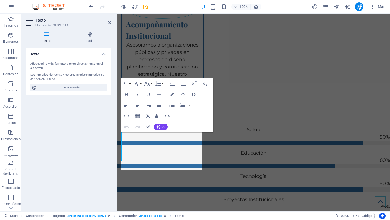
scroll to position [1462, 0]
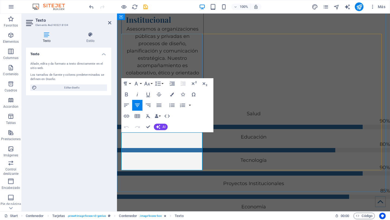
drag, startPoint x: 181, startPoint y: 160, endPoint x: 133, endPoint y: 135, distance: 54.6
drag, startPoint x: 185, startPoint y: 137, endPoint x: 136, endPoint y: 136, distance: 49.3
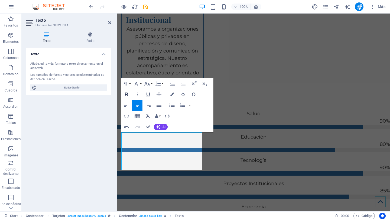
click at [125, 94] on icon "button" at bounding box center [126, 94] width 6 height 6
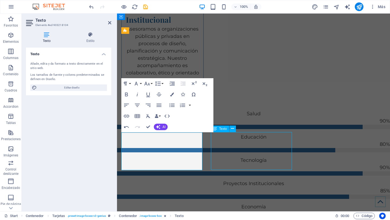
scroll to position [1438, 0]
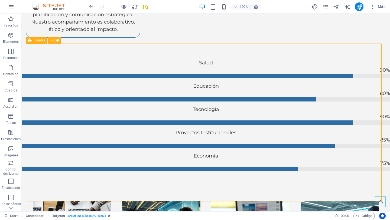
scroll to position [1423, 0]
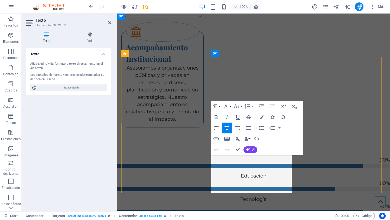
scroll to position [1439, 0]
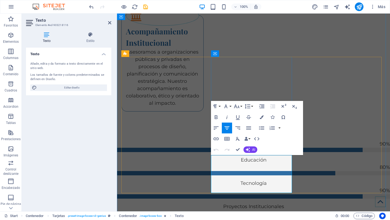
drag, startPoint x: 274, startPoint y: 182, endPoint x: 214, endPoint y: 157, distance: 65.1
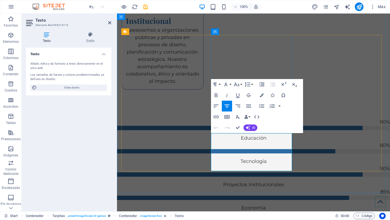
drag, startPoint x: 271, startPoint y: 139, endPoint x: 220, endPoint y: 137, distance: 50.7
click at [217, 98] on icon "button" at bounding box center [216, 95] width 6 height 6
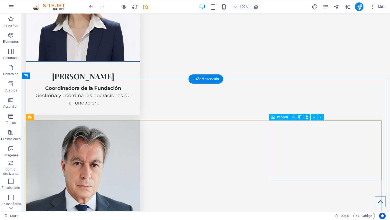
scroll to position [2448, 0]
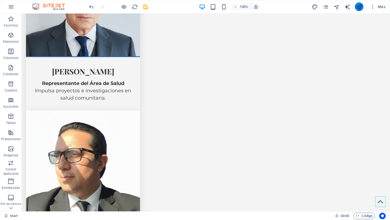
click at [360, 9] on icon "publish" at bounding box center [359, 7] width 6 height 6
click at [358, 8] on icon "publish" at bounding box center [359, 7] width 6 height 6
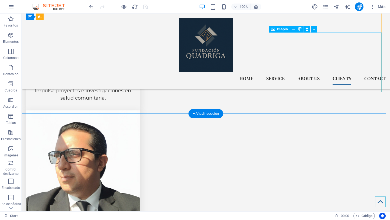
scroll to position [2364, 0]
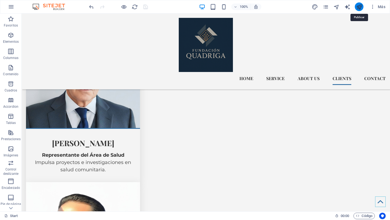
click at [359, 8] on icon "publish" at bounding box center [359, 7] width 6 height 6
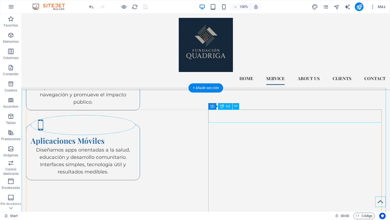
scroll to position [972, 0]
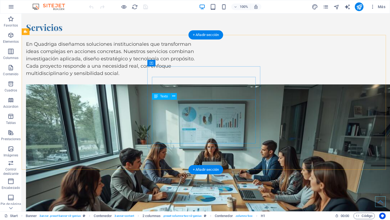
scroll to position [594, 0]
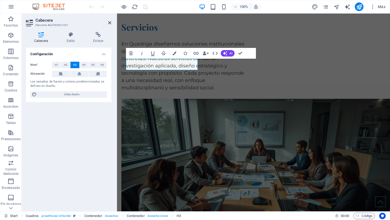
scroll to position [591, 0]
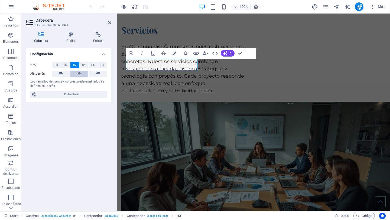
click at [82, 76] on button at bounding box center [79, 74] width 18 height 6
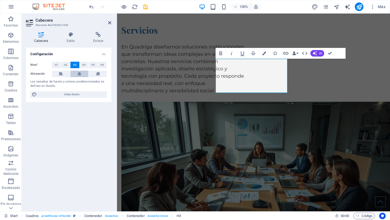
click at [83, 74] on button at bounding box center [79, 74] width 18 height 6
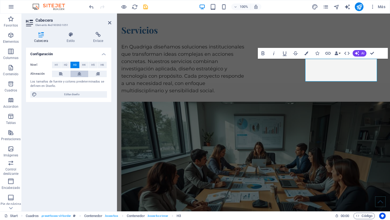
click at [82, 74] on button at bounding box center [79, 74] width 18 height 6
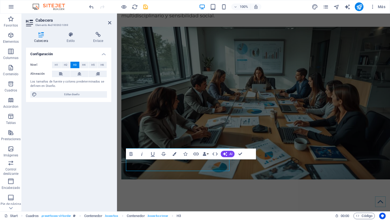
scroll to position [651, 0]
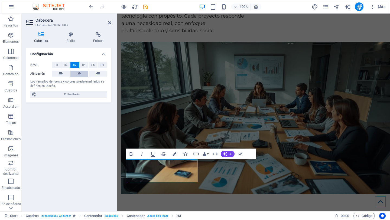
click at [75, 73] on button at bounding box center [79, 74] width 18 height 6
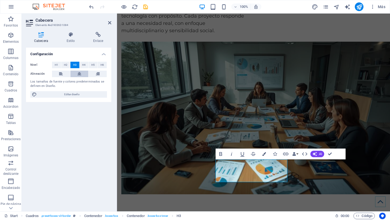
click at [74, 72] on button at bounding box center [79, 74] width 18 height 6
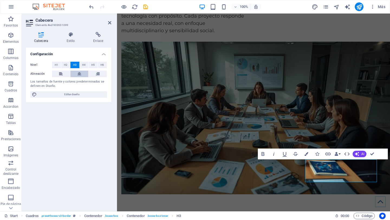
click at [75, 73] on button at bounding box center [79, 74] width 18 height 6
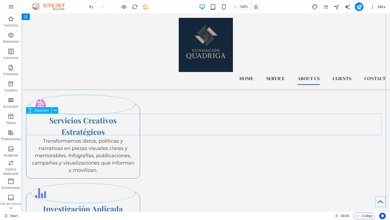
scroll to position [1084, 0]
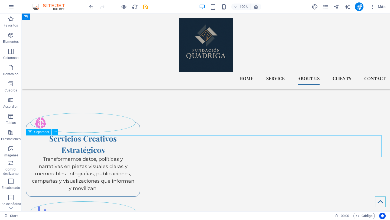
click at [54, 132] on icon at bounding box center [55, 132] width 3 height 6
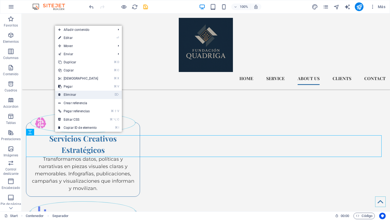
click at [73, 92] on link "⌦ Eliminar" at bounding box center [78, 95] width 47 height 8
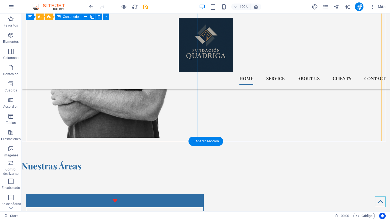
scroll to position [140, 0]
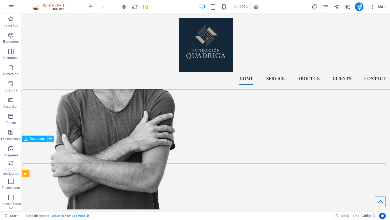
click at [50, 139] on icon at bounding box center [50, 139] width 3 height 6
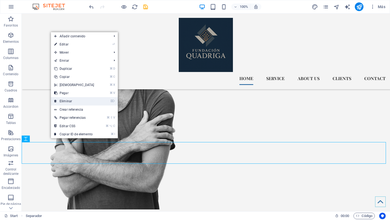
click at [75, 100] on link "⌦ Eliminar" at bounding box center [74, 101] width 47 height 8
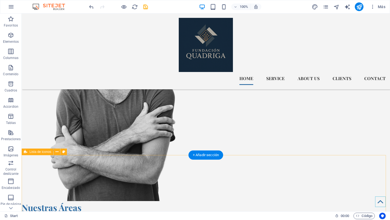
scroll to position [179, 0]
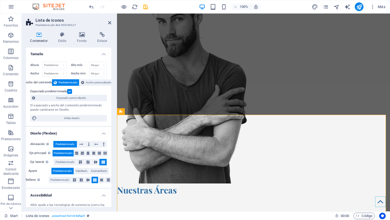
scroll to position [178, 0]
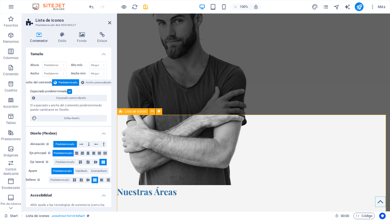
click at [110, 22] on icon at bounding box center [109, 23] width 3 height 4
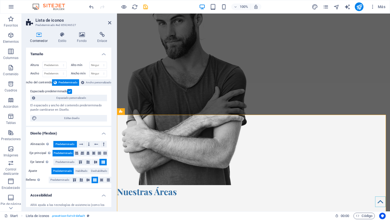
scroll to position [179, 0]
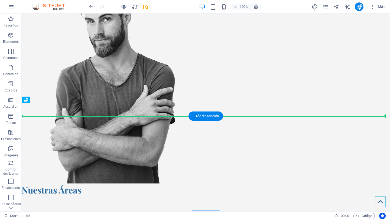
drag, startPoint x: 82, startPoint y: 106, endPoint x: 82, endPoint y: 121, distance: 14.6
drag, startPoint x: 88, startPoint y: 109, endPoint x: 87, endPoint y: 124, distance: 14.6
drag, startPoint x: 89, startPoint y: 109, endPoint x: 88, endPoint y: 136, distance: 27.1
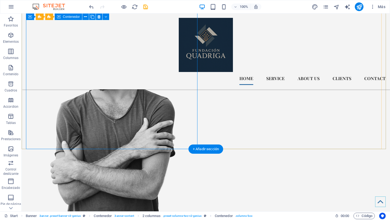
scroll to position [122, 0]
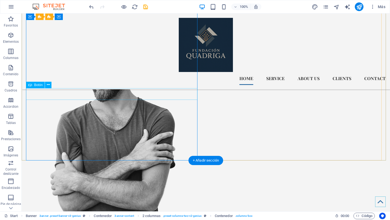
click at [54, 11] on div "Get in touch" at bounding box center [112, 5] width 173 height 12
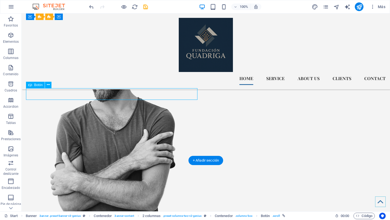
click at [54, 11] on div "Get in touch" at bounding box center [112, 5] width 173 height 12
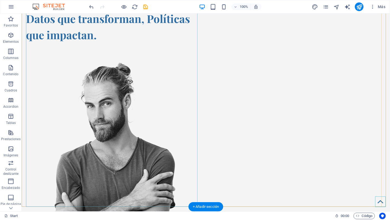
scroll to position [107, 0]
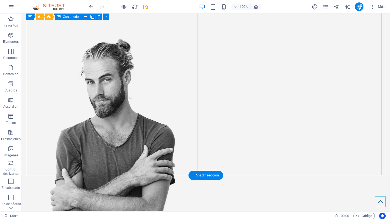
click at [54, 32] on div "Datos que transforman, Políticas que impactan." at bounding box center [112, 6] width 173 height 49
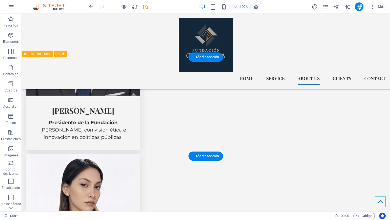
scroll to position [1980, 0]
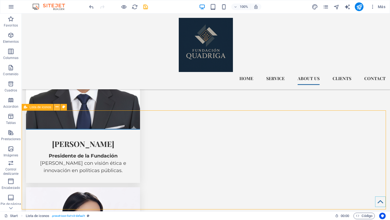
click at [57, 107] on icon at bounding box center [57, 107] width 3 height 6
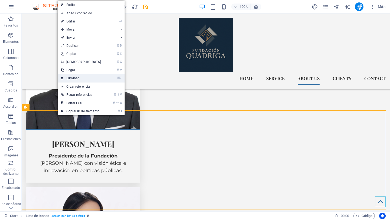
click at [78, 79] on link "⌦ Eliminar" at bounding box center [81, 78] width 47 height 8
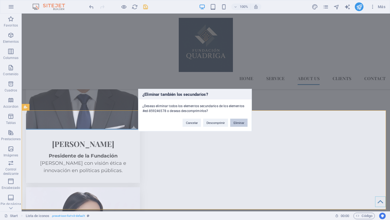
click at [236, 124] on button "Eliminar" at bounding box center [238, 123] width 17 height 8
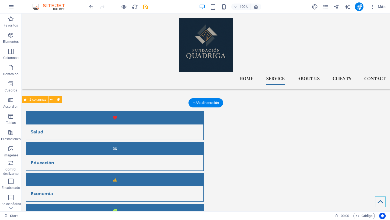
scroll to position [253, 0]
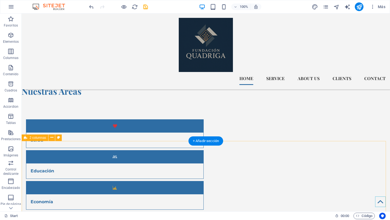
click at [50, 139] on icon at bounding box center [51, 138] width 3 height 6
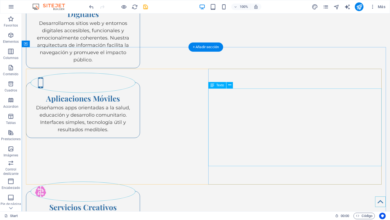
scroll to position [1003, 0]
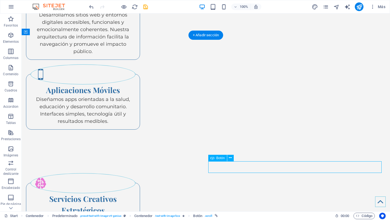
click at [230, 160] on icon at bounding box center [230, 158] width 3 height 6
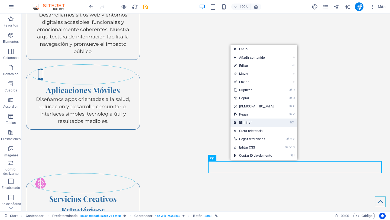
click at [241, 123] on link "⌦ Eliminar" at bounding box center [253, 123] width 47 height 8
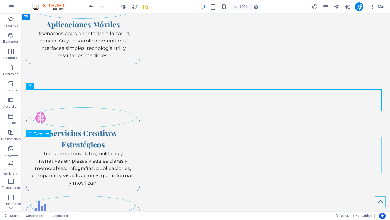
scroll to position [1078, 0]
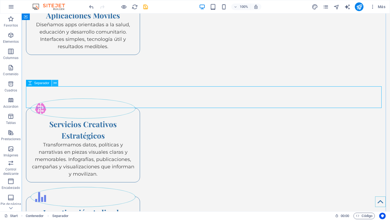
click at [54, 83] on icon at bounding box center [55, 83] width 3 height 6
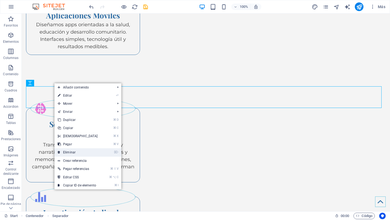
click at [84, 152] on link "⌦ Eliminar" at bounding box center [77, 152] width 47 height 8
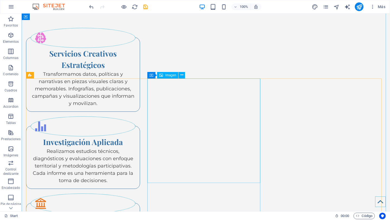
scroll to position [1149, 0]
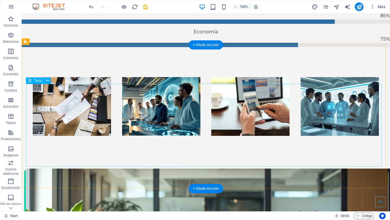
scroll to position [1514, 0]
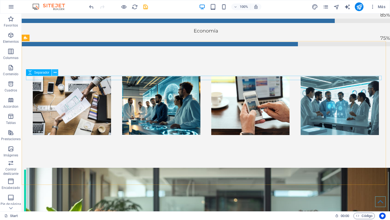
click at [54, 73] on icon at bounding box center [55, 73] width 3 height 6
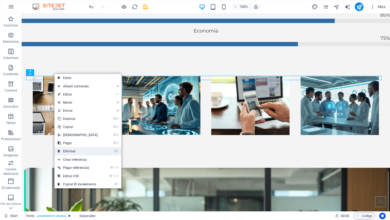
drag, startPoint x: 71, startPoint y: 151, endPoint x: 50, endPoint y: 137, distance: 25.7
click at [71, 151] on link "⌦ Eliminar" at bounding box center [77, 151] width 47 height 8
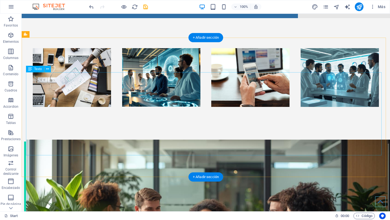
scroll to position [1612, 0]
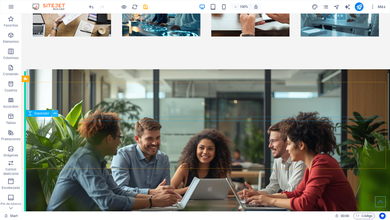
click at [55, 115] on icon at bounding box center [55, 114] width 3 height 6
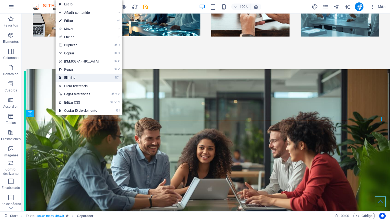
click at [69, 79] on link "⌦ Eliminar" at bounding box center [79, 78] width 47 height 8
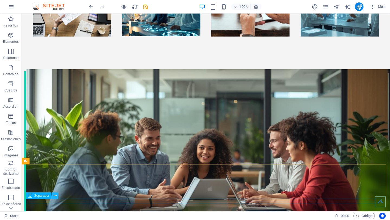
click at [54, 197] on icon at bounding box center [55, 196] width 3 height 6
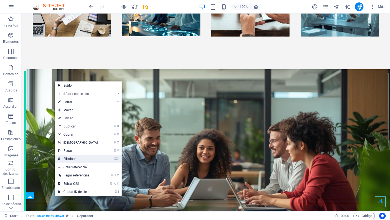
click at [69, 158] on link "⌦ Eliminar" at bounding box center [78, 159] width 47 height 8
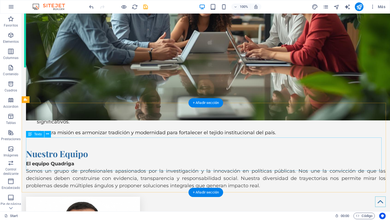
scroll to position [1768, 0]
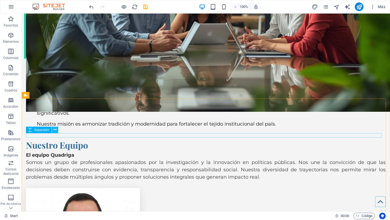
click at [55, 130] on icon at bounding box center [55, 130] width 3 height 6
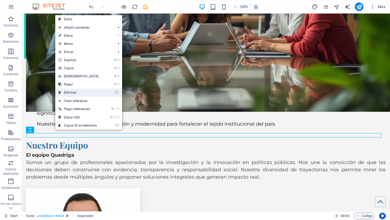
click at [77, 95] on link "⌦ Eliminar" at bounding box center [78, 93] width 47 height 8
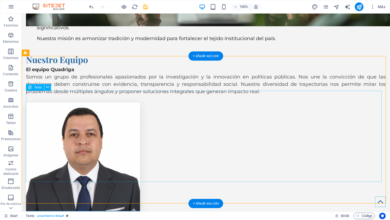
scroll to position [1859, 0]
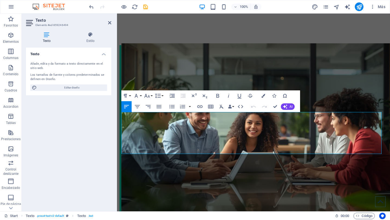
scroll to position [1745, 0]
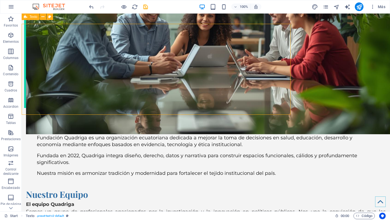
scroll to position [1708, 0]
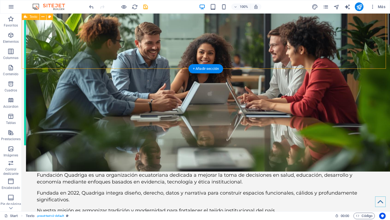
scroll to position [1745, 0]
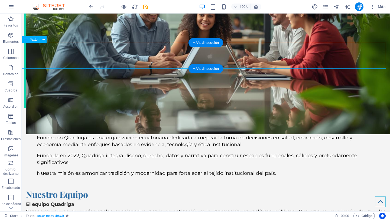
scroll to position [1708, 0]
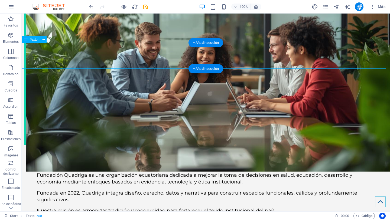
scroll to position [1745, 0]
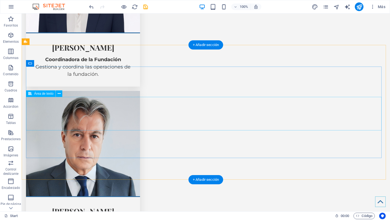
scroll to position [2296, 0]
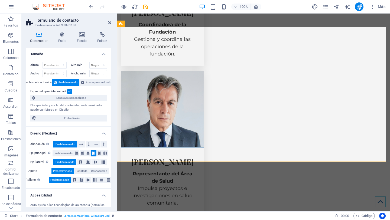
scroll to position [2347, 0]
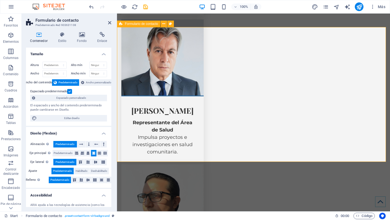
click at [162, 24] on icon at bounding box center [163, 24] width 3 height 6
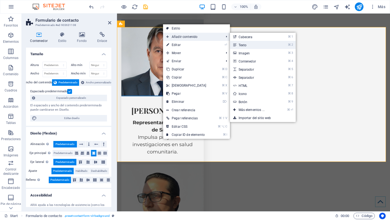
drag, startPoint x: 238, startPoint y: 43, endPoint x: 121, endPoint y: 30, distance: 117.8
click at [238, 43] on link "⌘ 2 Texto" at bounding box center [252, 45] width 45 height 8
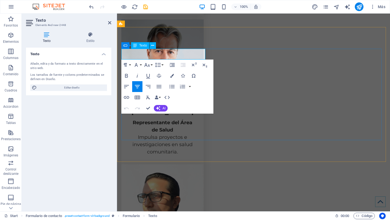
drag, startPoint x: 196, startPoint y: 52, endPoint x: 133, endPoint y: 53, distance: 62.6
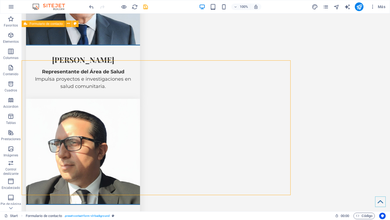
scroll to position [2314, 0]
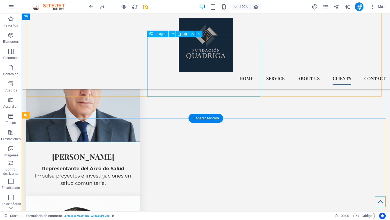
scroll to position [2223, 0]
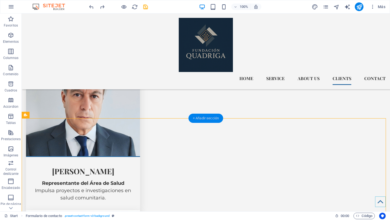
click at [201, 117] on div "+ Añadir sección" at bounding box center [205, 118] width 35 height 9
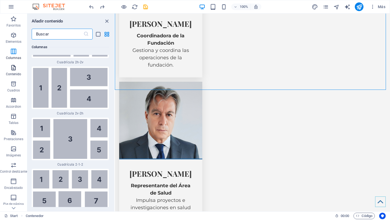
scroll to position [1659, 0]
click at [13, 86] on icon "button" at bounding box center [13, 84] width 6 height 6
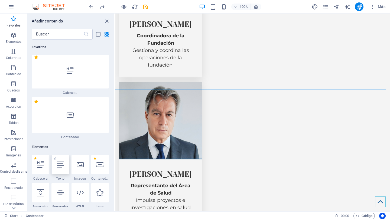
scroll to position [6, 0]
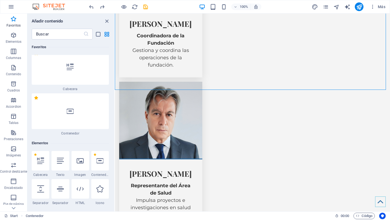
click at [60, 154] on div at bounding box center [60, 160] width 18 height 19
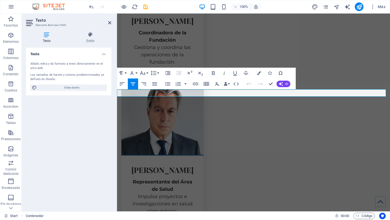
scroll to position [2285, 0]
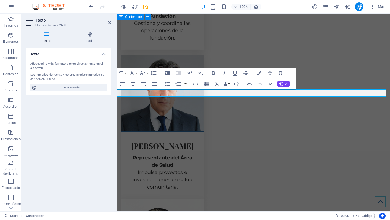
scroll to position [2216, 0]
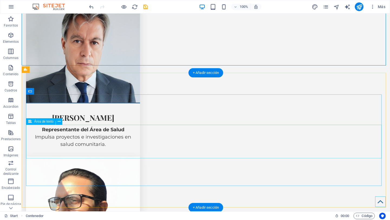
scroll to position [2292, 0]
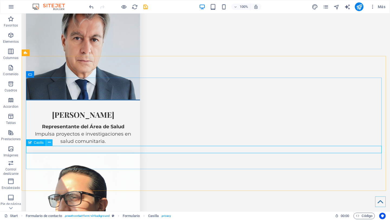
click at [50, 142] on icon at bounding box center [49, 143] width 3 height 6
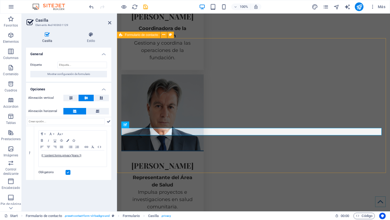
scroll to position [2344, 0]
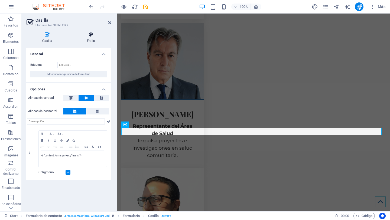
click at [92, 32] on icon at bounding box center [91, 34] width 41 height 5
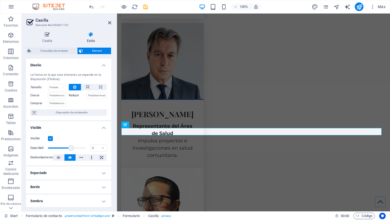
type input "1"
drag, startPoint x: 86, startPoint y: 147, endPoint x: 29, endPoint y: 158, distance: 58.2
click at [29, 158] on div "Visible Opacidad 1 % Desbordamiento" at bounding box center [68, 148] width 85 height 34
click at [112, 22] on aside "Casilla Elemento #ed-903631129 Casilla Estilo General Etiqueta Mostrar configur…" at bounding box center [69, 113] width 95 height 198
drag, startPoint x: 110, startPoint y: 22, endPoint x: 102, endPoint y: 27, distance: 9.3
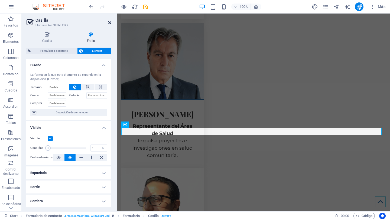
click at [110, 22] on icon at bounding box center [109, 23] width 3 height 4
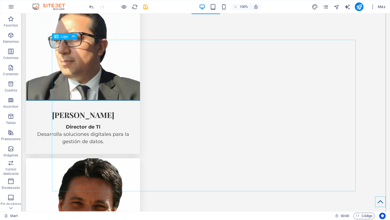
scroll to position [2506, 0]
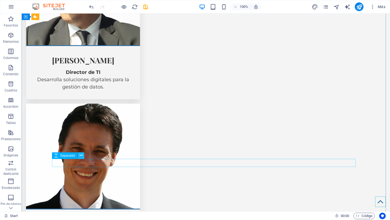
click at [83, 155] on button at bounding box center [81, 155] width 6 height 6
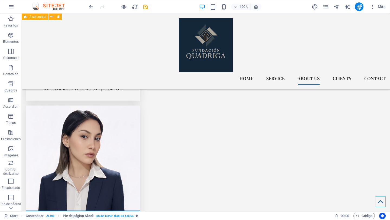
scroll to position [2004, 0]
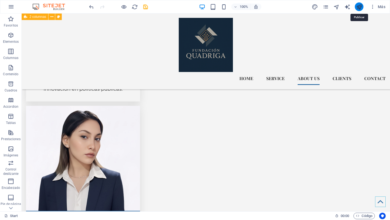
click at [360, 7] on icon "publish" at bounding box center [359, 7] width 6 height 6
